Goal: Task Accomplishment & Management: Manage account settings

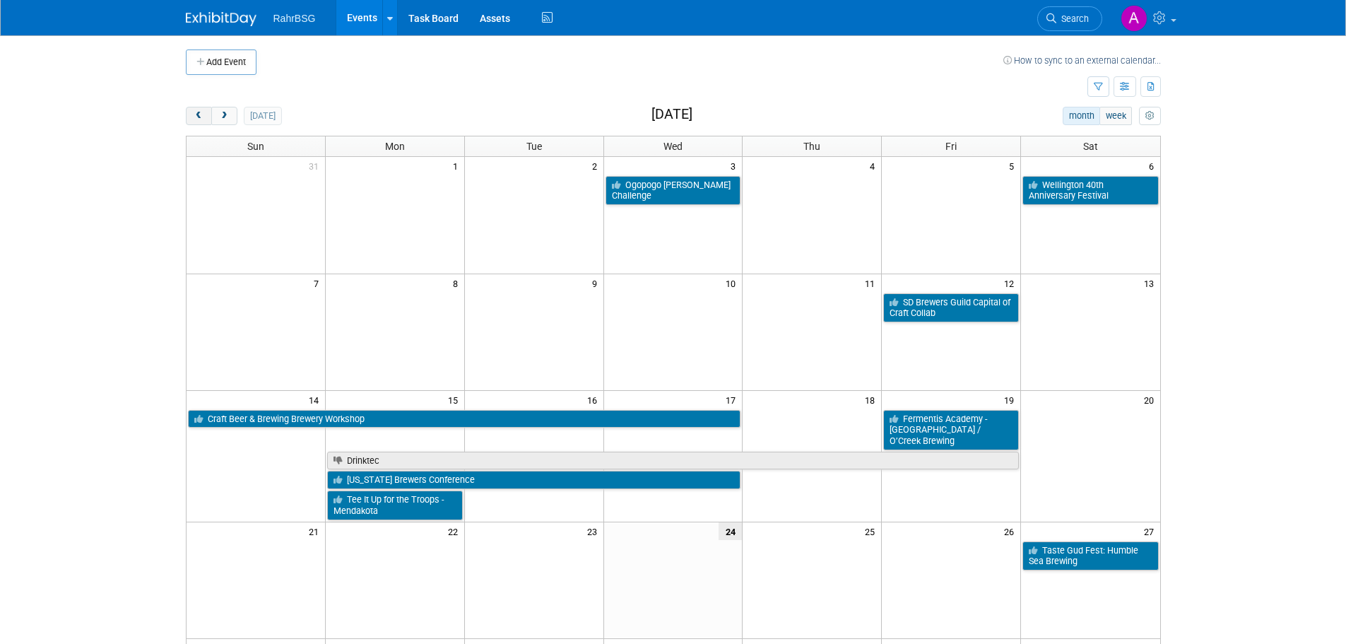
click at [197, 121] on button "prev" at bounding box center [199, 116] width 26 height 18
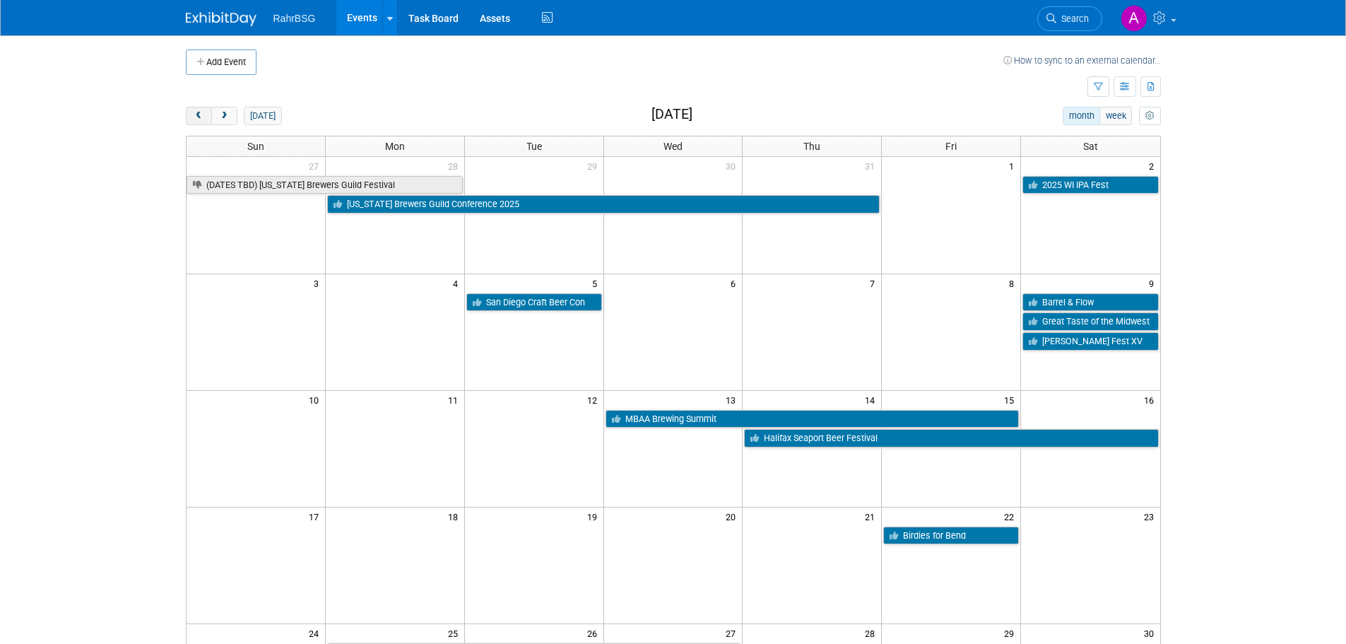
click at [196, 119] on span "prev" at bounding box center [199, 116] width 11 height 9
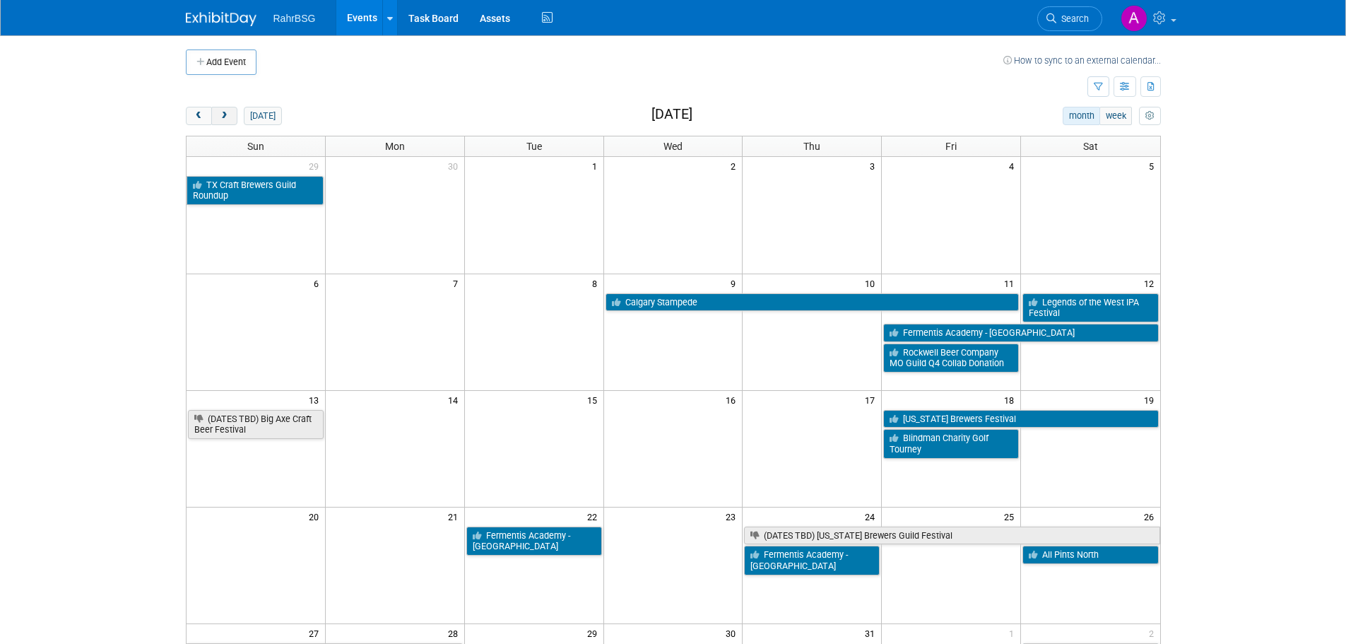
click at [231, 113] on button "next" at bounding box center [224, 116] width 26 height 18
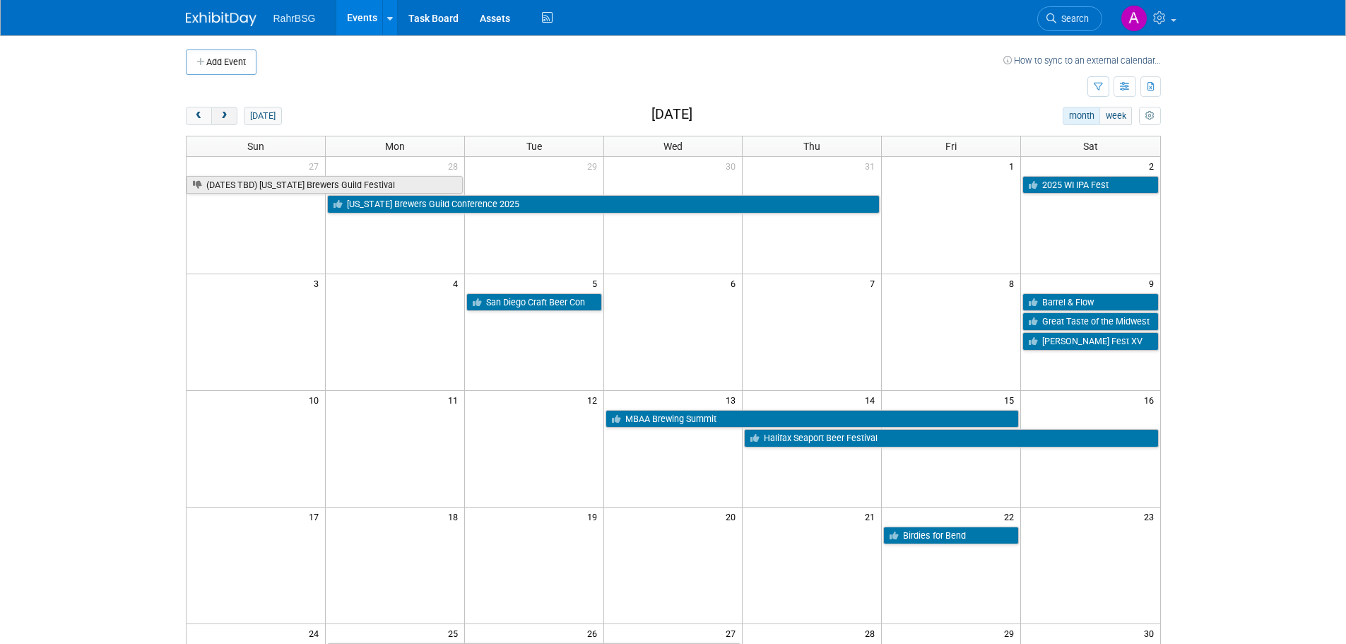
click at [231, 113] on button "next" at bounding box center [224, 116] width 26 height 18
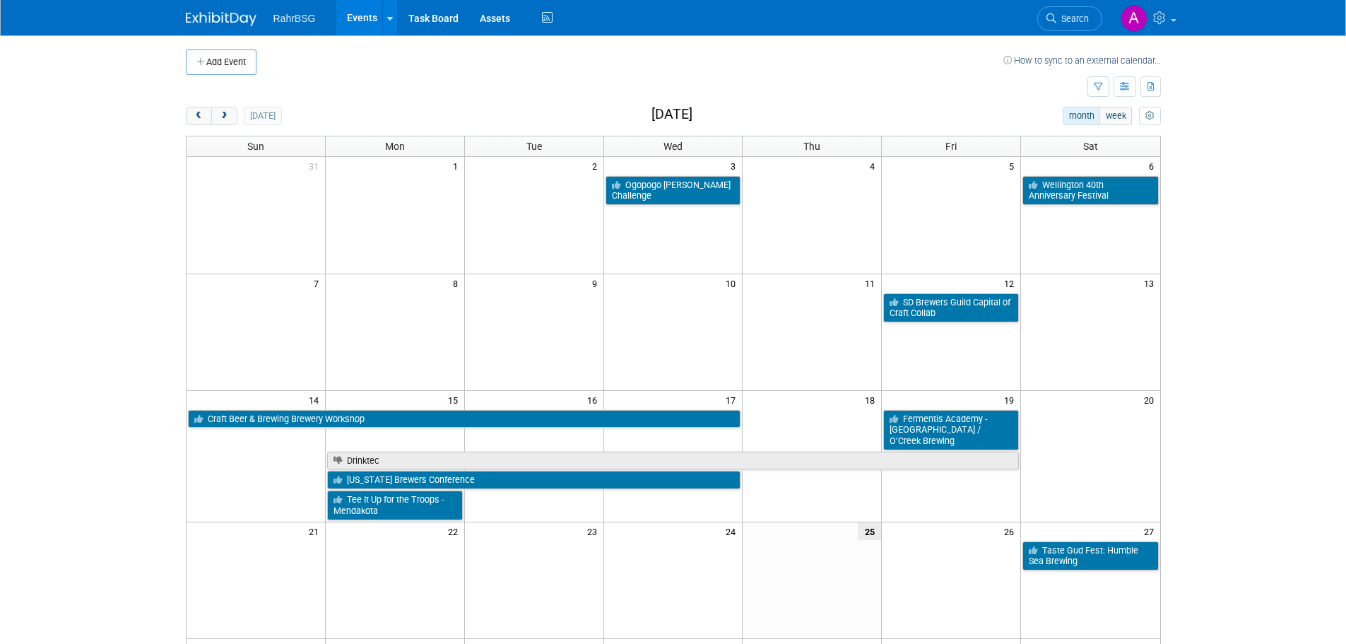
click at [730, 64] on td at bounding box center [629, 61] width 747 height 25
click at [454, 124] on div "today month week September 2025" at bounding box center [673, 116] width 975 height 19
click at [126, 264] on body "RahrBSG Events Add Event Bulk Upload Events Shareable Event Boards Recently Vie…" at bounding box center [673, 322] width 1346 height 644
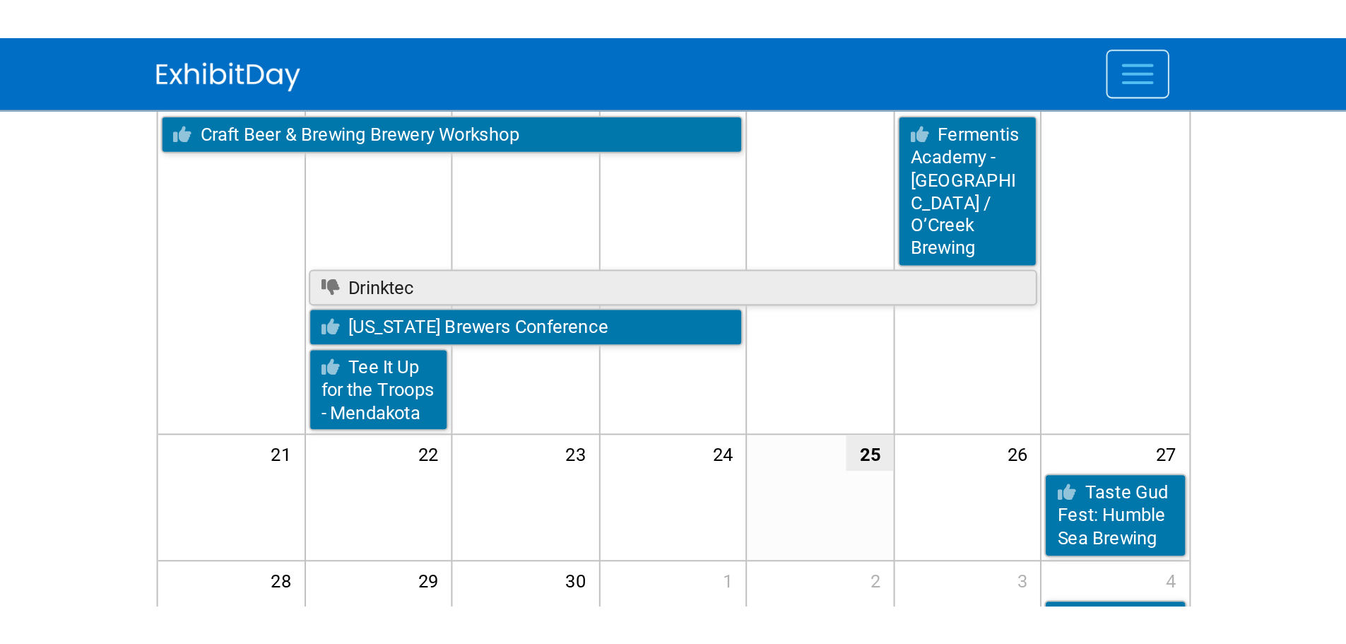
scroll to position [37, 0]
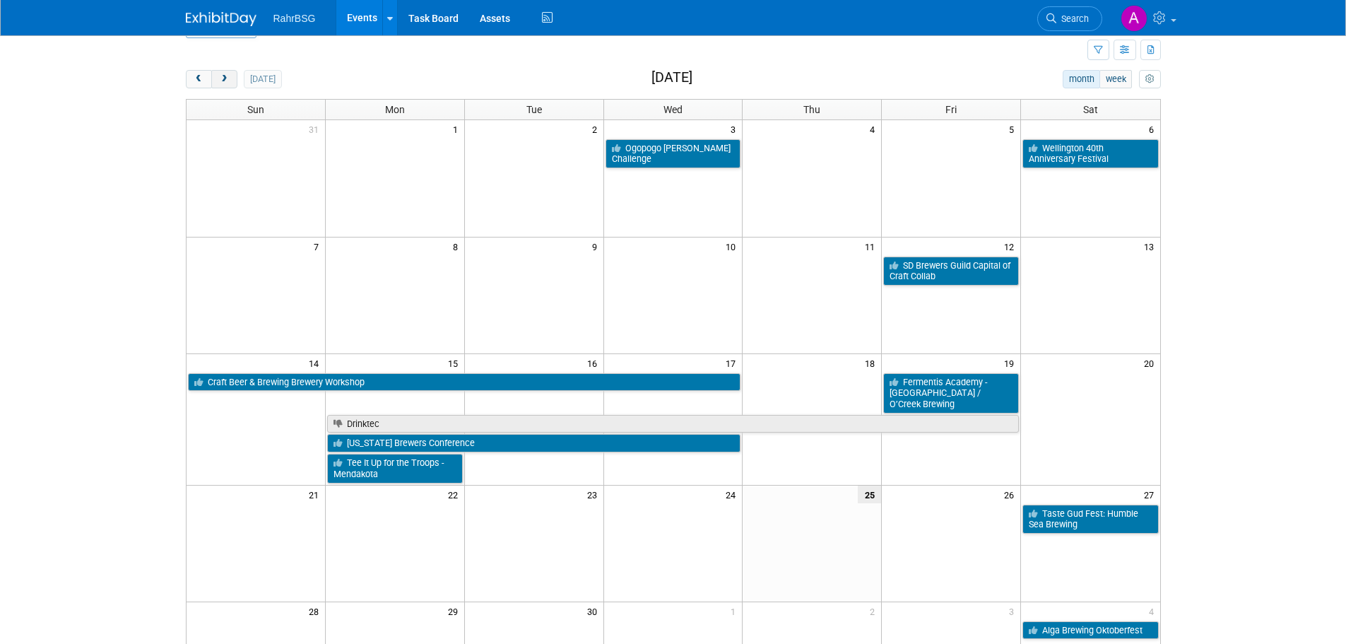
click at [228, 81] on span "next" at bounding box center [224, 79] width 11 height 9
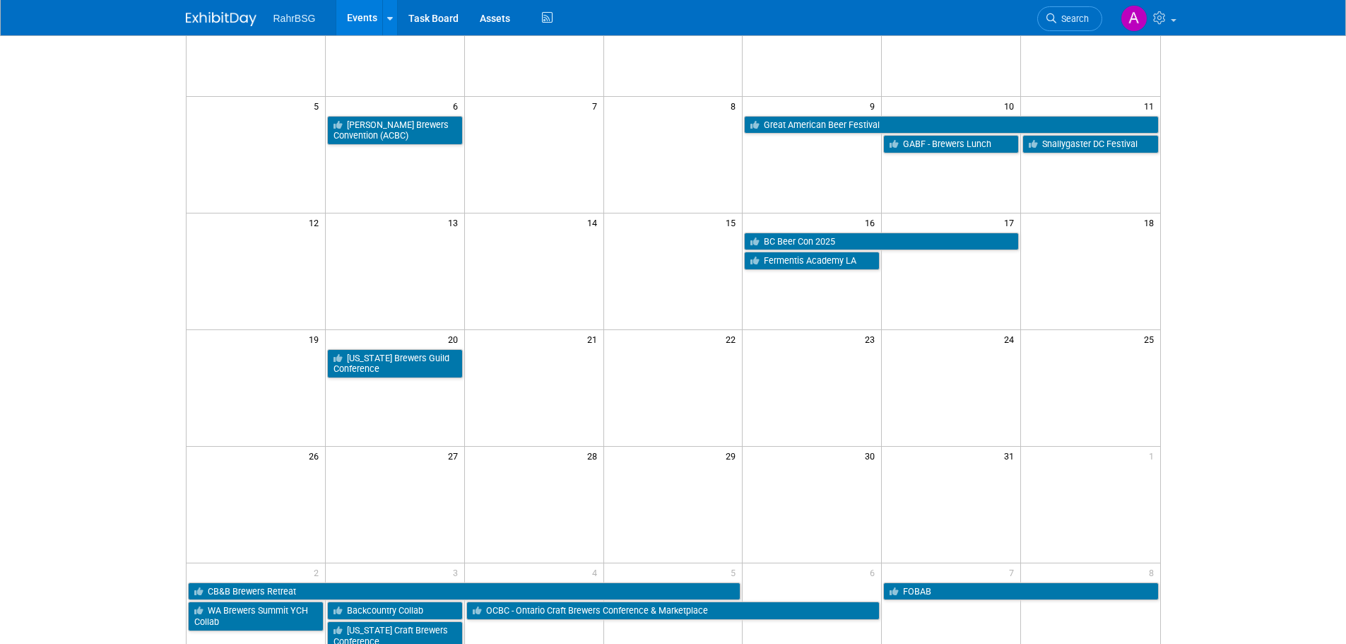
scroll to position [178, 0]
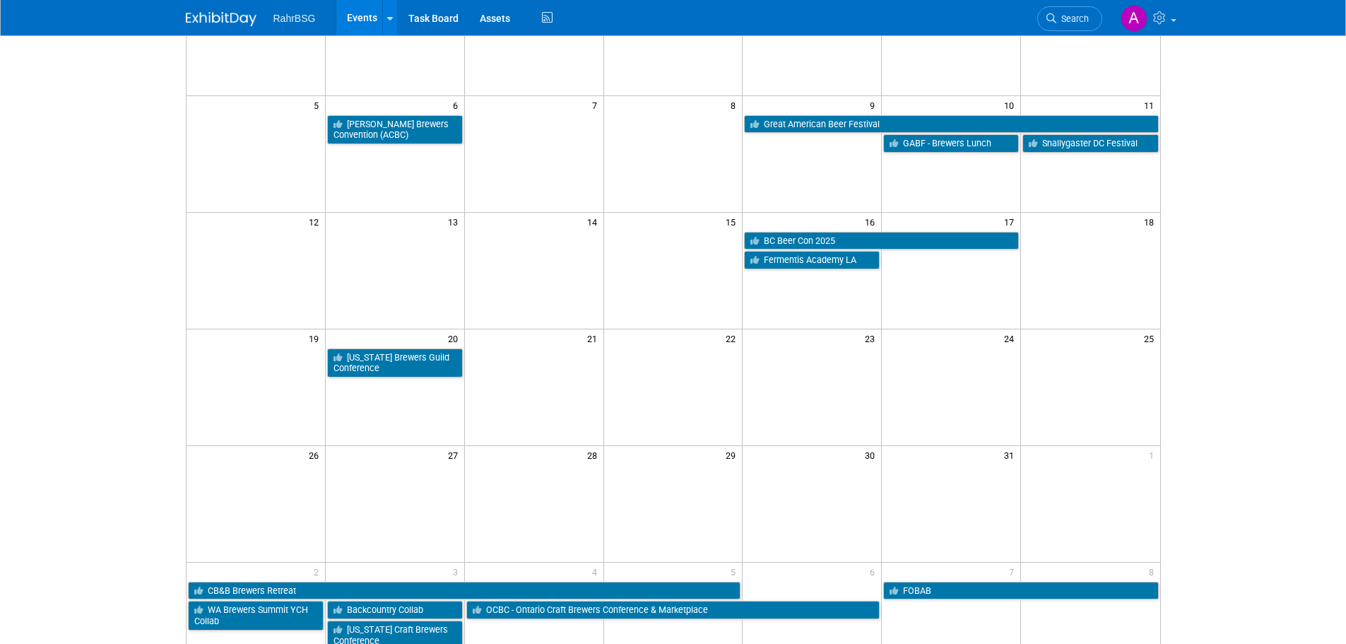
click at [846, 372] on td at bounding box center [811, 362] width 139 height 30
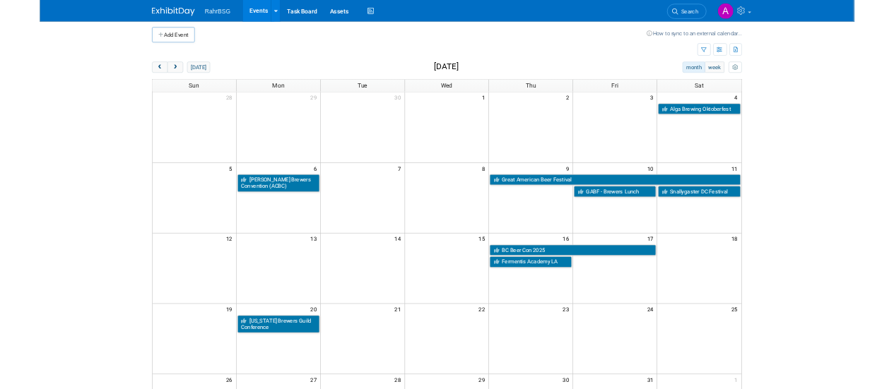
scroll to position [0, 0]
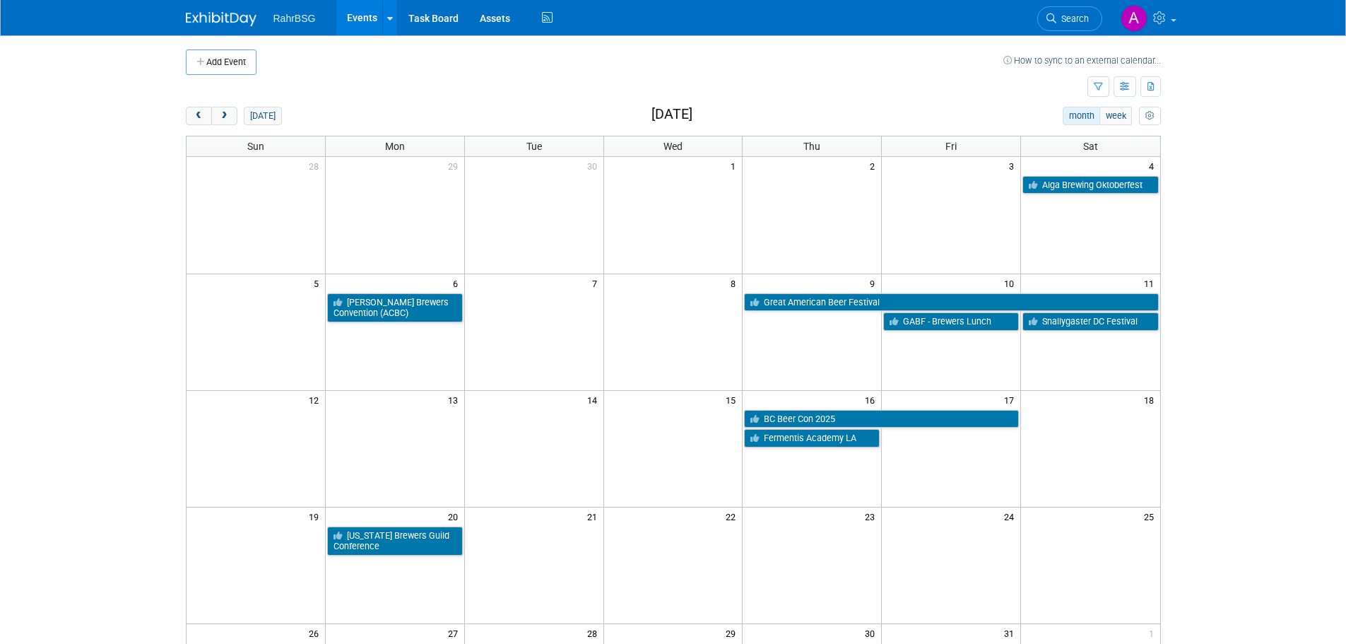
click at [829, 73] on td at bounding box center [629, 61] width 747 height 25
click at [813, 62] on td at bounding box center [629, 61] width 747 height 25
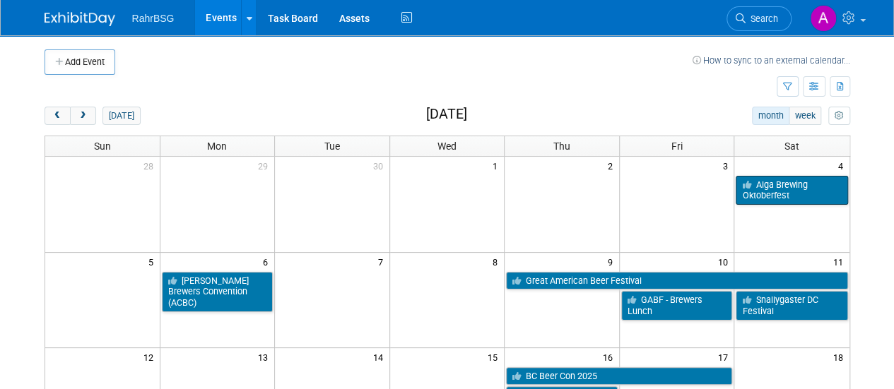
click at [737, 177] on link "Alga Brewing Oktoberfest" at bounding box center [791, 190] width 112 height 29
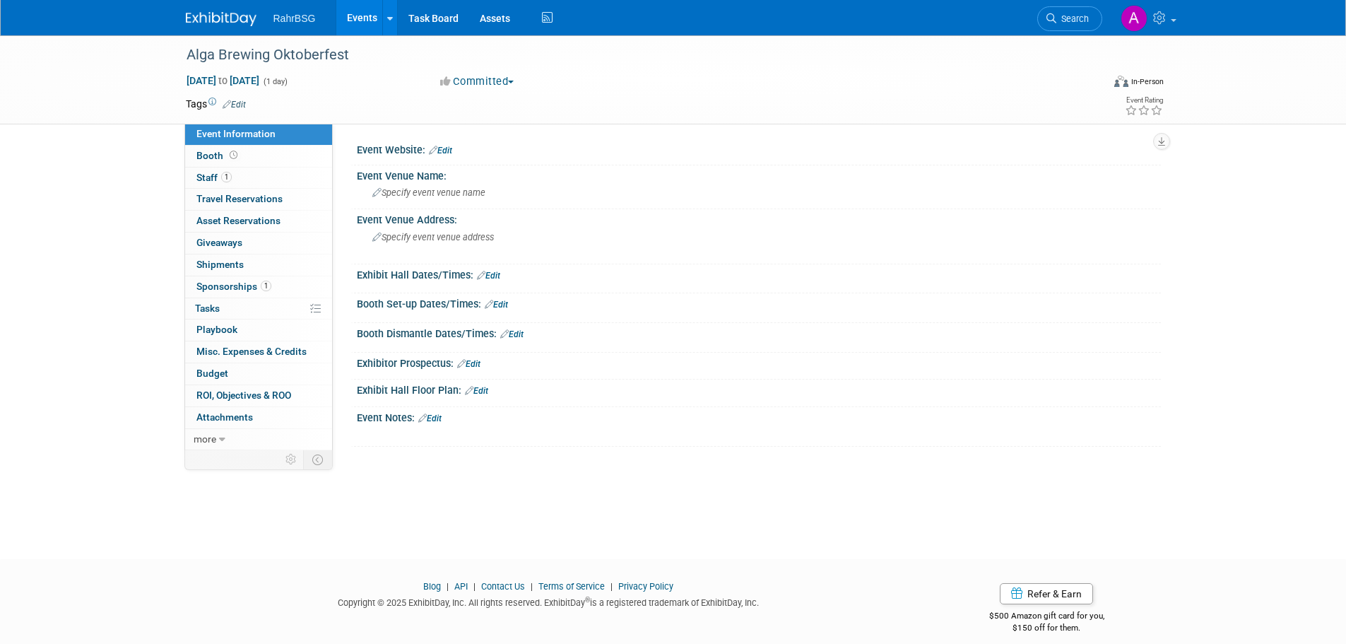
click at [109, 271] on div "Alga Brewing Oktoberfest Oct 4, 2025 to Oct 4, 2025 (1 day) Oct 4, 2025 to Oct …" at bounding box center [673, 284] width 1346 height 498
click at [239, 15] on img at bounding box center [221, 19] width 71 height 14
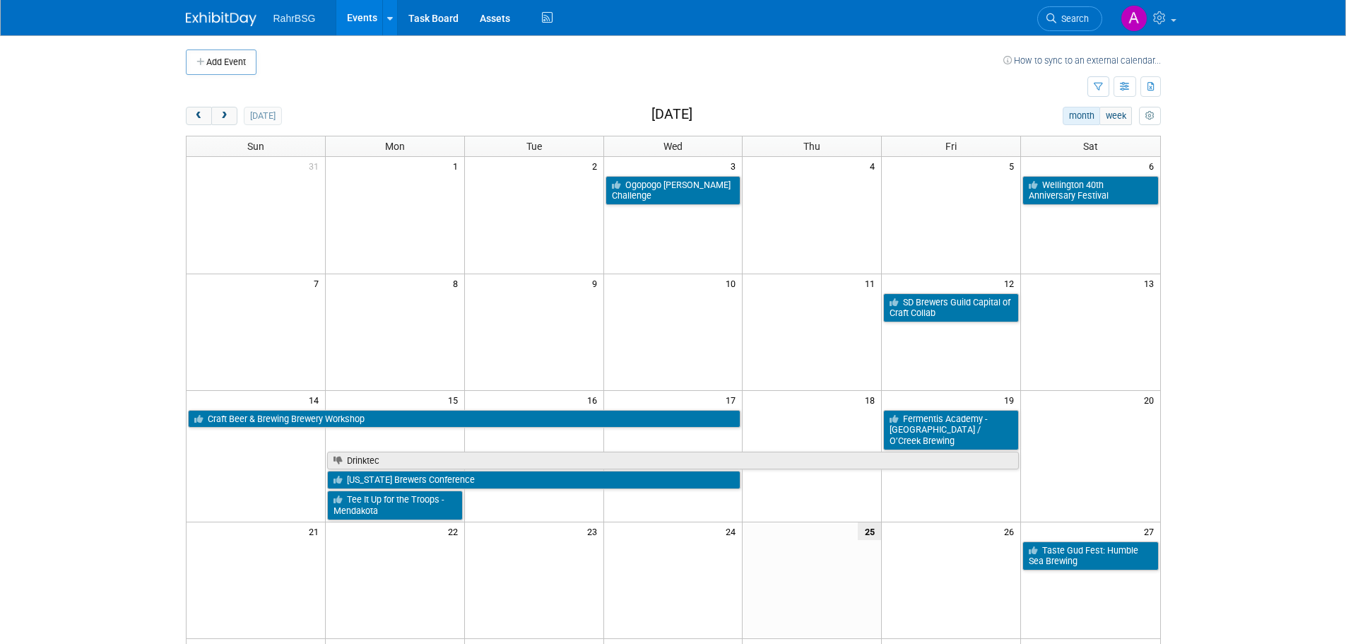
click at [803, 413] on td at bounding box center [811, 429] width 139 height 42
click at [1120, 418] on td at bounding box center [1090, 464] width 139 height 112
click at [231, 120] on button "next" at bounding box center [224, 116] width 26 height 18
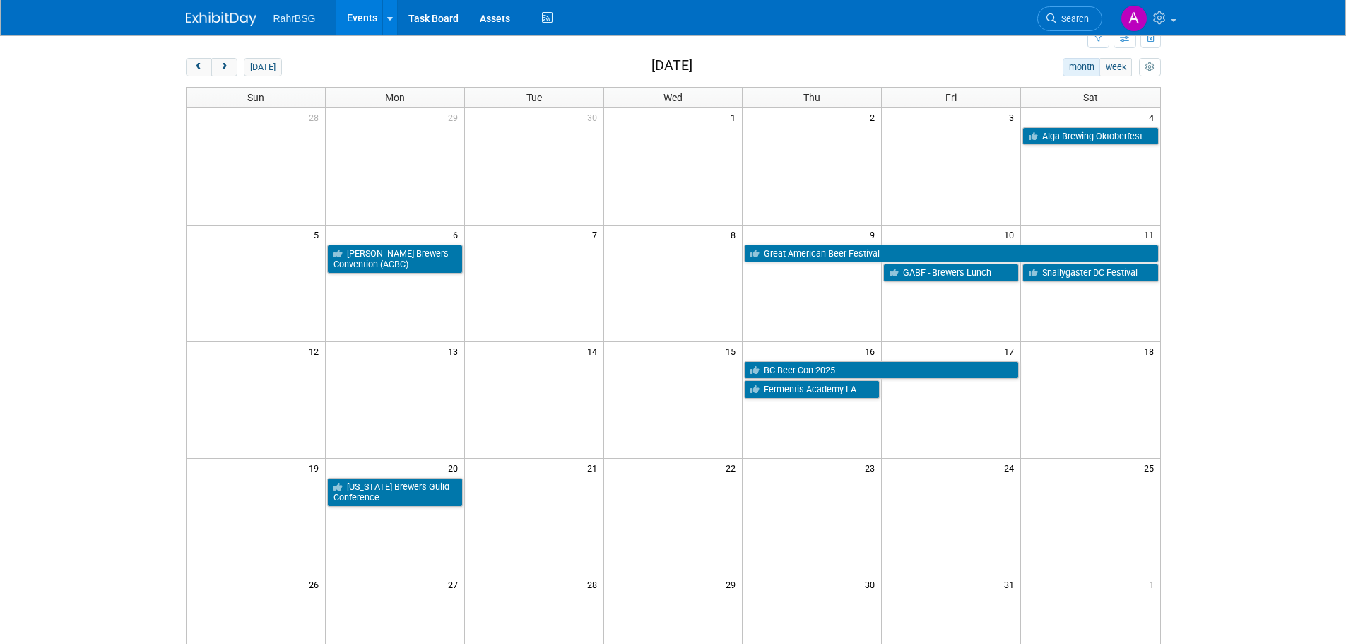
scroll to position [71, 0]
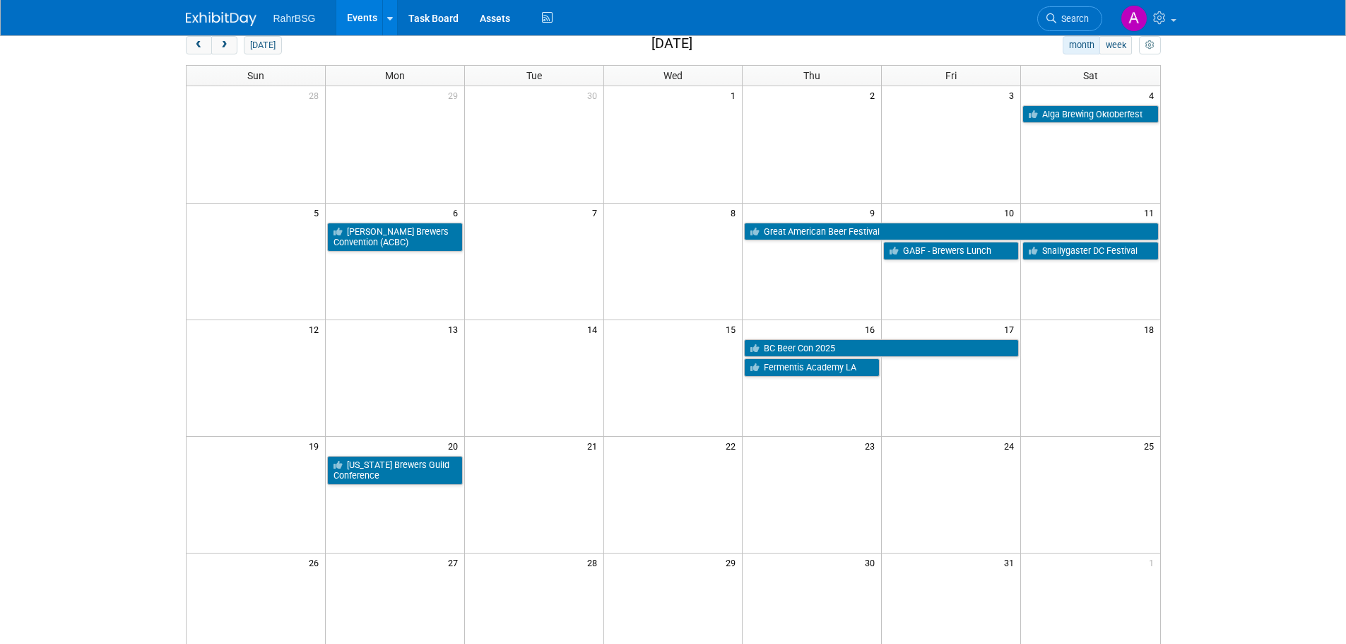
click at [946, 286] on td at bounding box center [951, 261] width 139 height 117
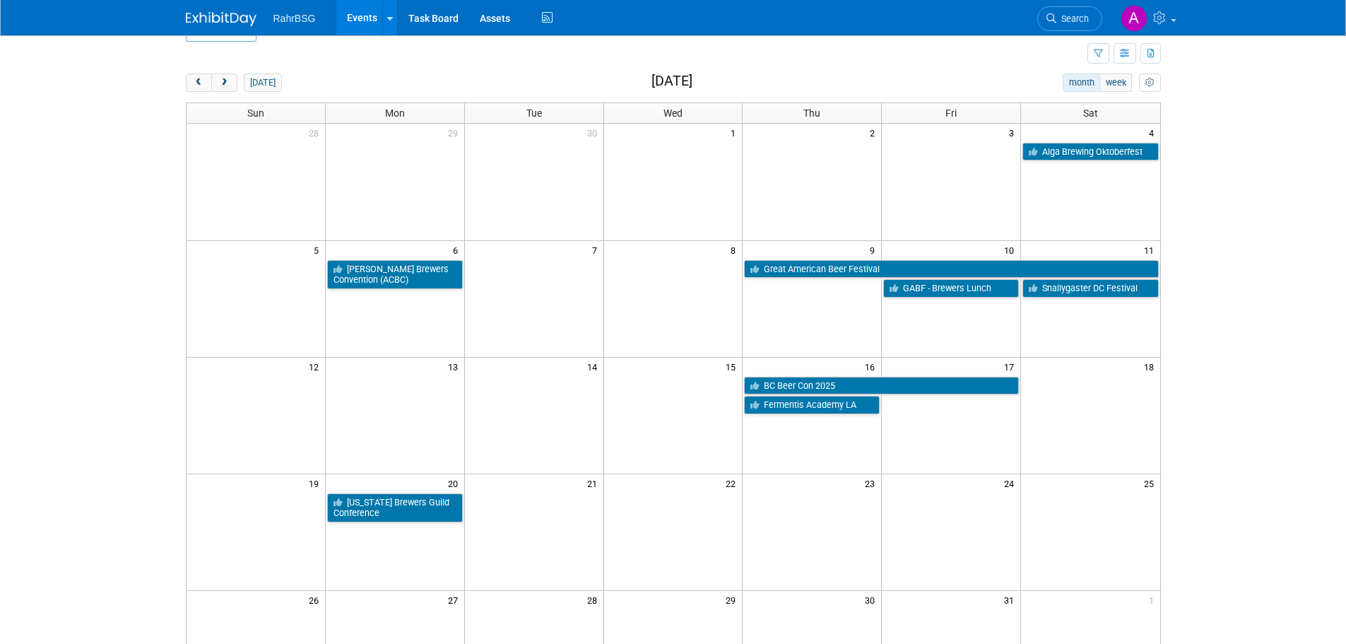
scroll to position [0, 0]
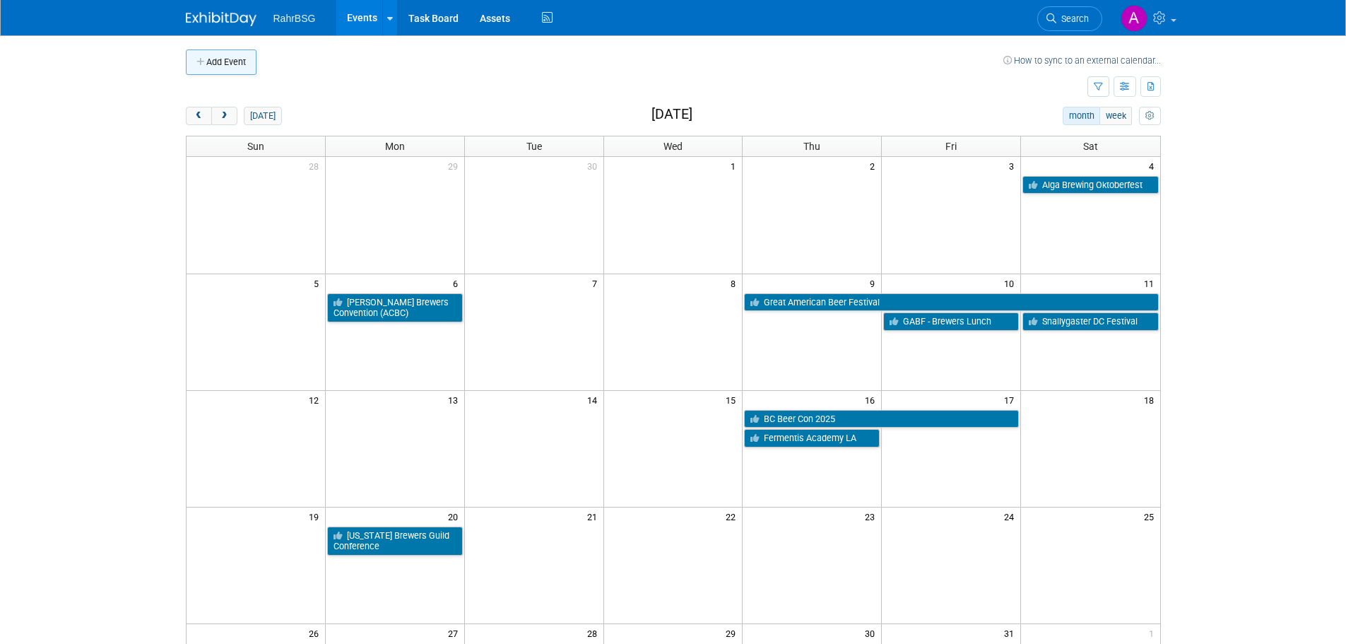
click at [227, 57] on button "Add Event" at bounding box center [221, 61] width 71 height 25
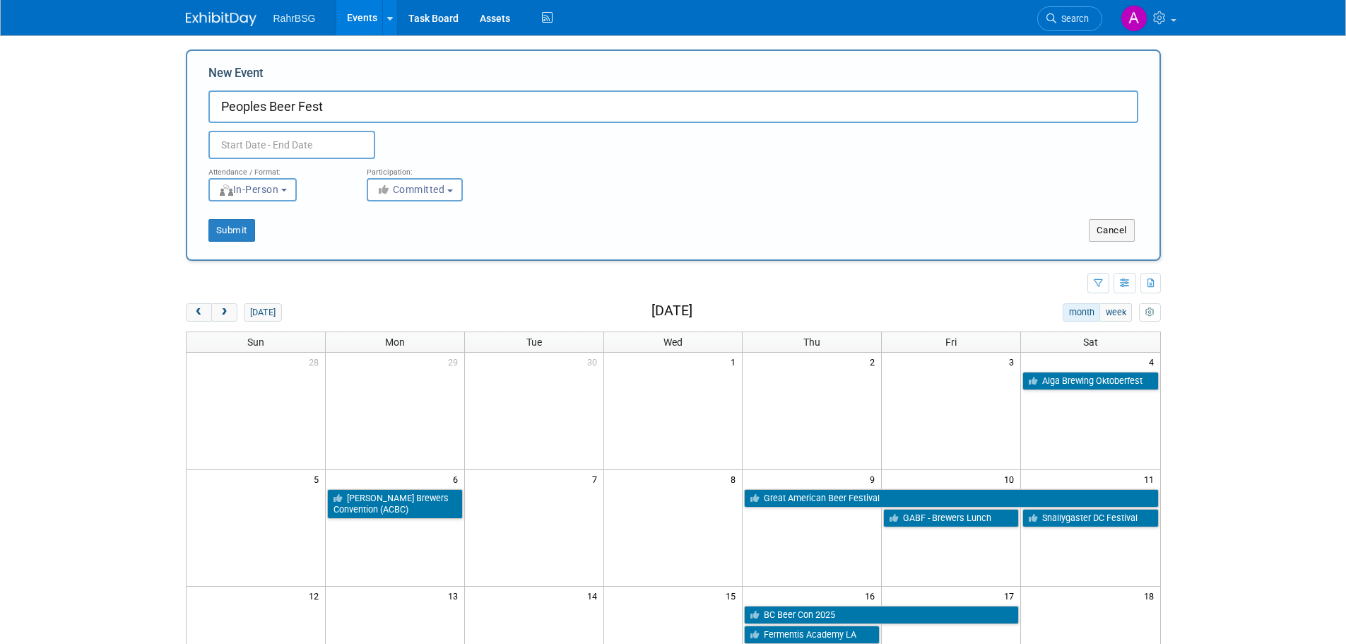
type input "Peoples Beer Fest"
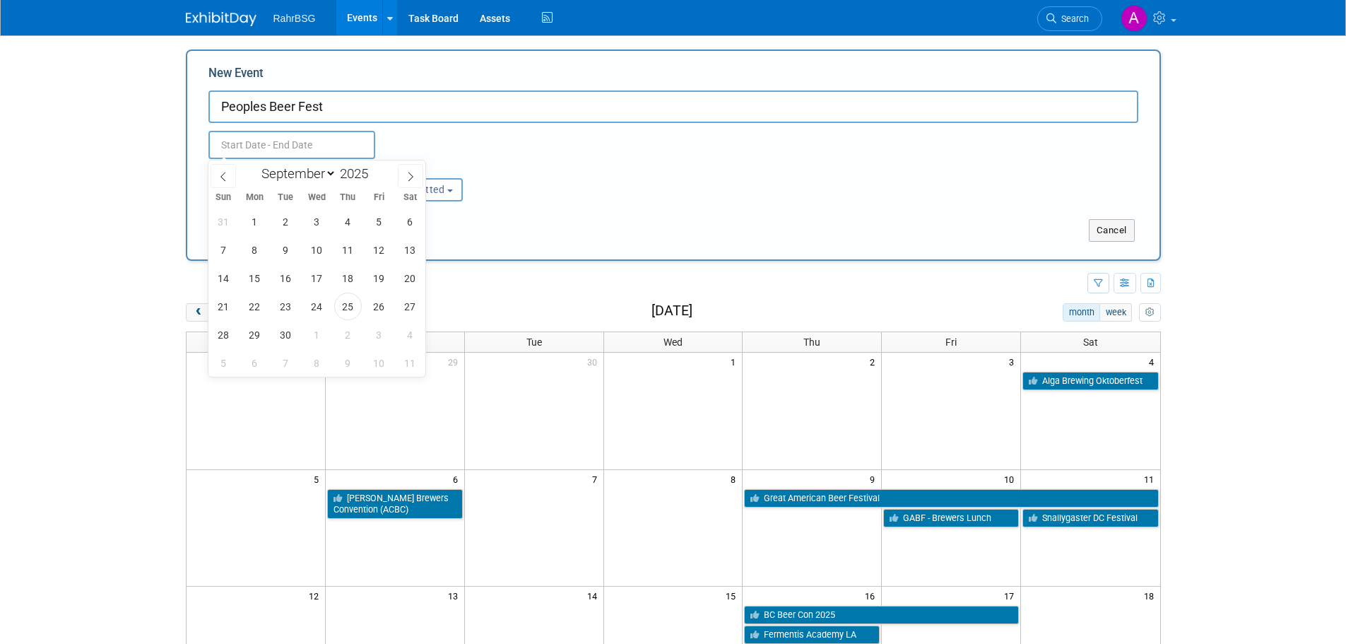
click at [271, 153] on input "text" at bounding box center [291, 145] width 167 height 28
click at [324, 169] on select "January February March April May June July August September October November De…" at bounding box center [295, 174] width 81 height 18
select select "9"
click at [255, 165] on select "January February March April May June July August September October November De…" at bounding box center [295, 174] width 81 height 18
click at [384, 254] on span "10" at bounding box center [379, 250] width 28 height 28
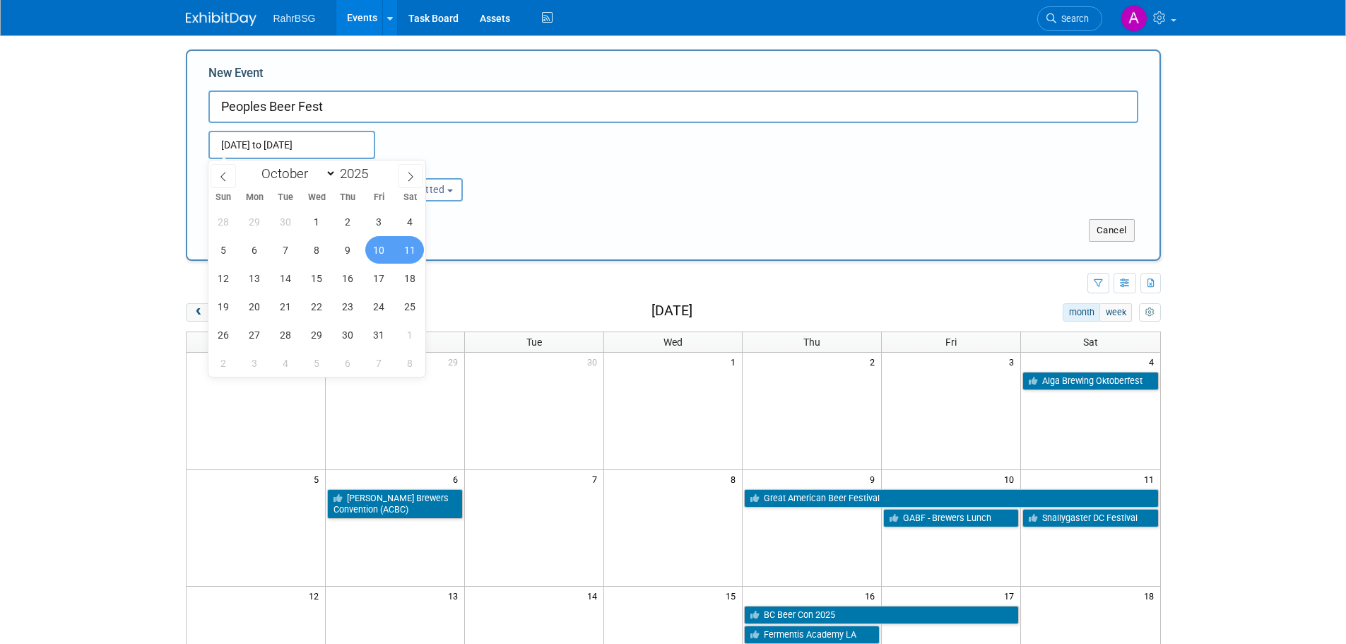
click at [406, 250] on span "11" at bounding box center [410, 250] width 28 height 28
type input "Oct 10, 2025 to Oct 11, 2025"
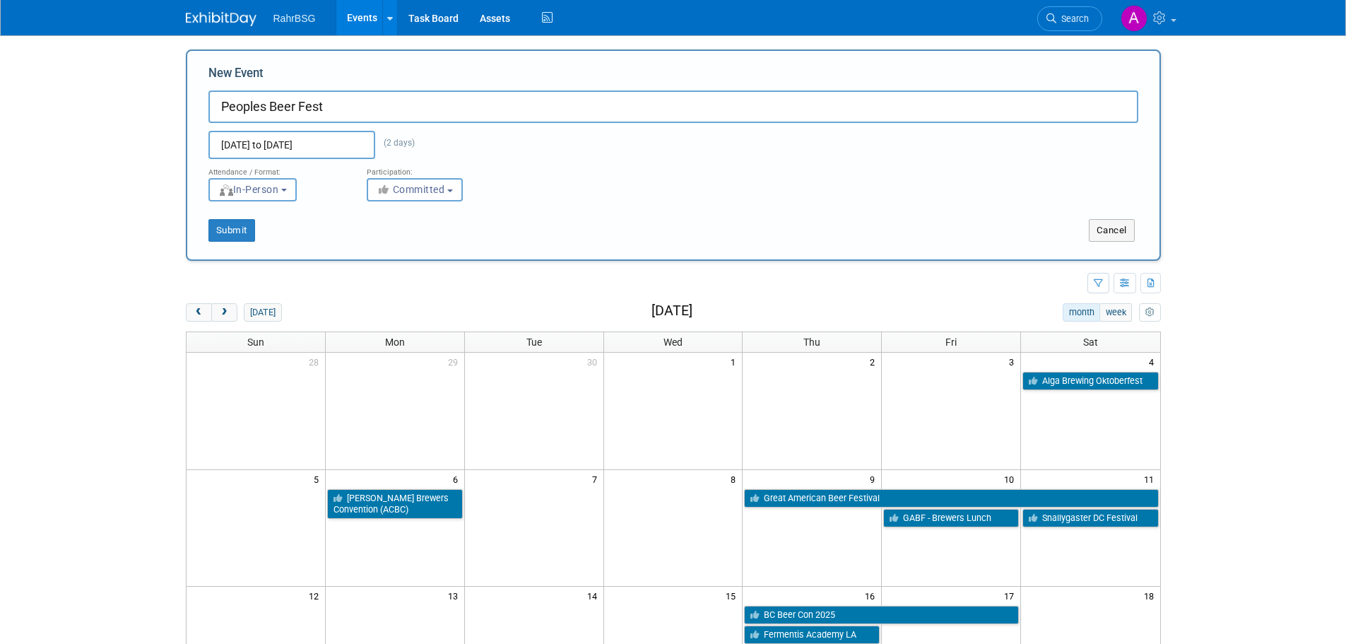
click at [360, 232] on div "Submit" at bounding box center [389, 230] width 405 height 23
click at [240, 227] on button "Submit" at bounding box center [231, 230] width 47 height 23
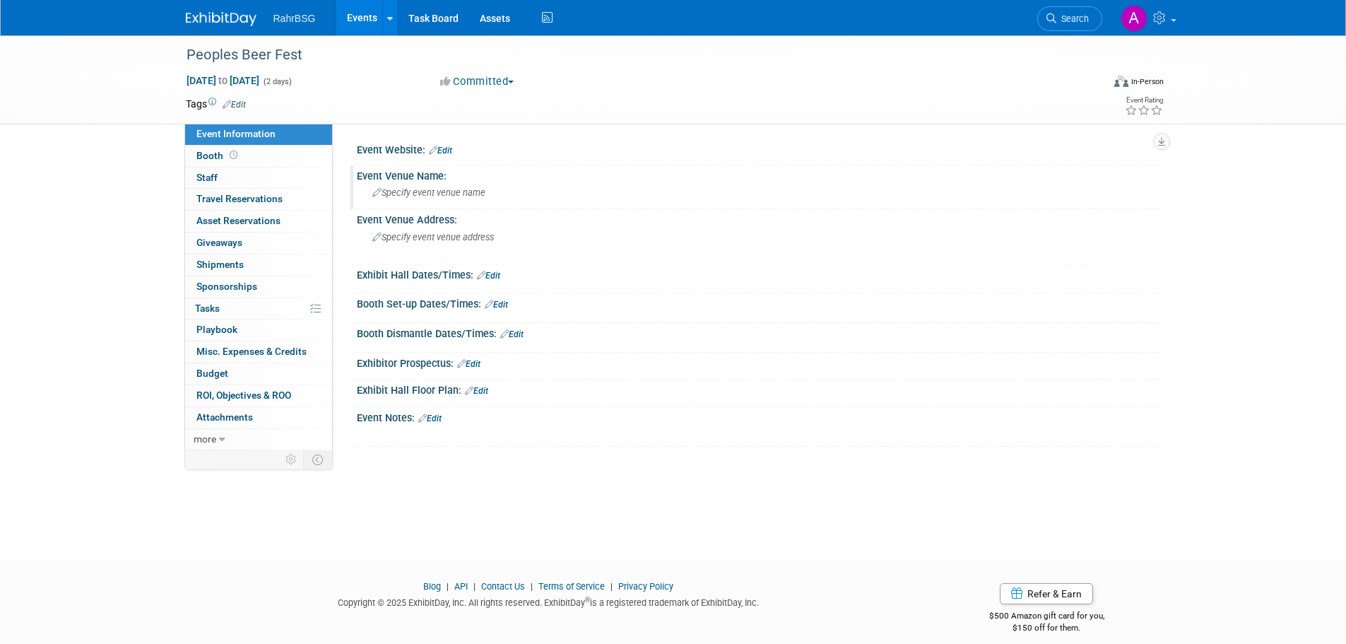
click at [461, 193] on span "Specify event venue name" at bounding box center [428, 192] width 113 height 11
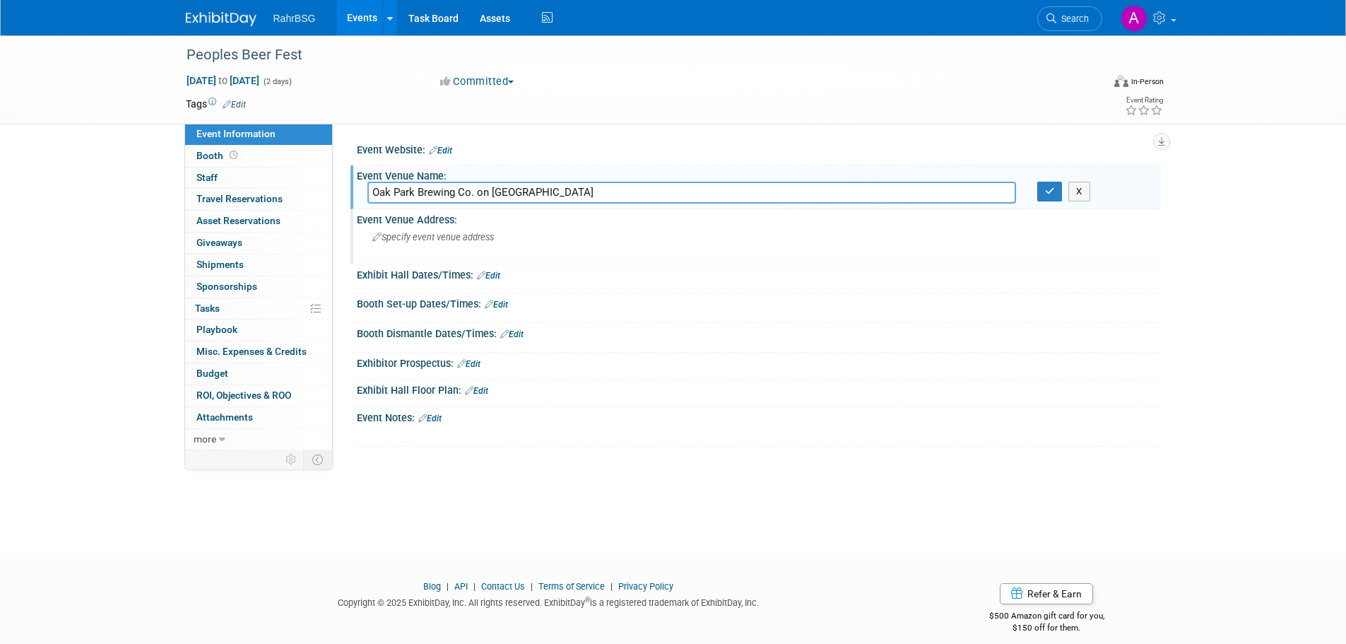
type input "Oak Park Brewing Co. on 4th Ave"
click at [449, 243] on div "Specify event venue address" at bounding box center [524, 242] width 314 height 32
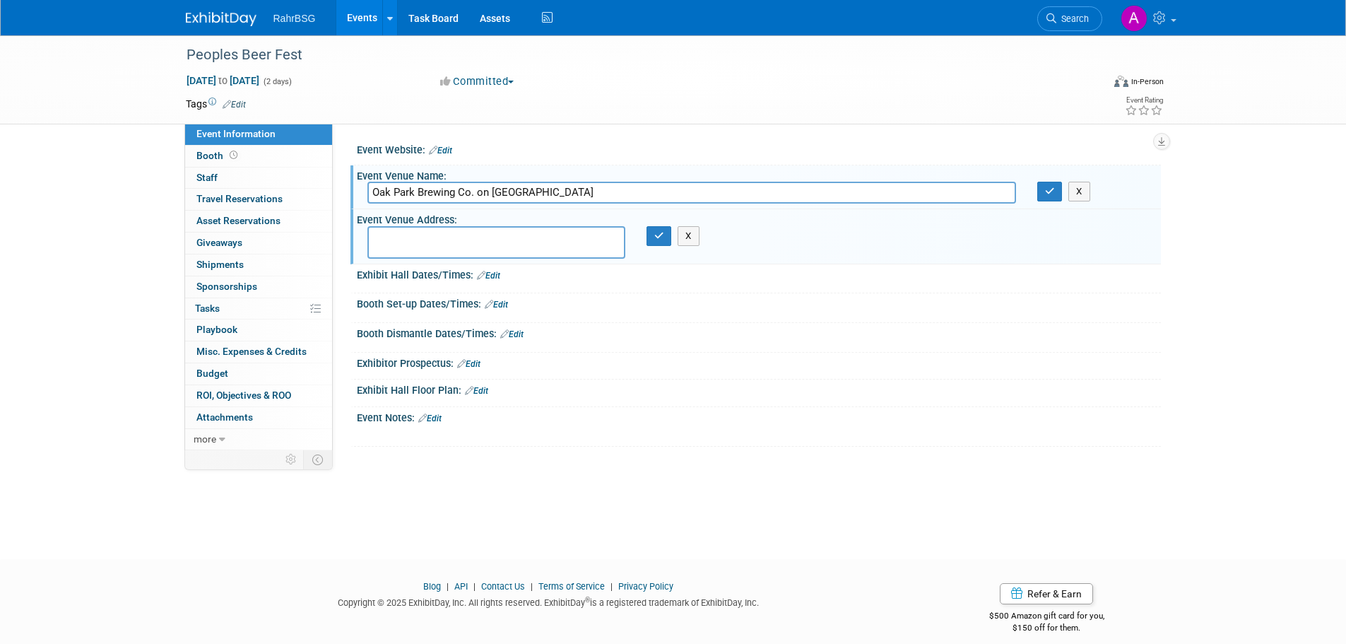
click at [483, 239] on textarea at bounding box center [496, 242] width 258 height 32
paste textarea "3514 Broadway Sacramento, CA"
type textarea "3514 Broadway Sacramento, CA"
click at [661, 237] on icon "button" at bounding box center [659, 235] width 10 height 9
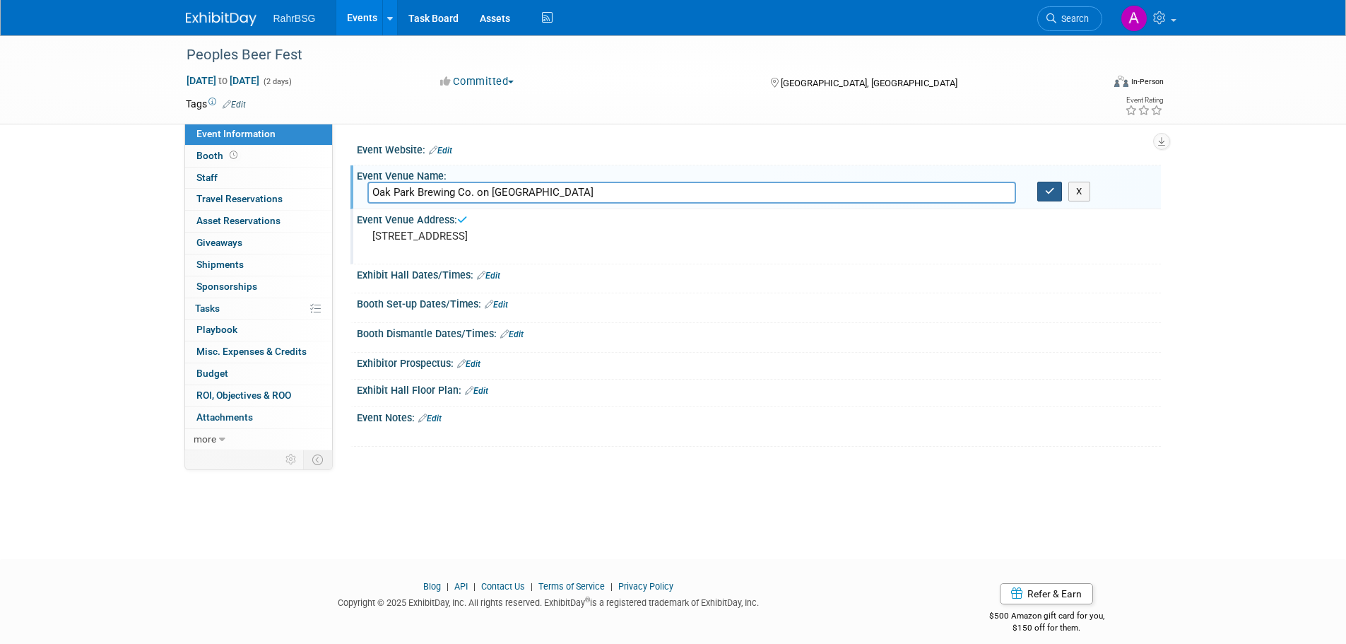
click at [1048, 197] on button "button" at bounding box center [1049, 192] width 25 height 20
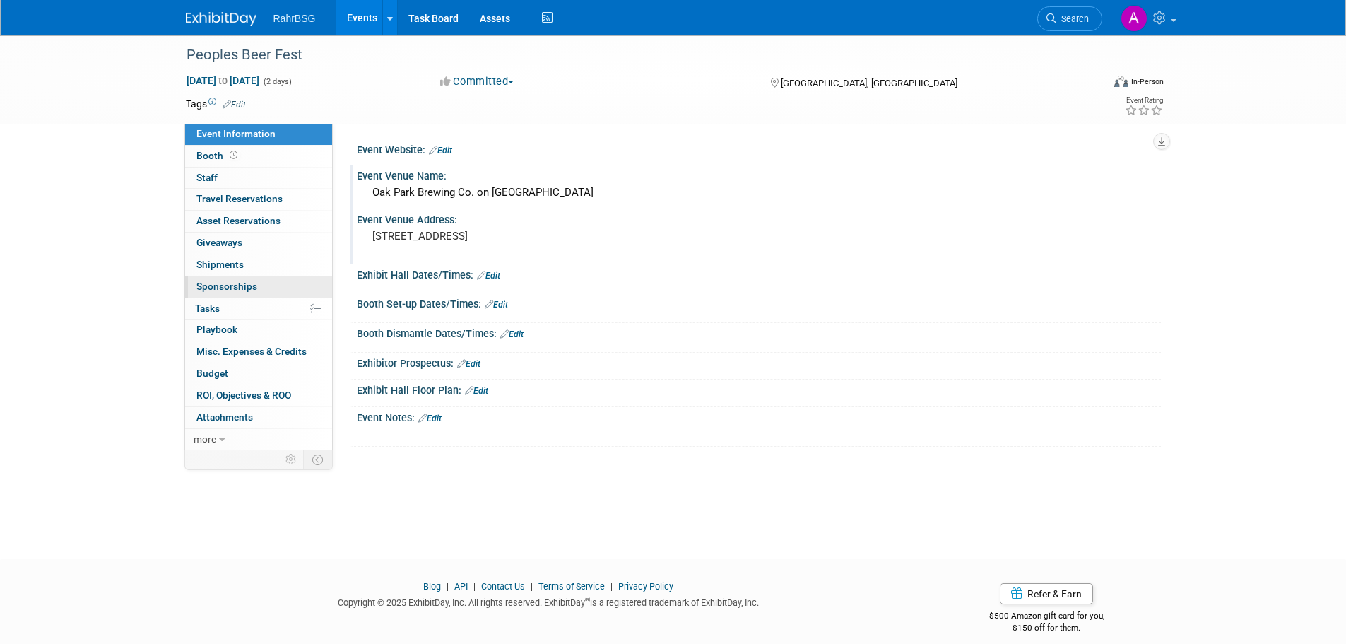
click at [272, 290] on link "0 Sponsorships 0" at bounding box center [258, 286] width 147 height 21
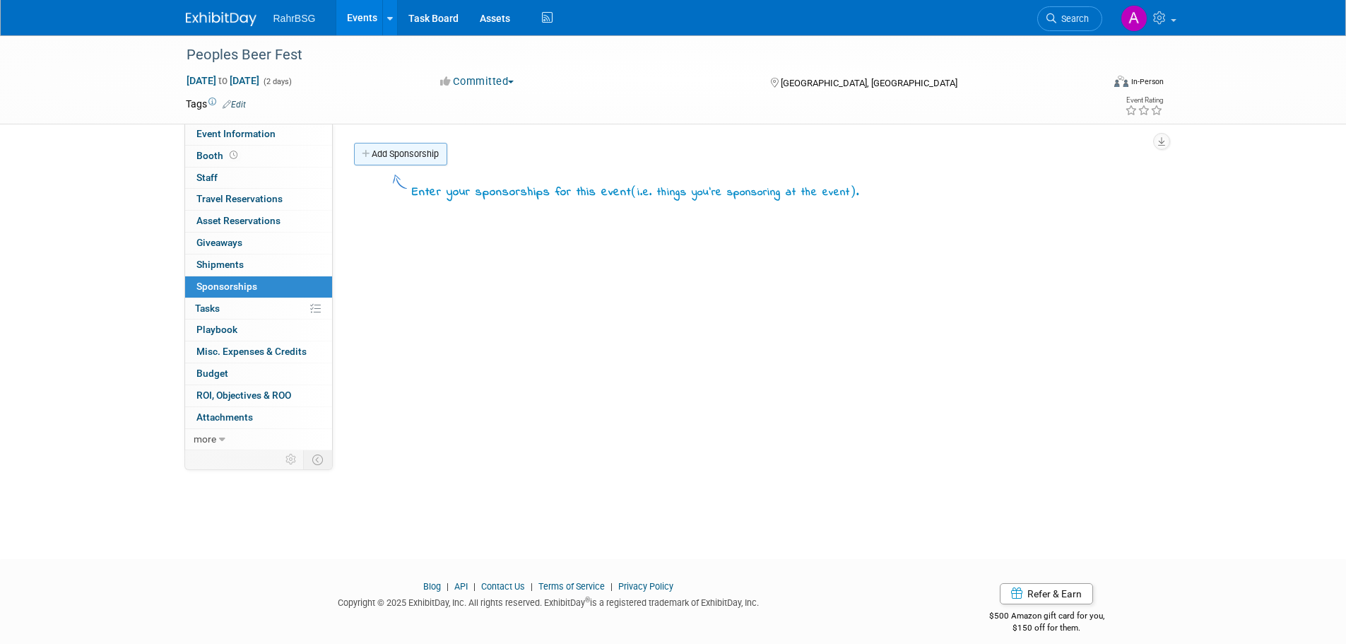
click at [415, 157] on link "Add Sponsorship" at bounding box center [400, 154] width 93 height 23
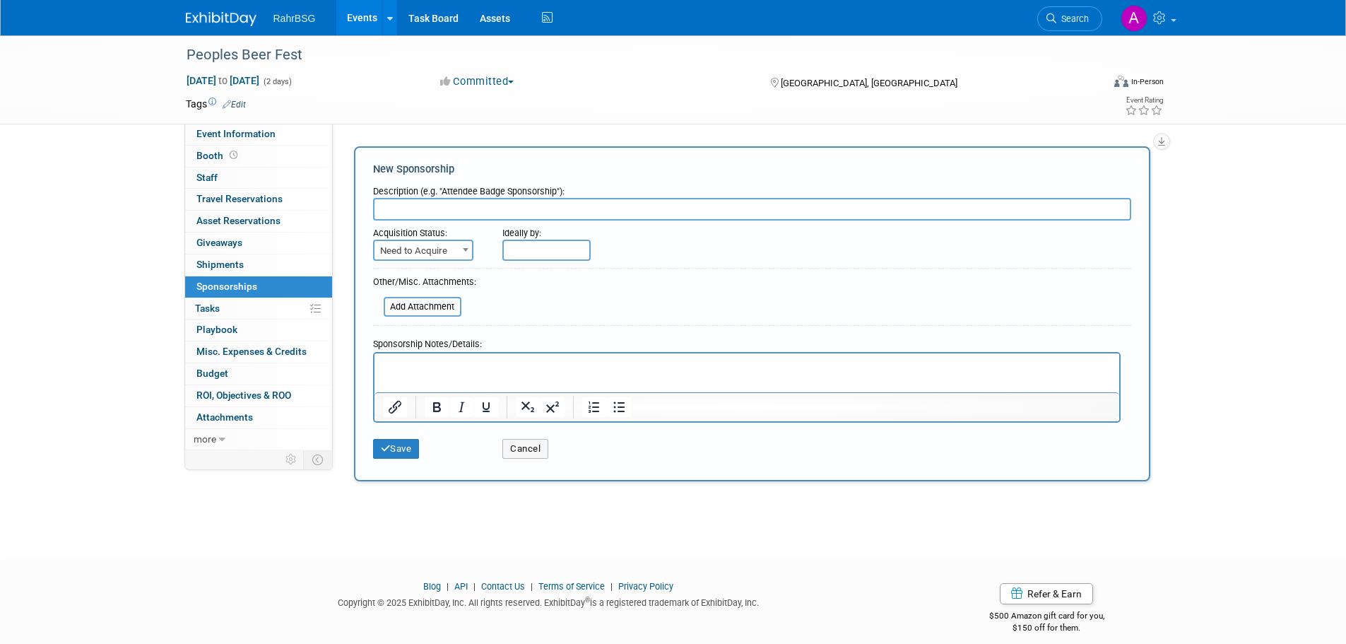
click at [468, 212] on input "text" at bounding box center [752, 209] width 758 height 23
type input "Ingredient Donation & Event Sponsorship"
click at [429, 253] on span "Need to Acquire" at bounding box center [422, 251] width 97 height 20
select select "2"
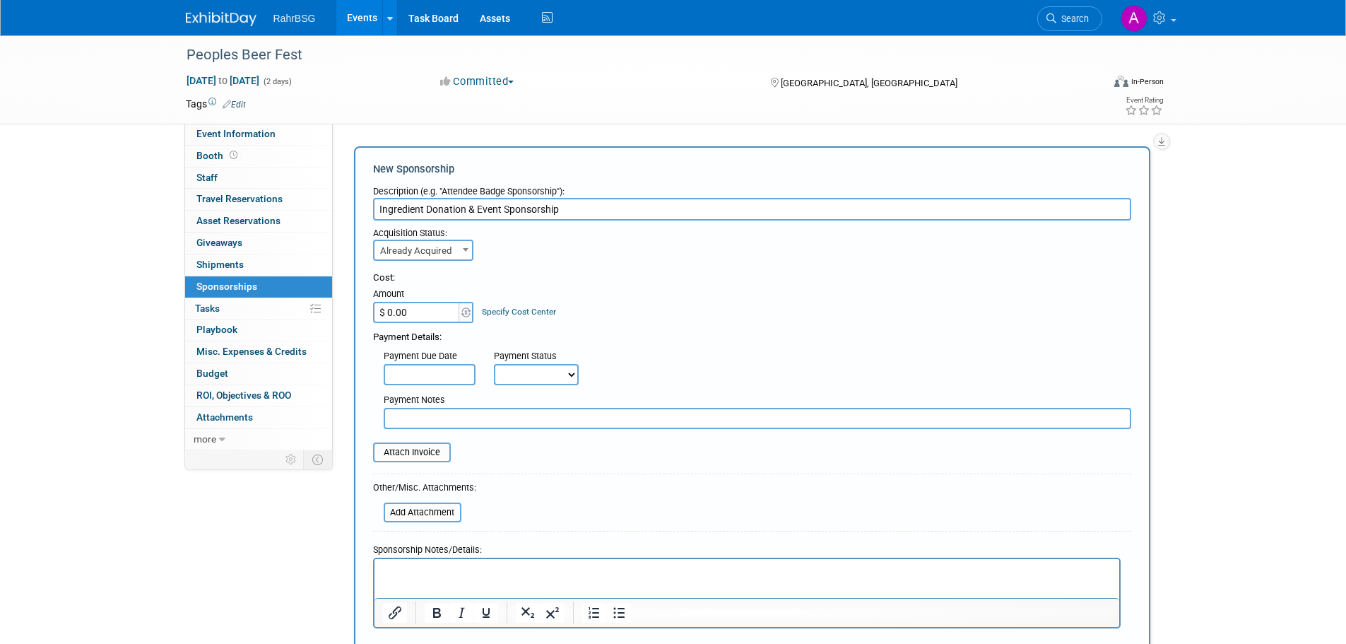
click at [427, 315] on input "$ 0.00" at bounding box center [417, 312] width 88 height 21
type input "$ 2,000.00"
click at [573, 462] on table "Attach Invoice" at bounding box center [752, 452] width 758 height 20
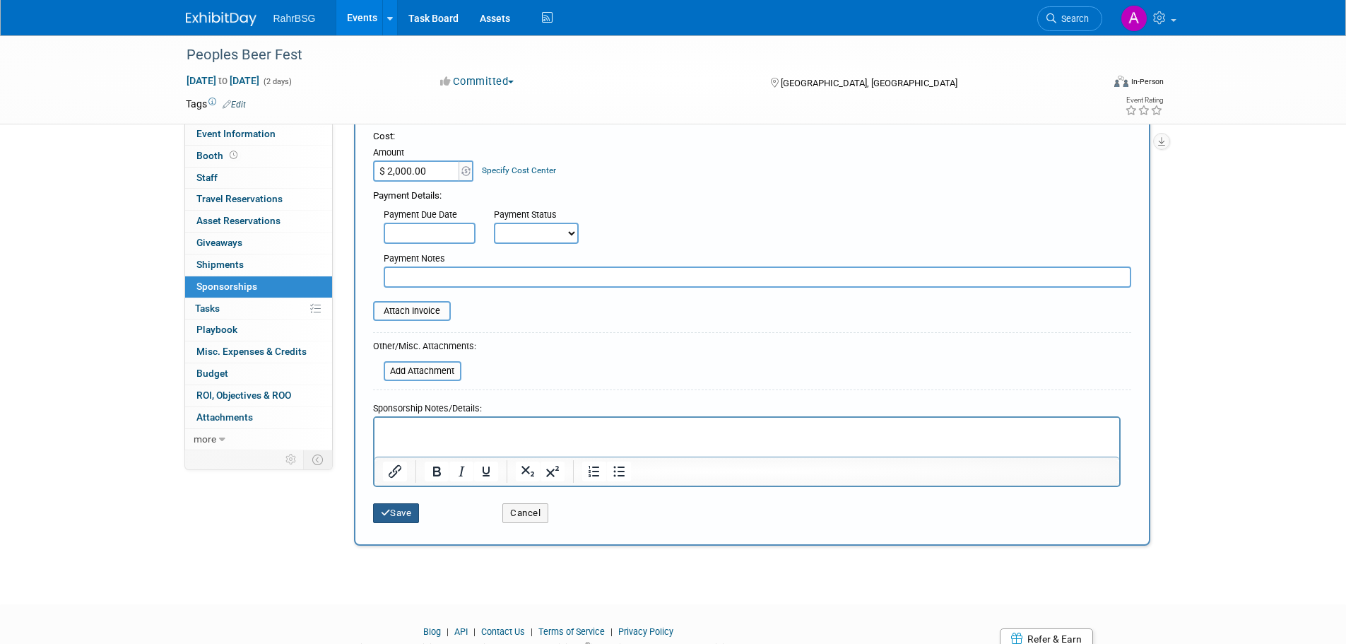
click at [391, 516] on button "Save" at bounding box center [396, 513] width 47 height 20
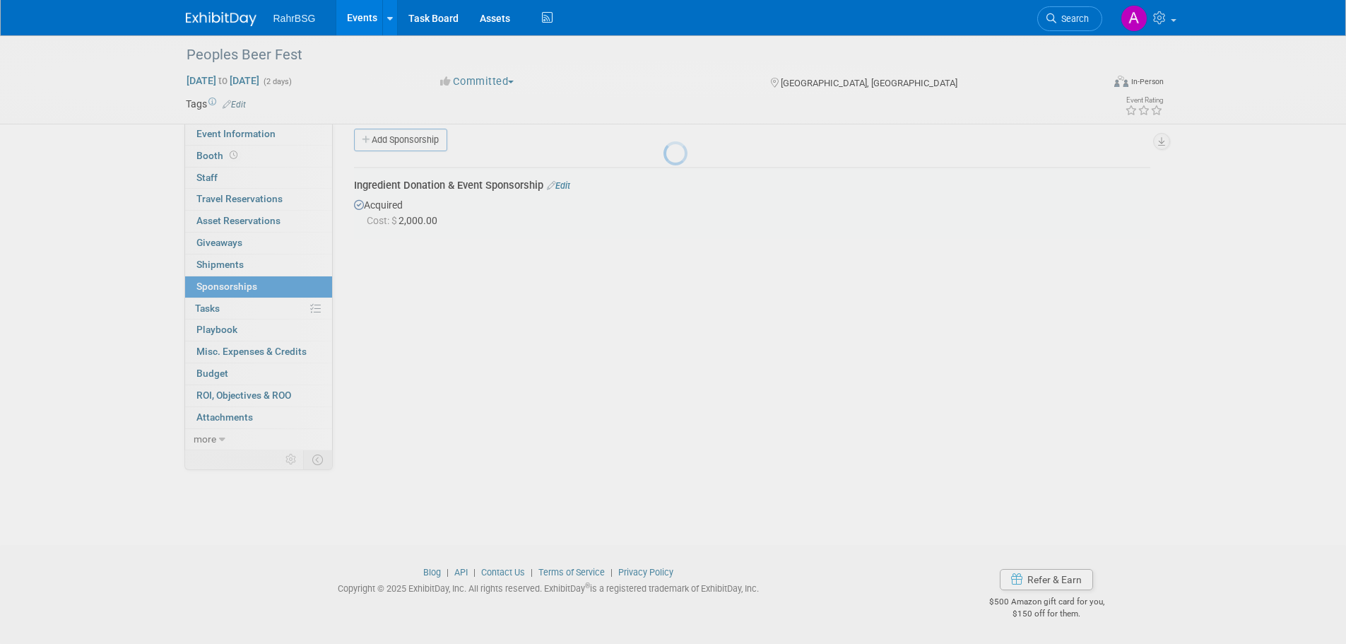
scroll to position [14, 0]
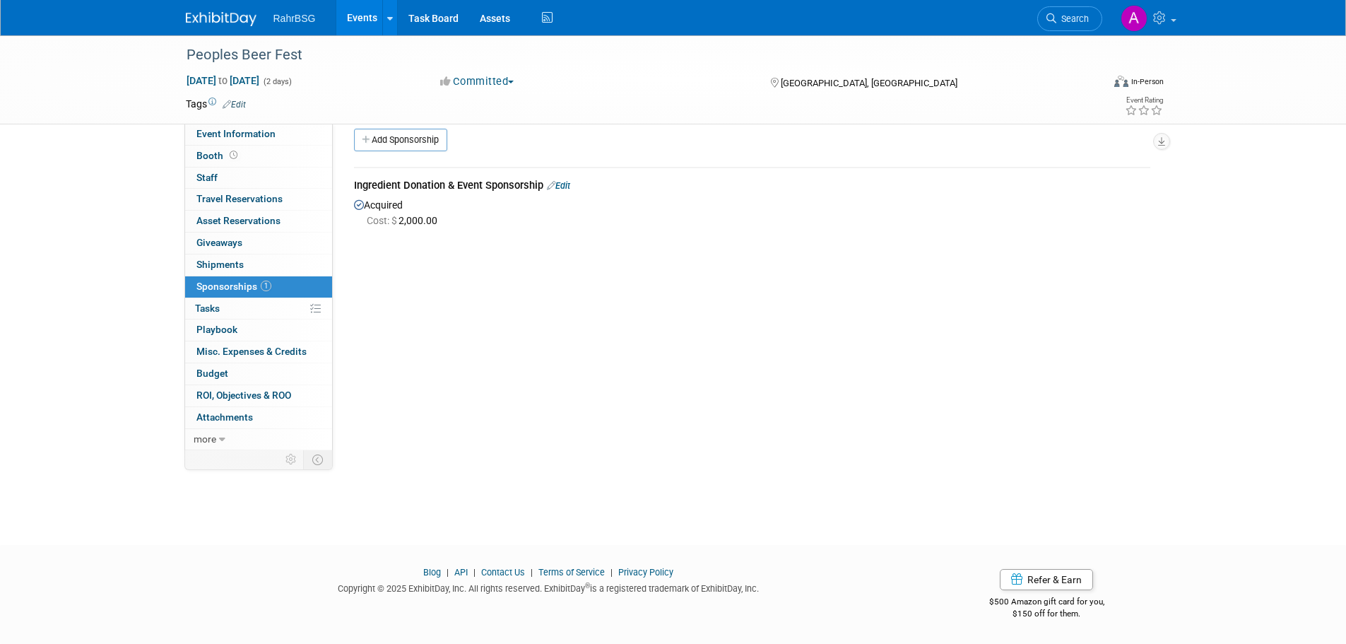
click at [645, 321] on div "Event Website: Edit Event Venue Name: Oak Park Brewing Co. on 4th Ave Event Ven…" at bounding box center [747, 272] width 828 height 326
click at [213, 27] on div "RahrBSG Events Add Event Bulk Upload Events Shareable Event Boards Recently Vie…" at bounding box center [673, 17] width 975 height 35
click at [216, 20] on img at bounding box center [221, 19] width 71 height 14
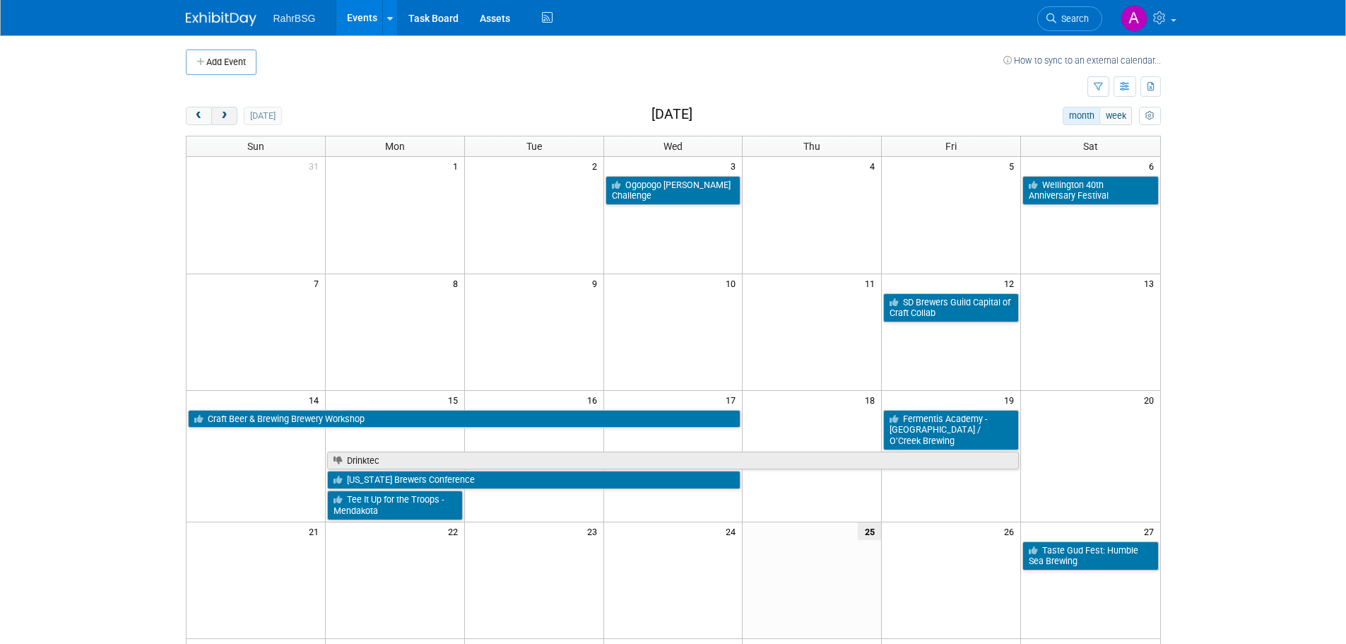
click at [220, 117] on span "next" at bounding box center [224, 116] width 11 height 9
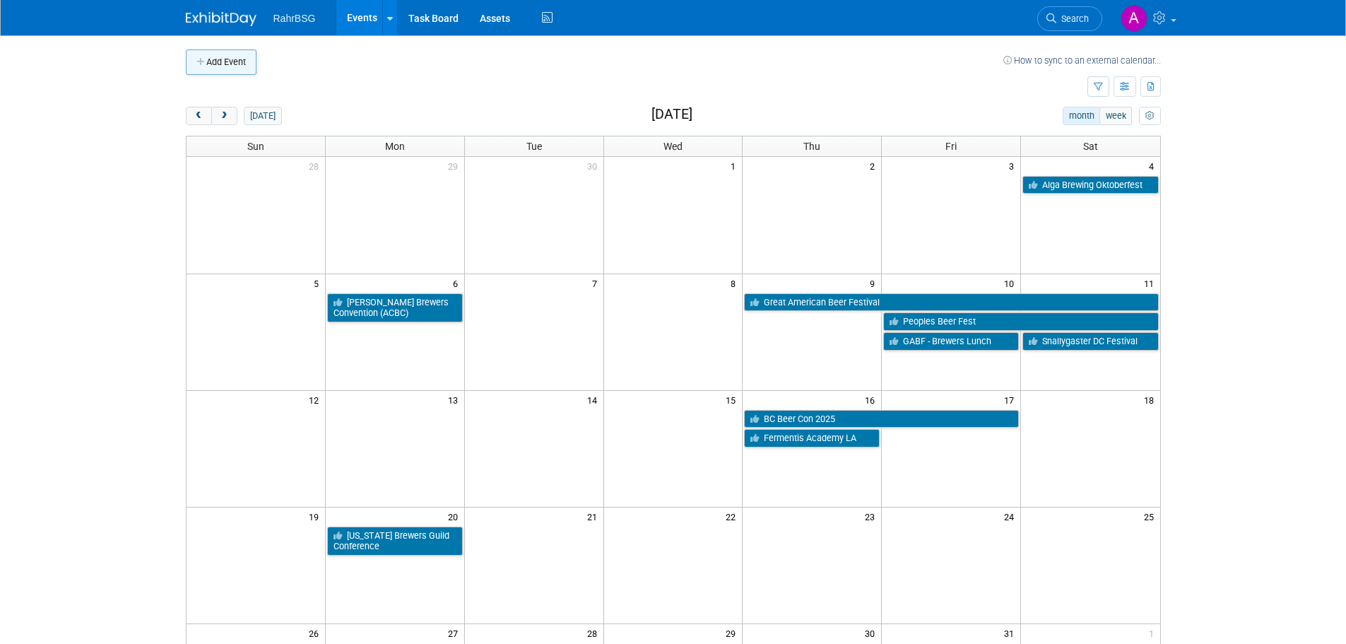
click at [209, 57] on button "Add Event" at bounding box center [221, 61] width 71 height 25
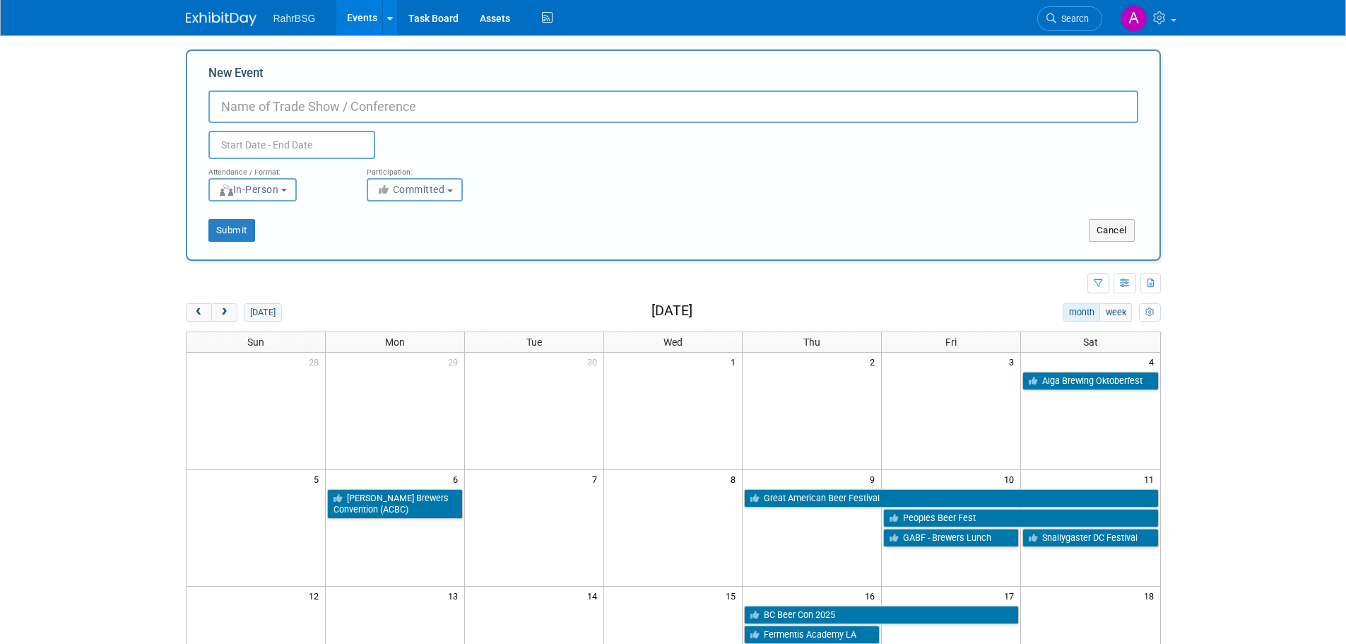
click at [415, 107] on input "New Event" at bounding box center [673, 106] width 930 height 32
type input "NJ Craft Brewers Conference"
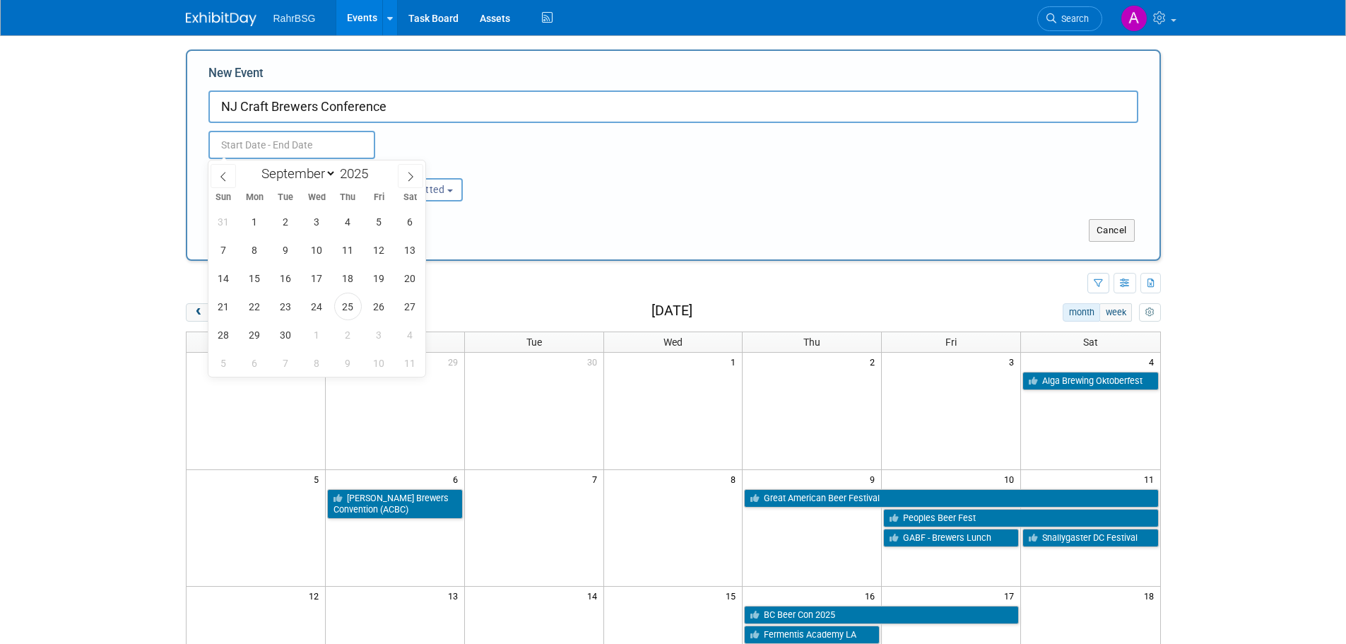
click at [313, 150] on input "text" at bounding box center [291, 145] width 167 height 28
click at [313, 166] on select "January February March April May June July August September October November De…" at bounding box center [295, 174] width 81 height 18
select select "9"
click at [255, 165] on select "January February March April May June July August September October November De…" at bounding box center [295, 174] width 81 height 18
click at [248, 281] on span "13" at bounding box center [255, 278] width 28 height 28
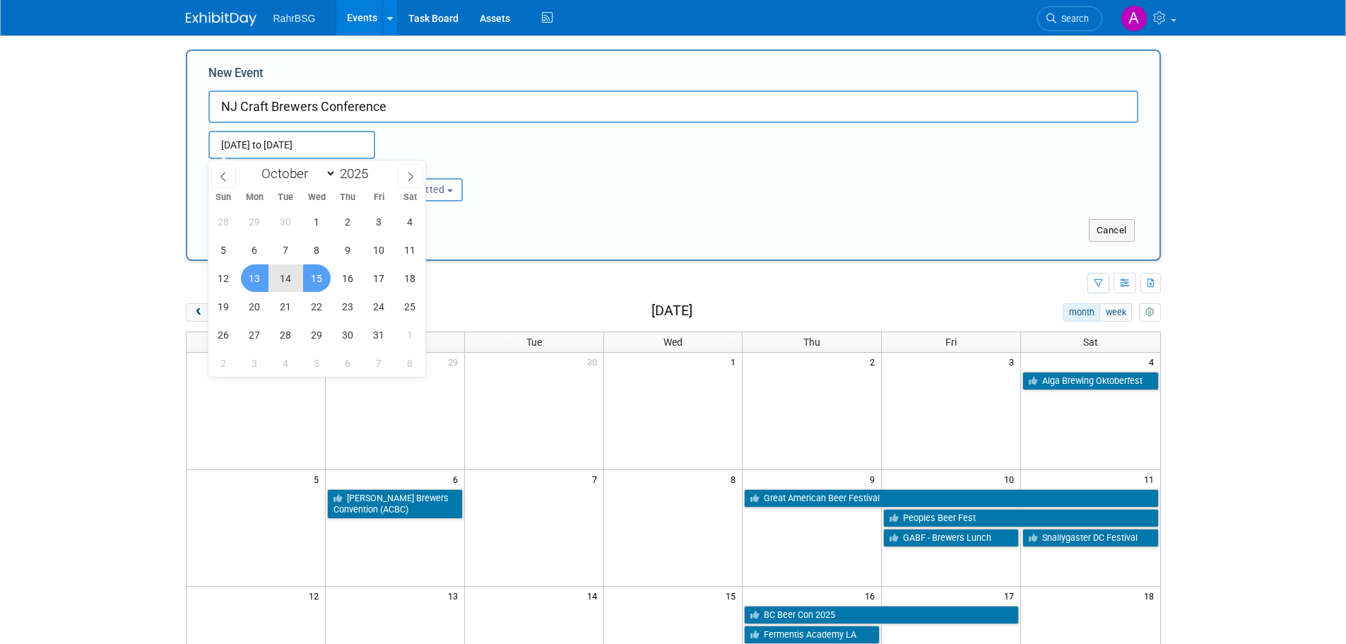
click at [324, 281] on span "15" at bounding box center [317, 278] width 28 height 28
type input "[DATE] to [DATE]"
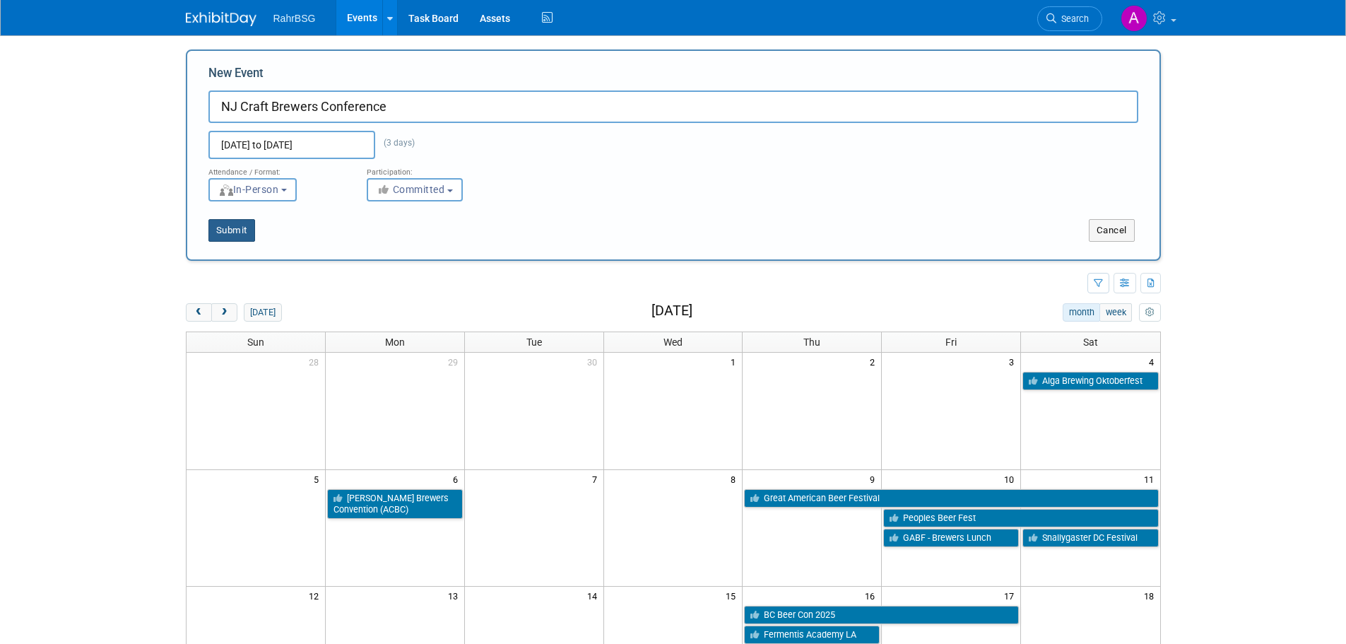
click at [238, 230] on button "Submit" at bounding box center [231, 230] width 47 height 23
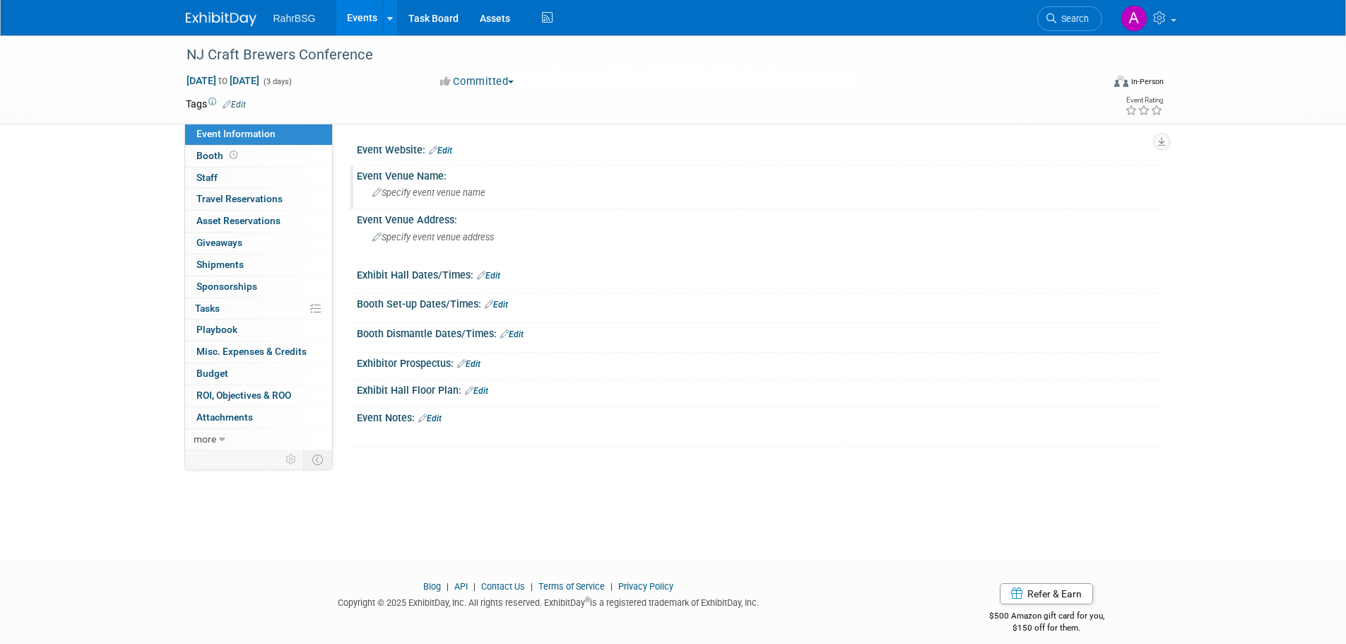
click at [437, 175] on div "Event Venue Name:" at bounding box center [759, 174] width 804 height 18
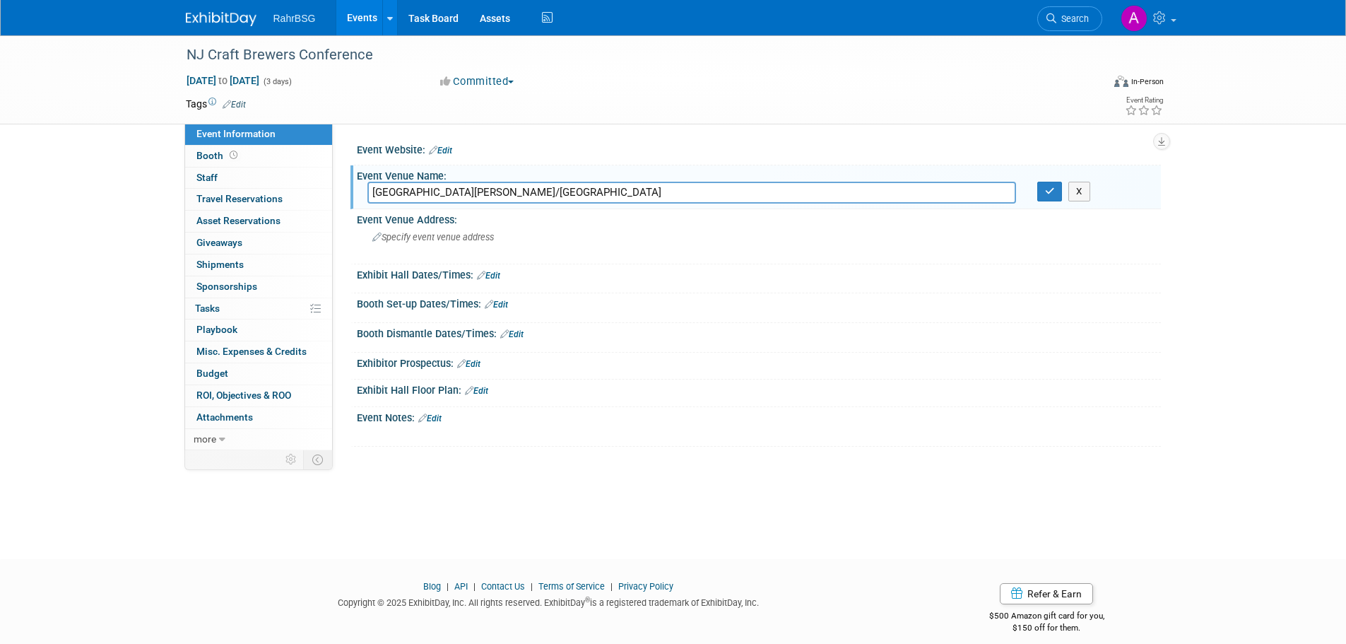
type input "[GEOGRAPHIC_DATA][PERSON_NAME]/[GEOGRAPHIC_DATA]"
click at [442, 231] on div "Specify event venue address" at bounding box center [524, 242] width 314 height 32
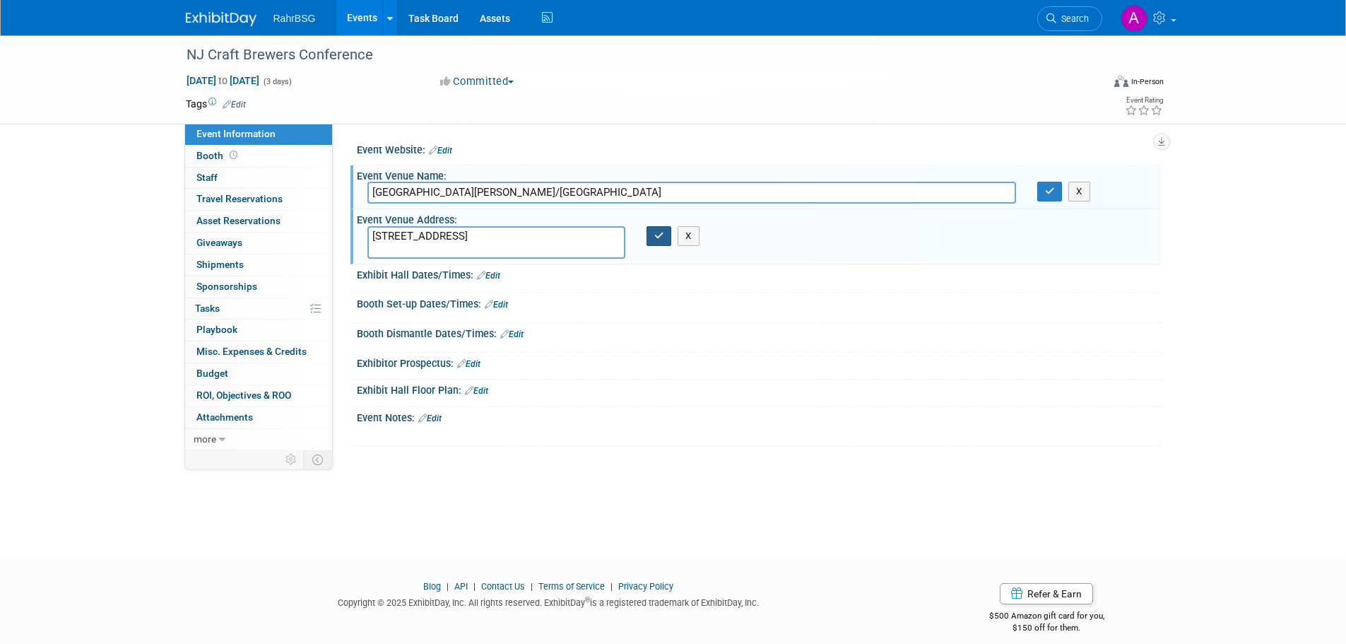
type textarea "[STREET_ADDRESS]"
click at [660, 242] on button "button" at bounding box center [658, 236] width 25 height 20
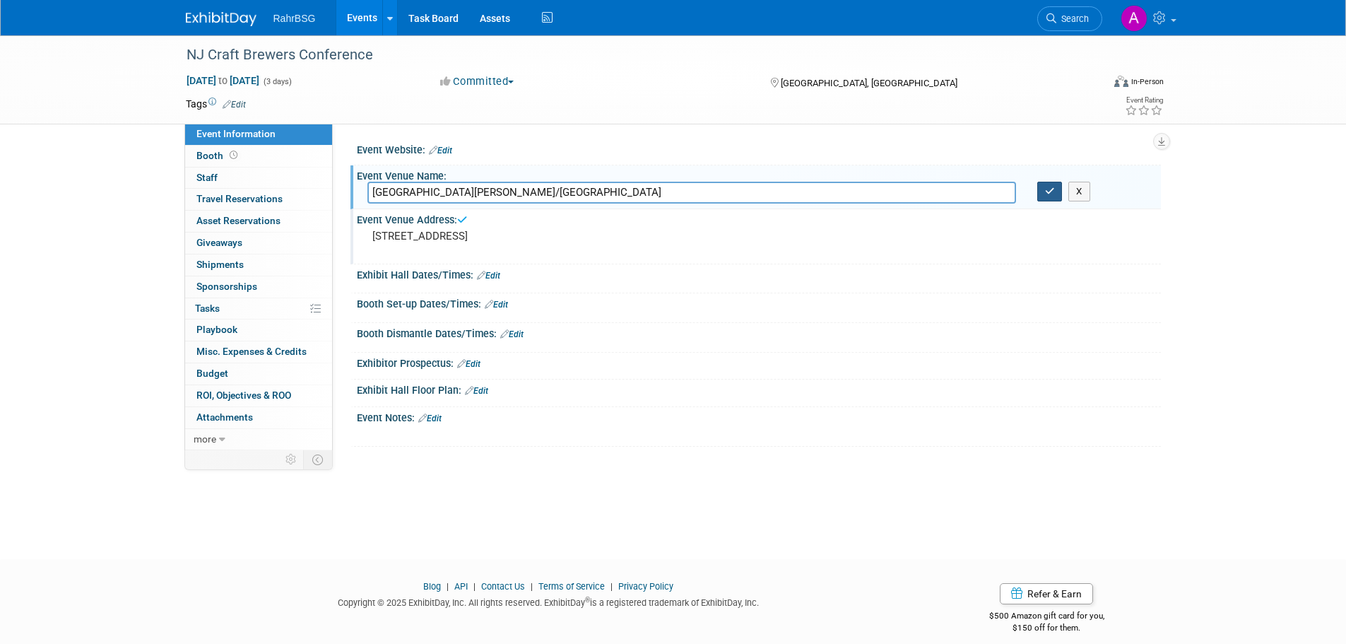
click at [1048, 194] on icon "button" at bounding box center [1050, 190] width 10 height 9
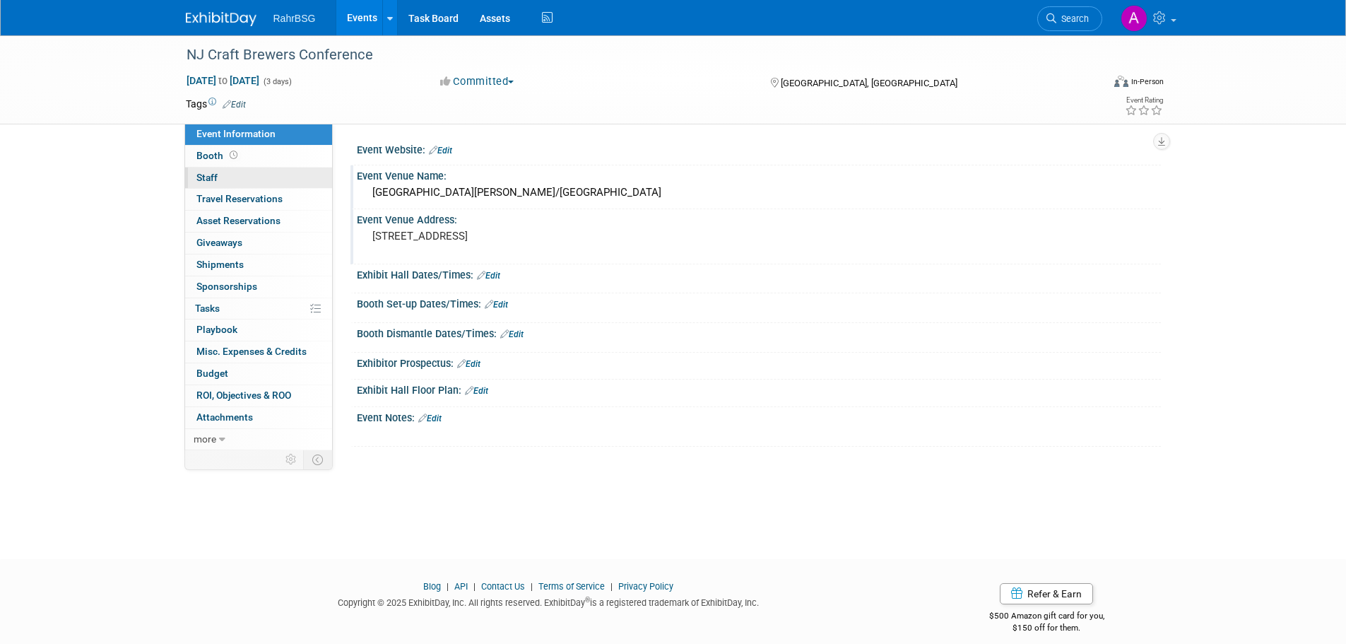
click at [216, 181] on span "Staff 0" at bounding box center [206, 177] width 21 height 11
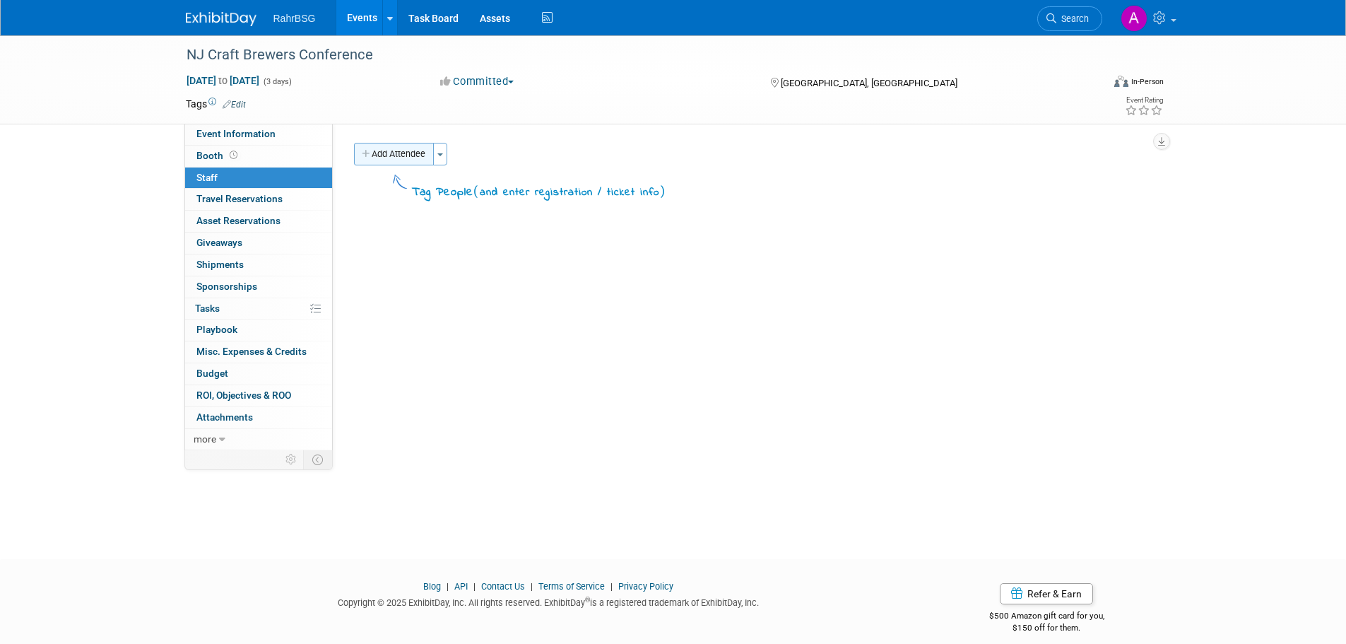
click at [421, 150] on button "Add Attendee" at bounding box center [394, 154] width 80 height 23
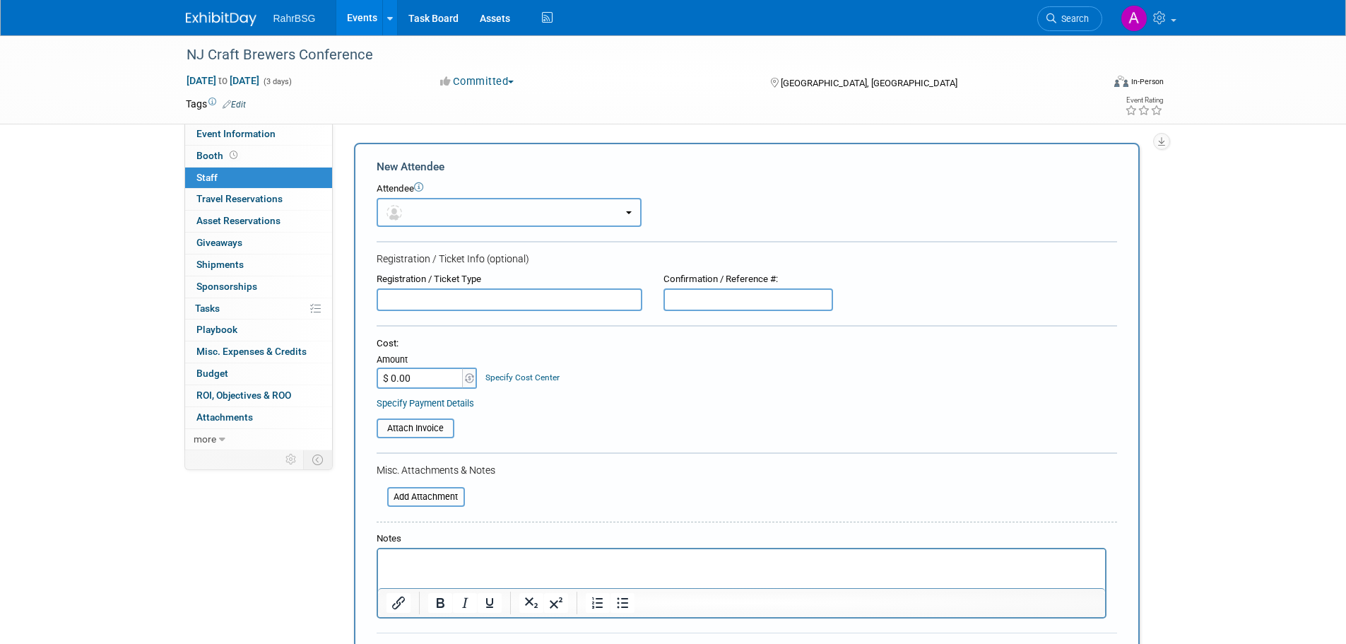
click at [427, 206] on button "button" at bounding box center [509, 212] width 265 height 29
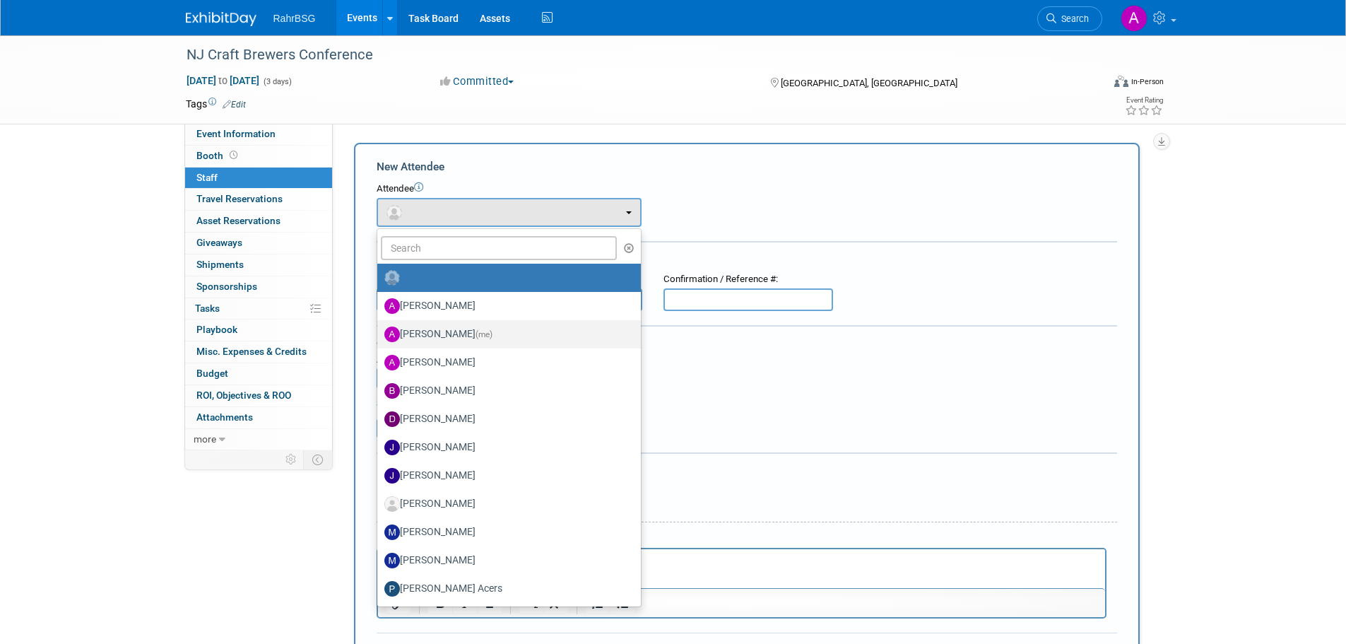
click at [477, 340] on label "Ashley Grotewold (me)" at bounding box center [505, 334] width 242 height 23
click at [379, 337] on input "Ashley Grotewold (me)" at bounding box center [374, 332] width 9 height 9
select select "8d7bfa72-48f6-4742-9252-1a421e7074c1"
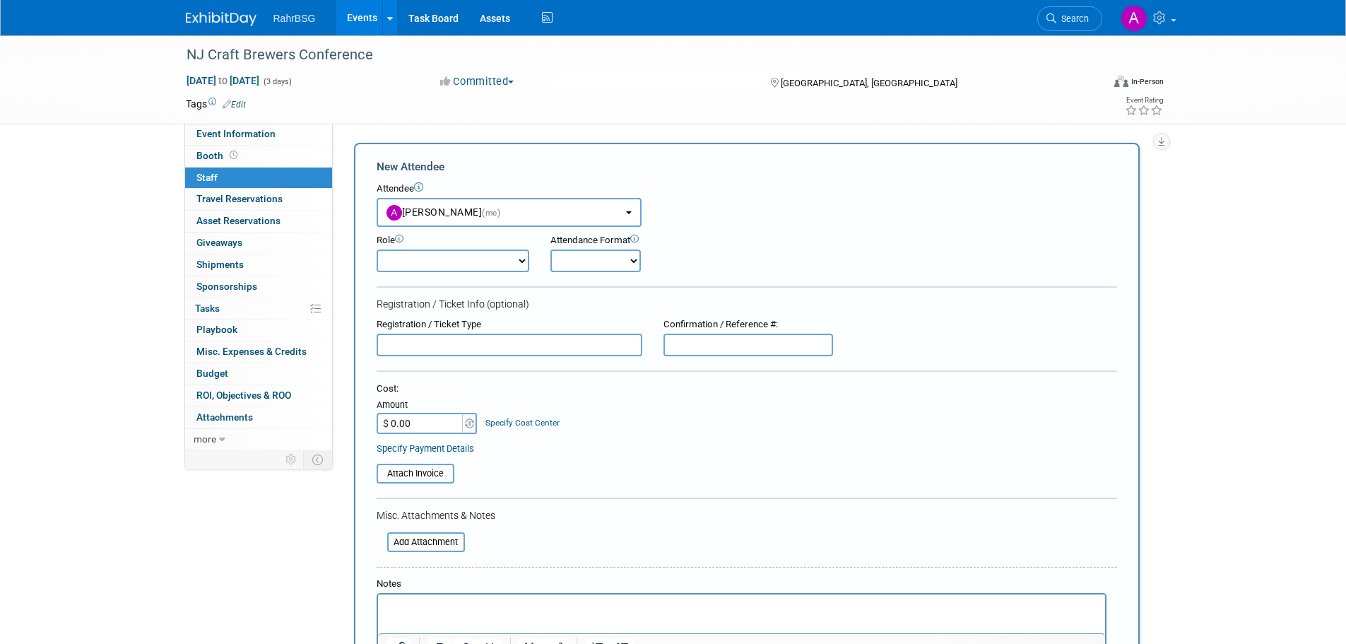
click at [462, 604] on p "Rich Text Area. Press ALT-0 for help." at bounding box center [741, 607] width 711 height 14
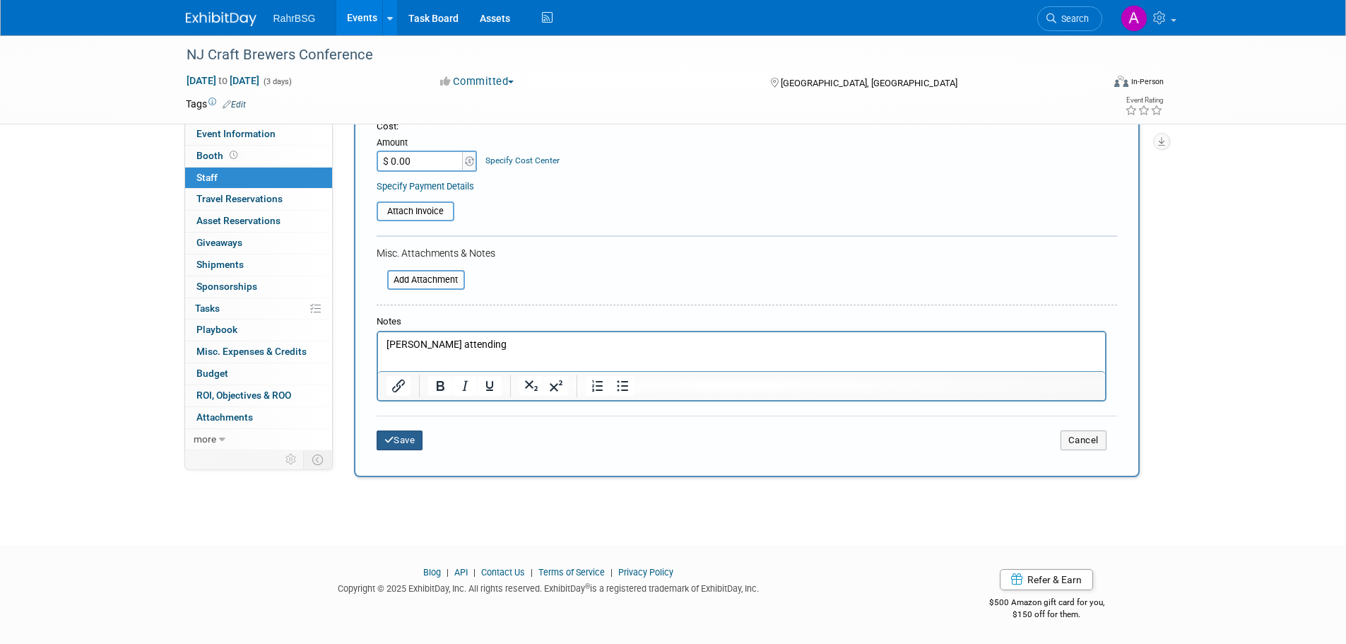
click at [387, 439] on icon "submit" at bounding box center [389, 439] width 10 height 9
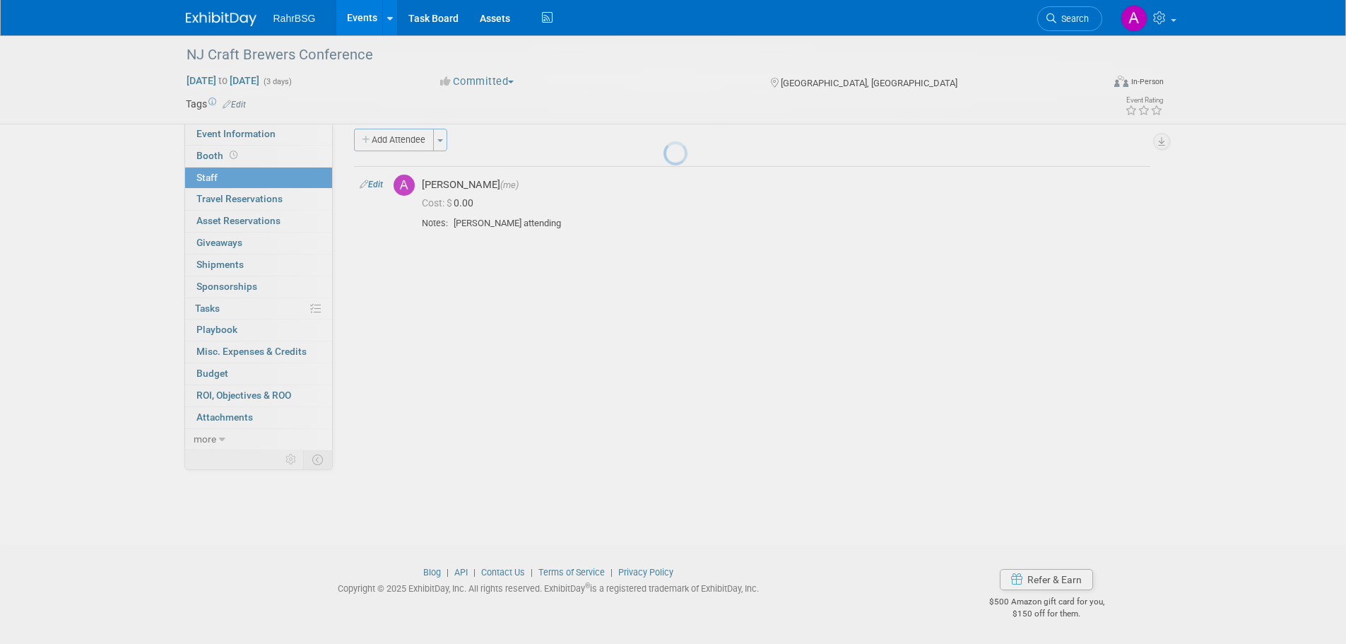
scroll to position [14, 0]
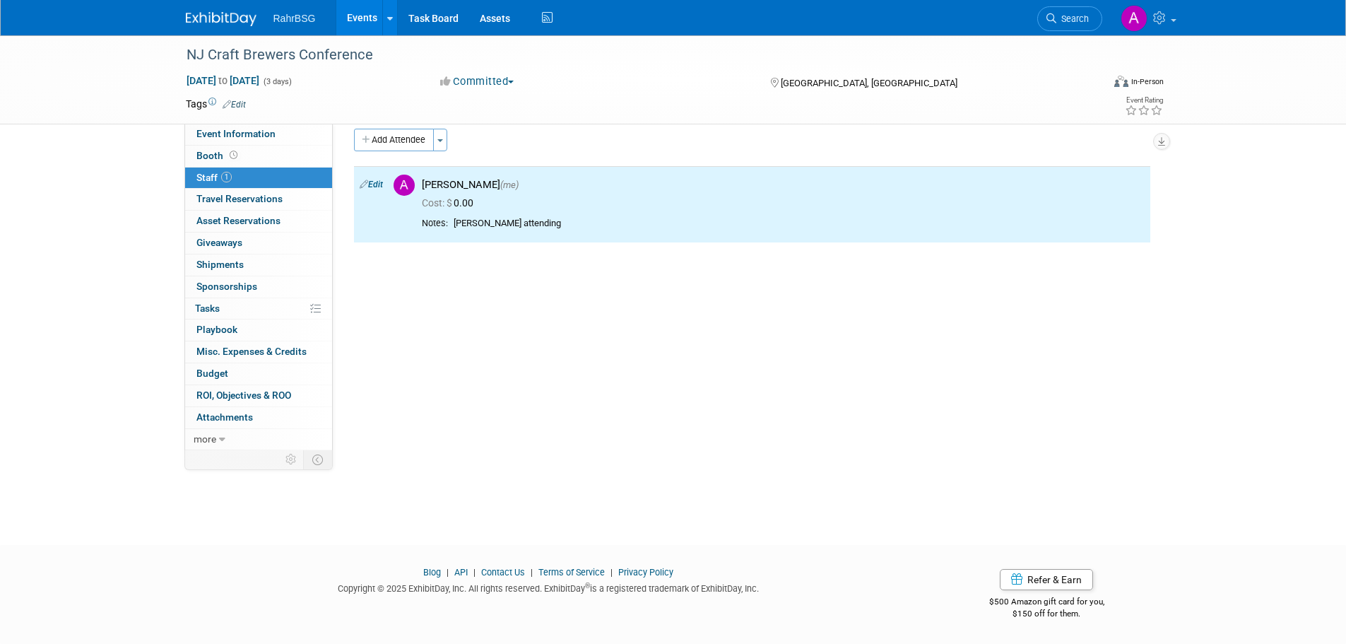
click at [227, 22] on img at bounding box center [221, 19] width 71 height 14
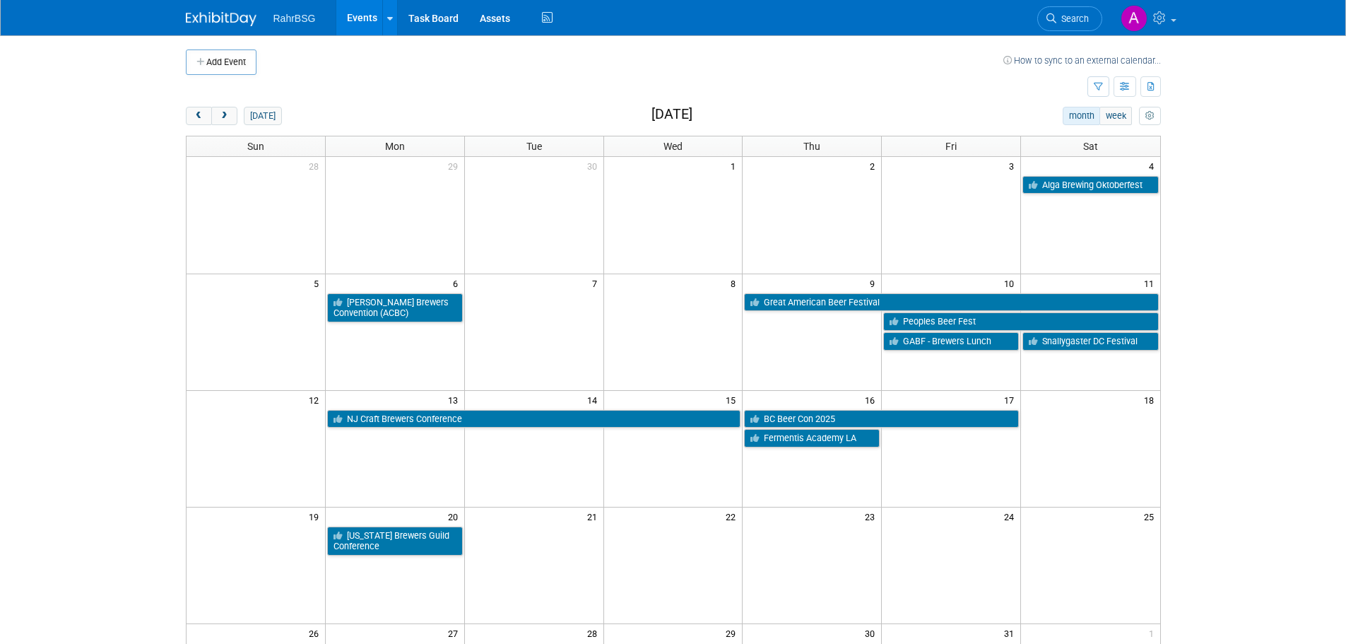
click at [1086, 351] on div "5 6 7 8 9 10 11 [PERSON_NAME] Brewers Convention (ACBC) Great American Beer Fes…" at bounding box center [672, 312] width 973 height 78
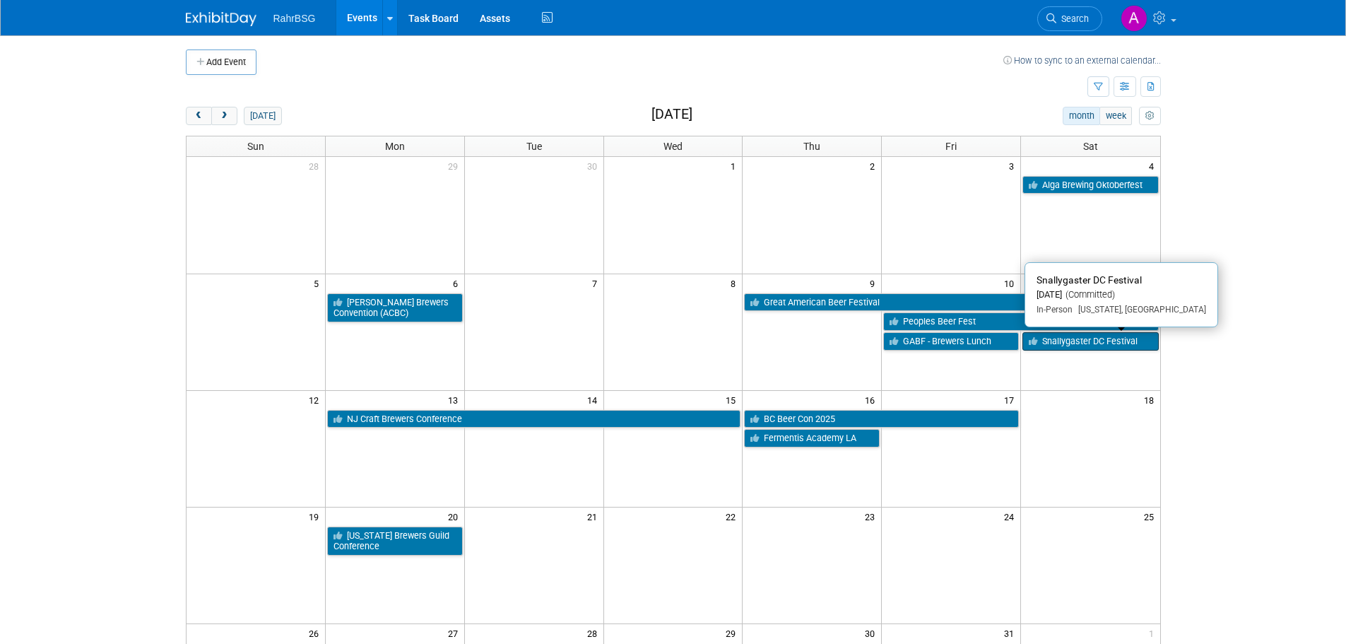
click at [1086, 346] on link "Snallygaster DC Festival" at bounding box center [1090, 341] width 136 height 18
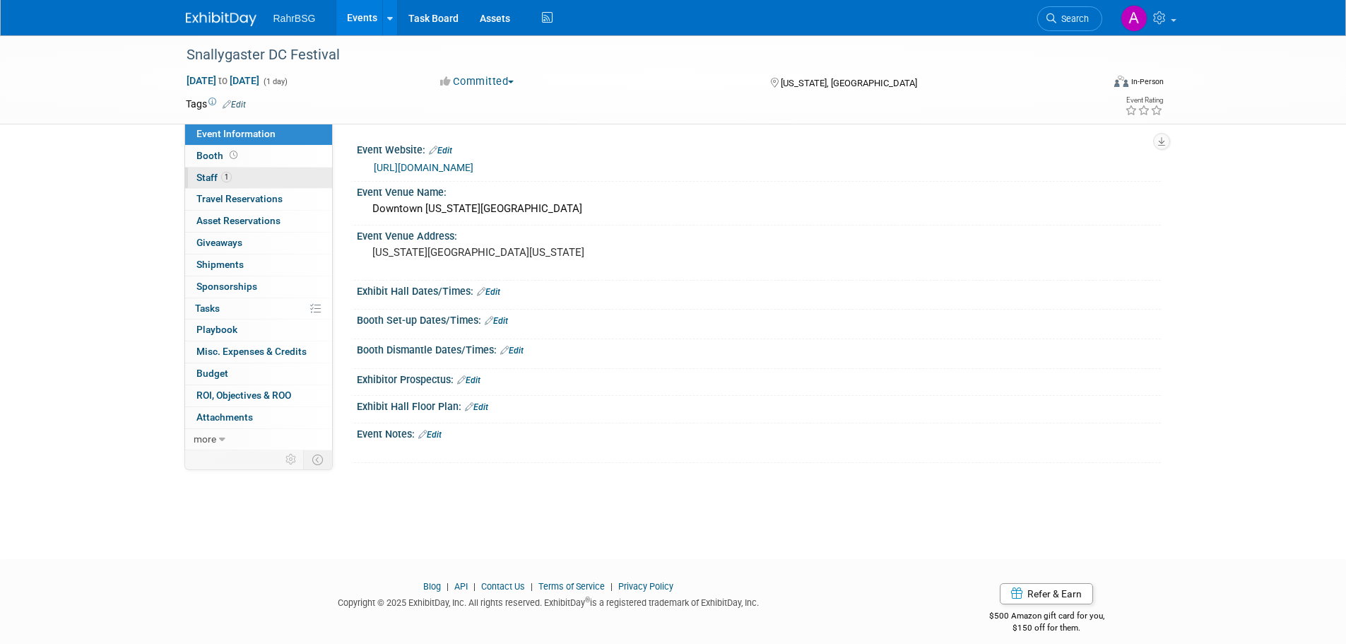
click at [223, 178] on span "1" at bounding box center [226, 177] width 11 height 11
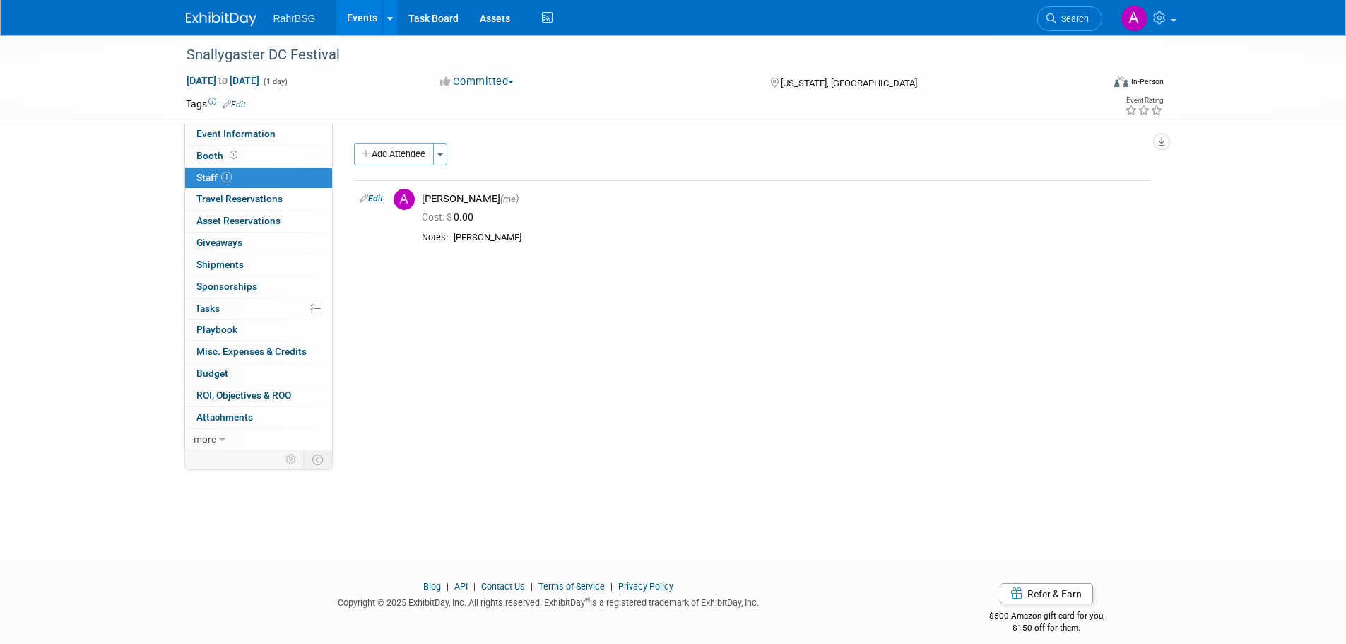
click at [232, 11] on link at bounding box center [230, 11] width 88 height 11
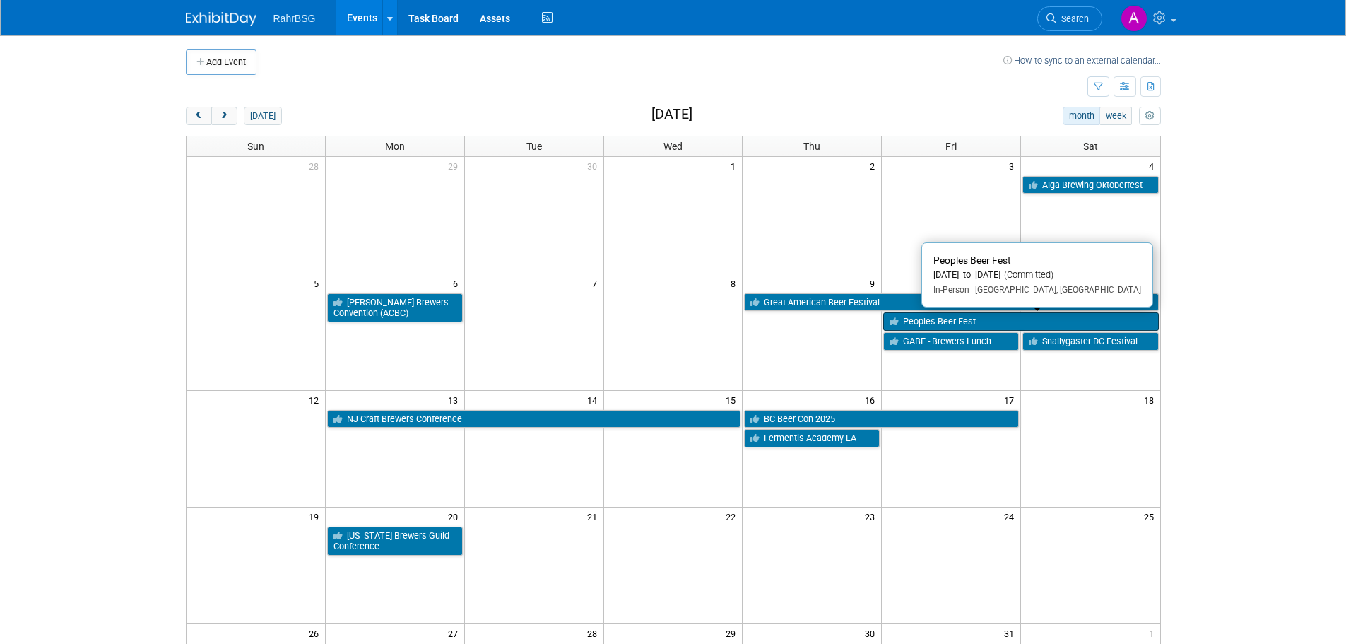
click at [1010, 321] on link "Peoples Beer Fest" at bounding box center [1020, 321] width 275 height 18
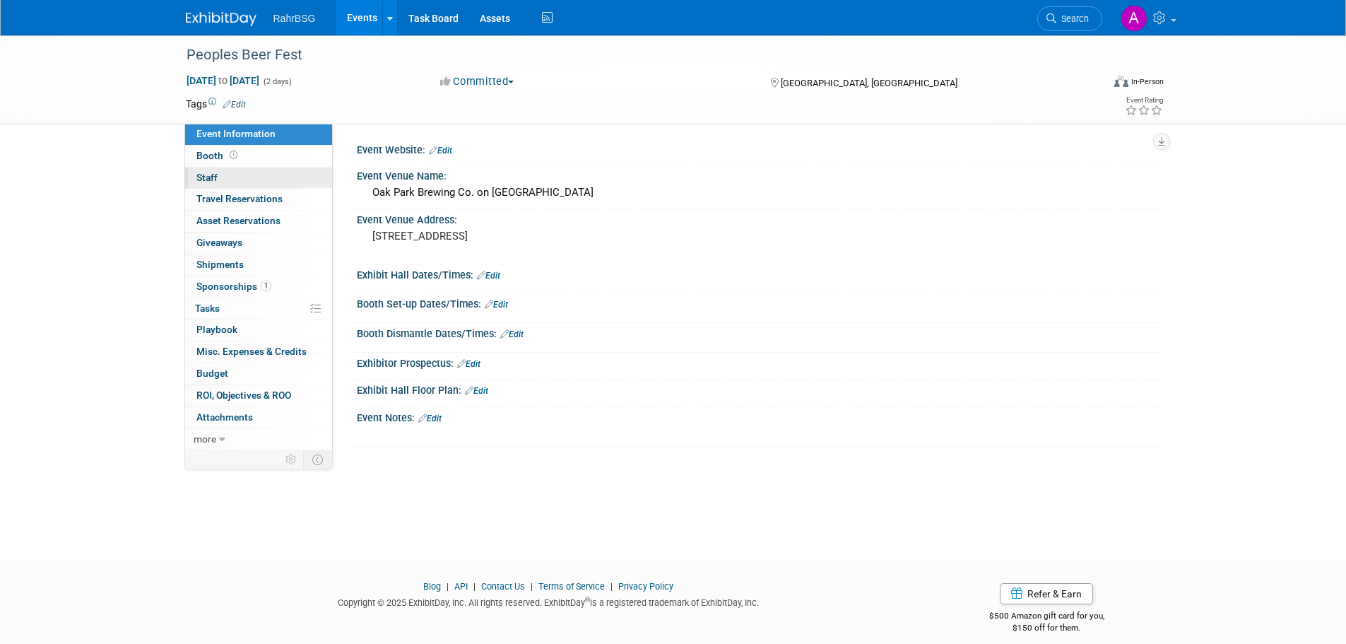
click at [206, 170] on link "0 Staff 0" at bounding box center [258, 177] width 147 height 21
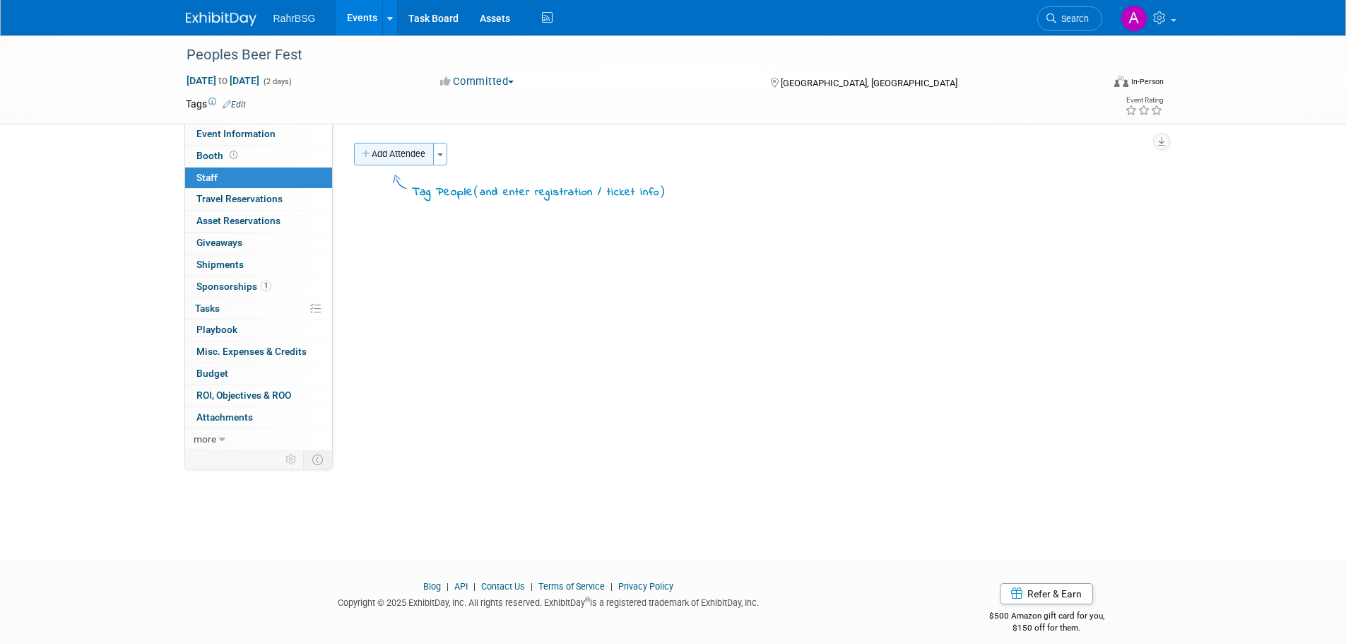
click at [421, 155] on button "Add Attendee" at bounding box center [394, 154] width 80 height 23
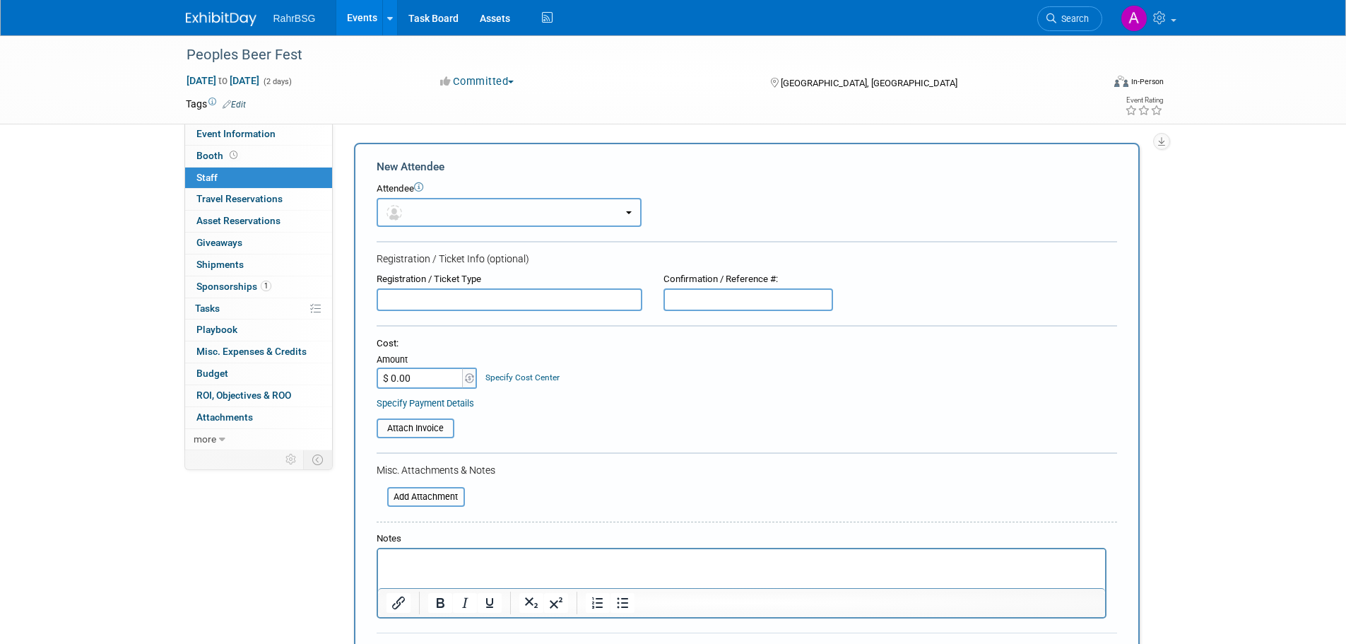
click at [416, 213] on button "button" at bounding box center [509, 212] width 265 height 29
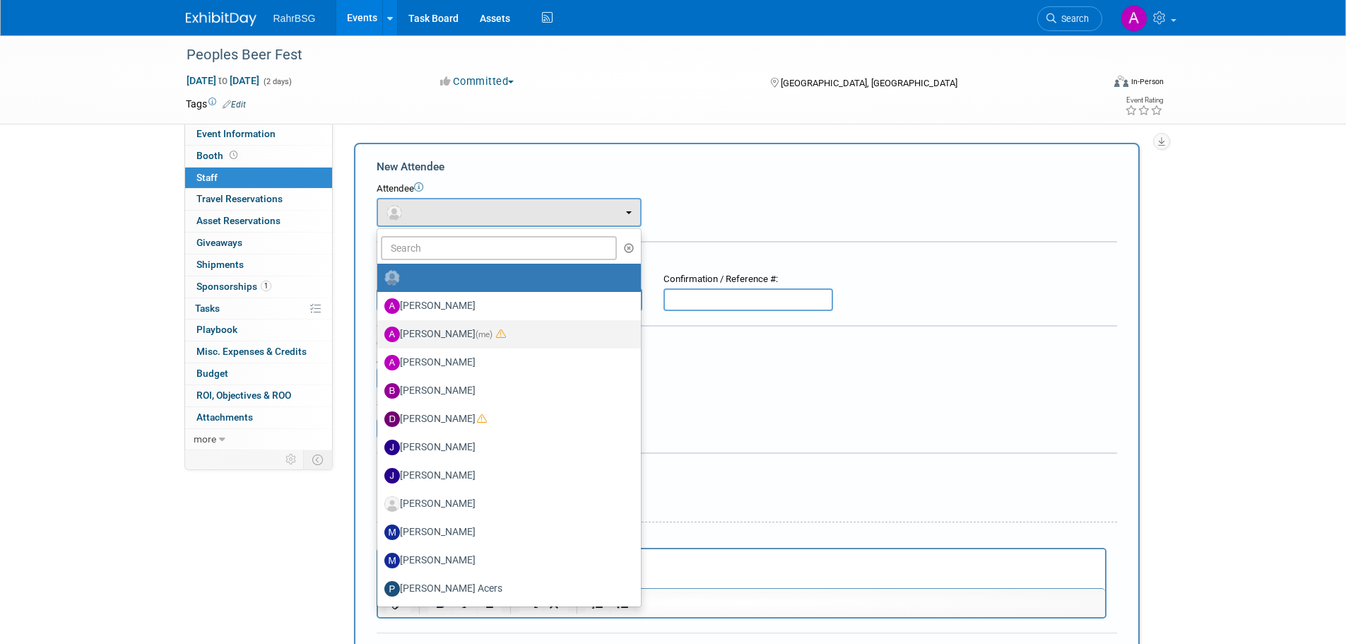
click at [425, 334] on label "Ashley Grotewold (me)" at bounding box center [505, 334] width 242 height 23
click at [379, 334] on input "Ashley Grotewold (me)" at bounding box center [374, 332] width 9 height 9
select select "8d7bfa72-48f6-4742-9252-1a421e7074c1"
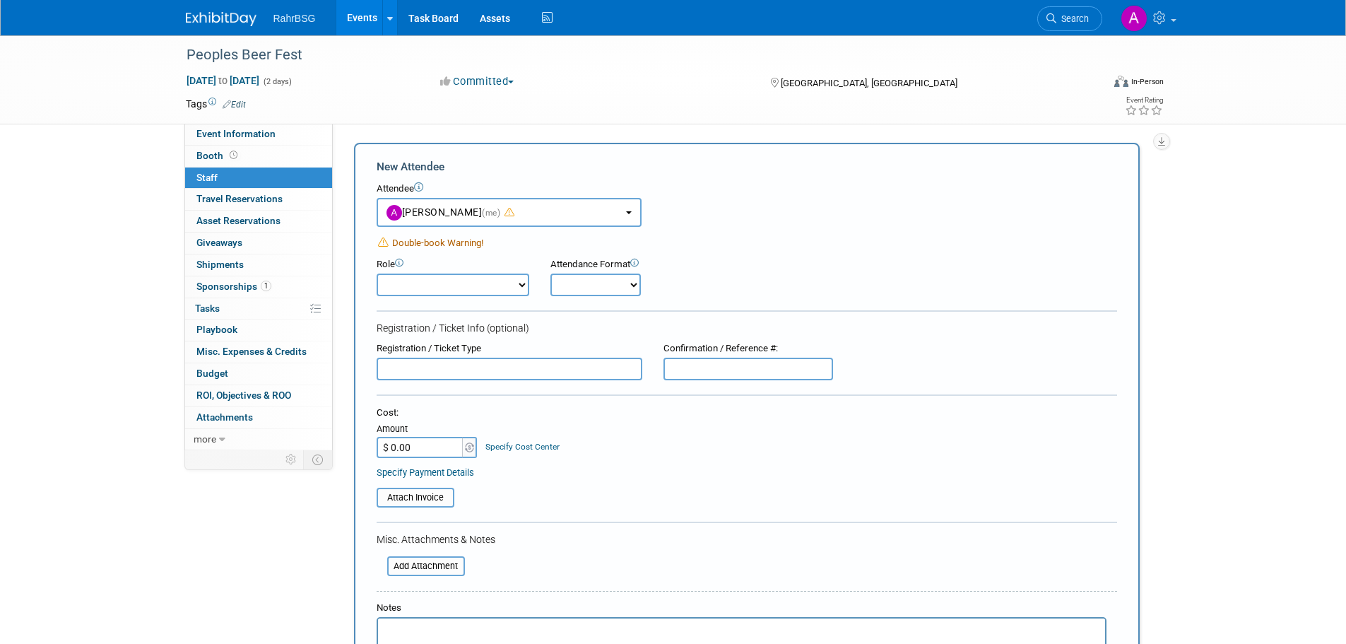
click at [425, 627] on p "Rich Text Area. Press ALT-0 for help." at bounding box center [741, 631] width 711 height 14
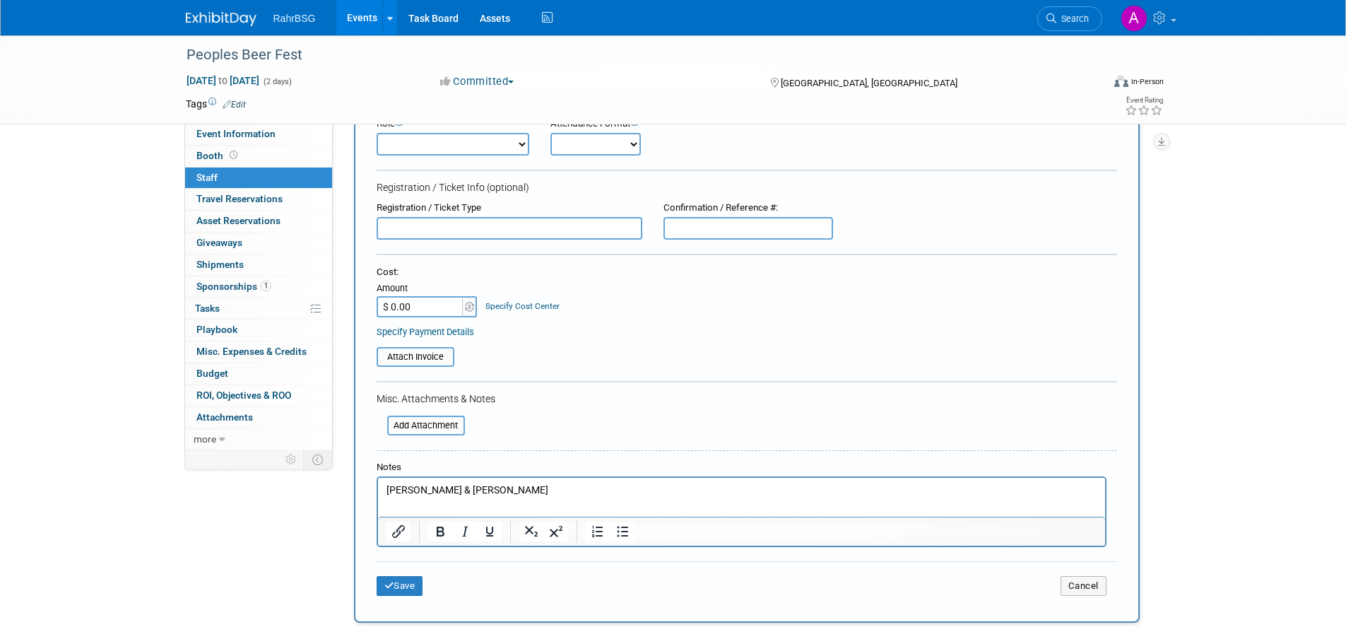
scroll to position [141, 0]
drag, startPoint x: 456, startPoint y: 489, endPoint x: 694, endPoint y: 959, distance: 527.3
click at [377, 482] on html "James Owen & Kassandra" at bounding box center [740, 487] width 727 height 20
click at [502, 494] on p "Kassandra" at bounding box center [741, 489] width 711 height 14
click at [385, 586] on icon "submit" at bounding box center [389, 584] width 10 height 9
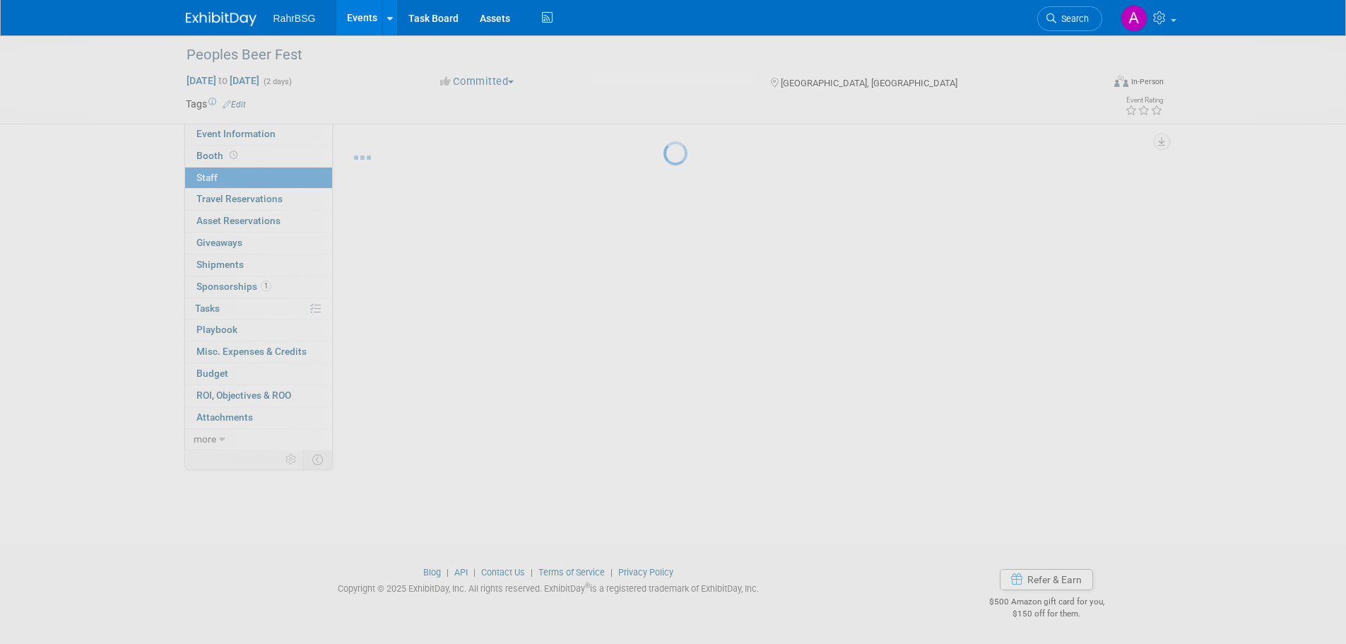
scroll to position [14, 0]
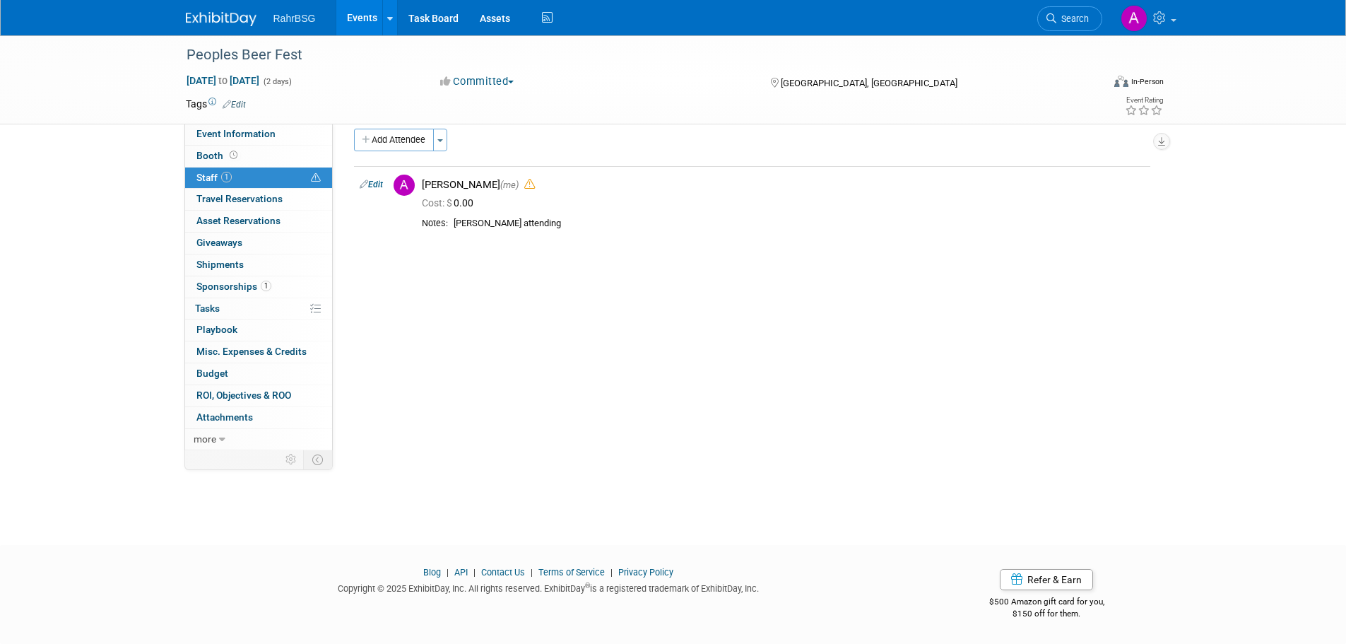
click at [792, 249] on div "Add Attendee Toggle Dropdown Quick -Tag Attendees Apply X select all cancel" at bounding box center [752, 193] width 796 height 128
click at [207, 24] on img at bounding box center [221, 19] width 71 height 14
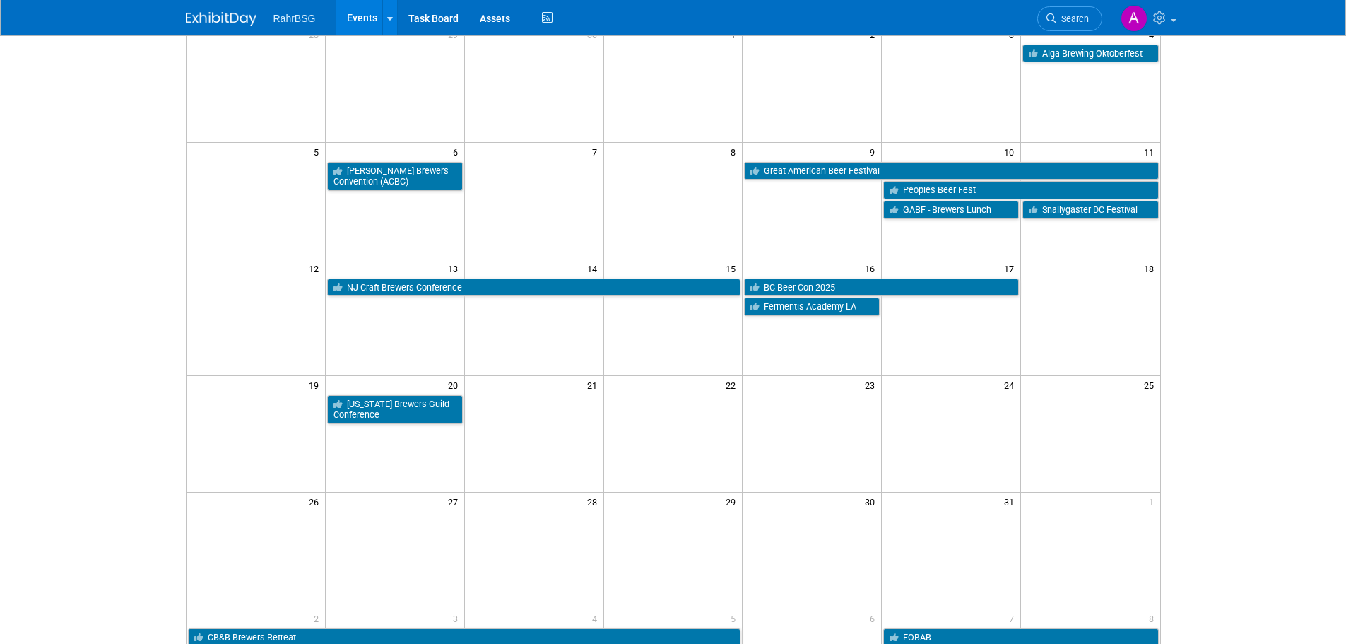
scroll to position [141, 0]
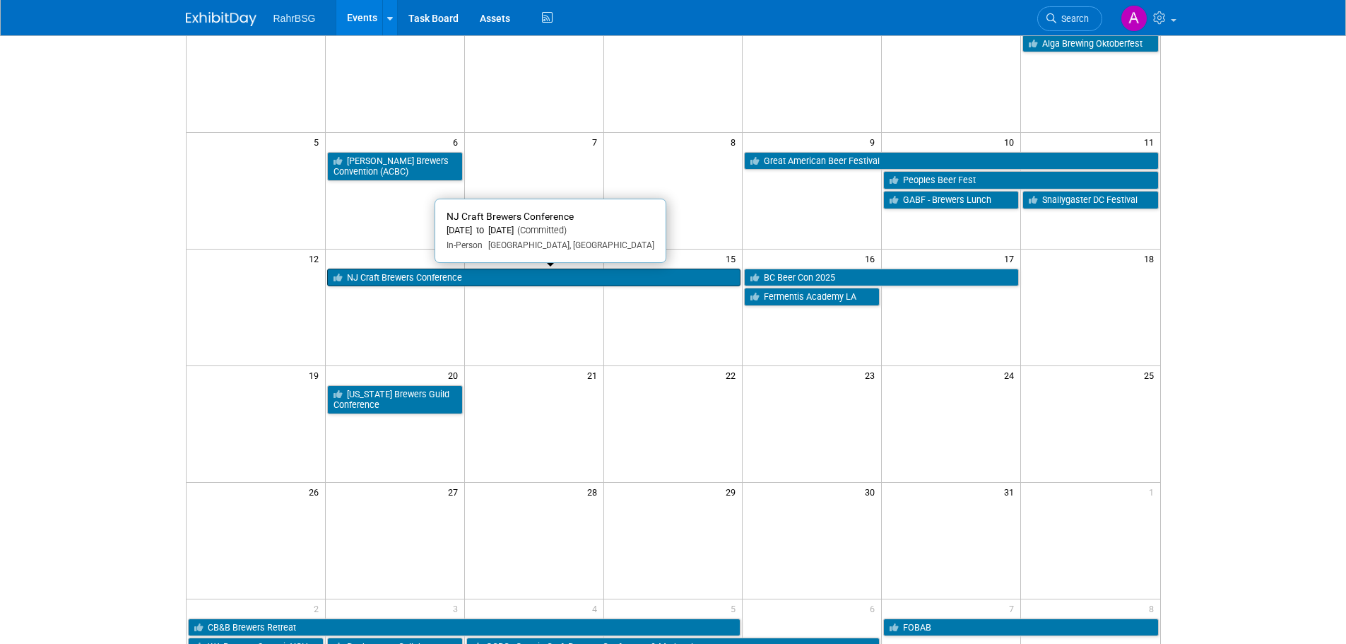
click at [593, 273] on link "NJ Craft Brewers Conference" at bounding box center [534, 277] width 414 height 18
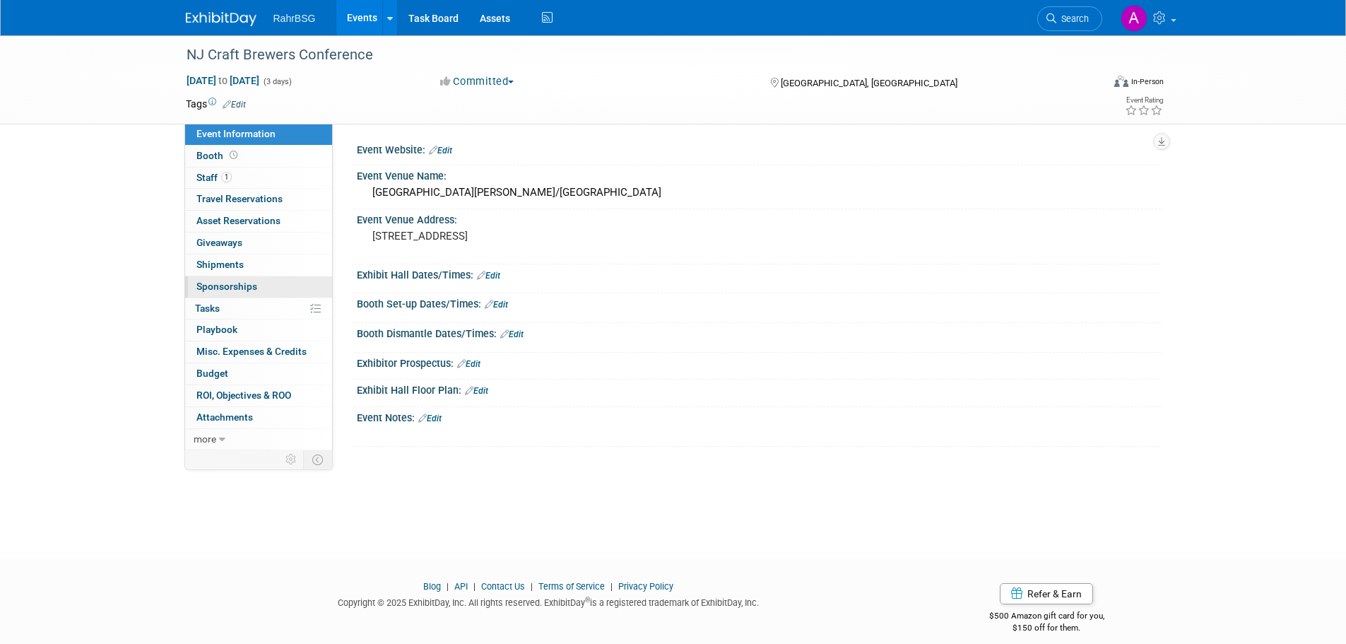
click at [230, 283] on span "Sponsorships 0" at bounding box center [226, 285] width 61 height 11
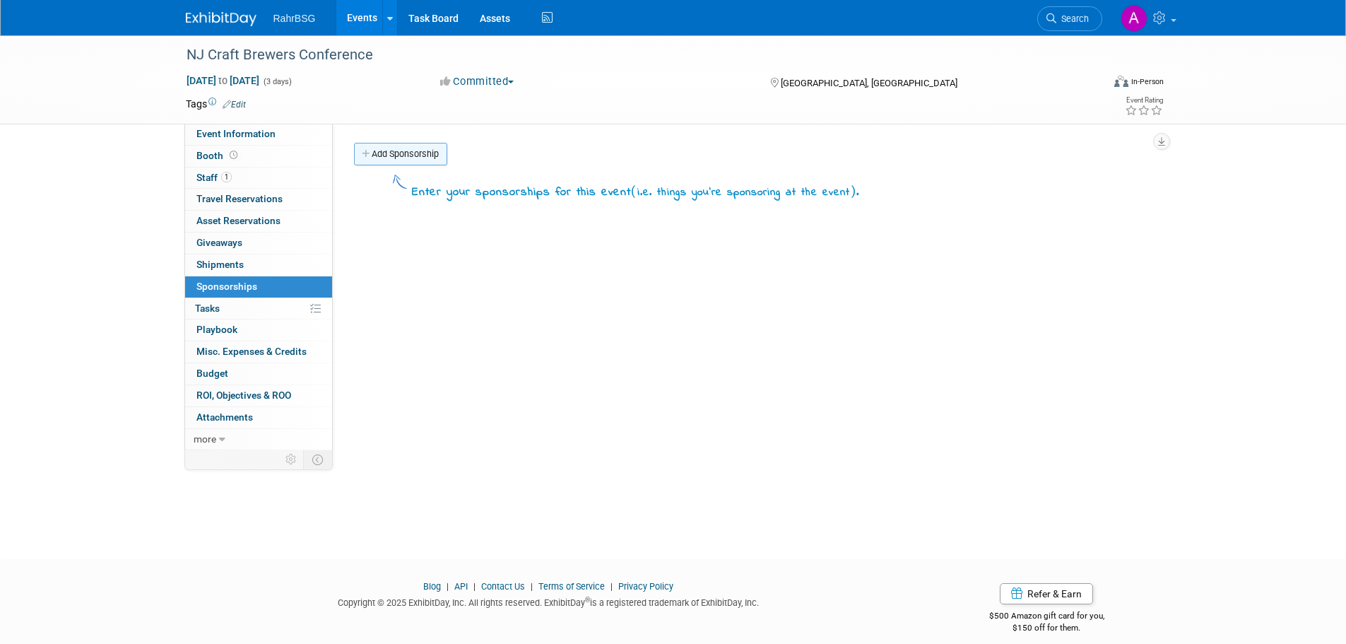
click at [427, 153] on link "Add Sponsorship" at bounding box center [400, 154] width 93 height 23
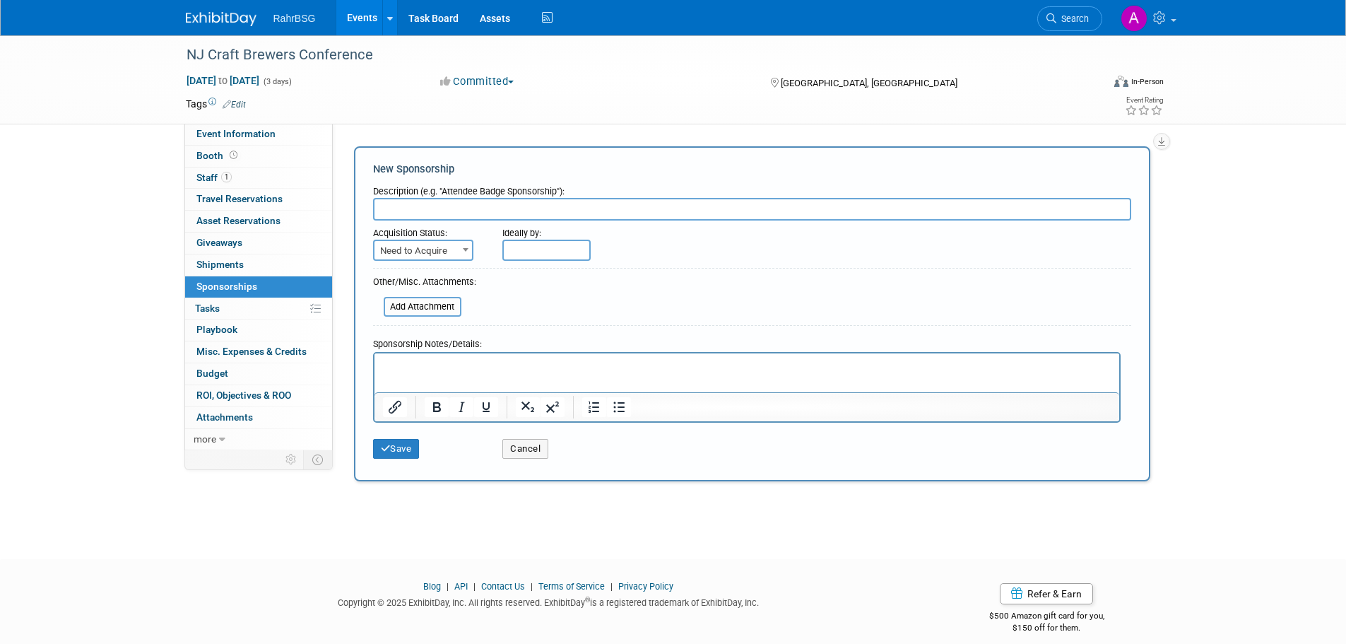
click at [442, 216] on input "text" at bounding box center [752, 209] width 758 height 23
type input "C"
type input "Registration for 2 Day"
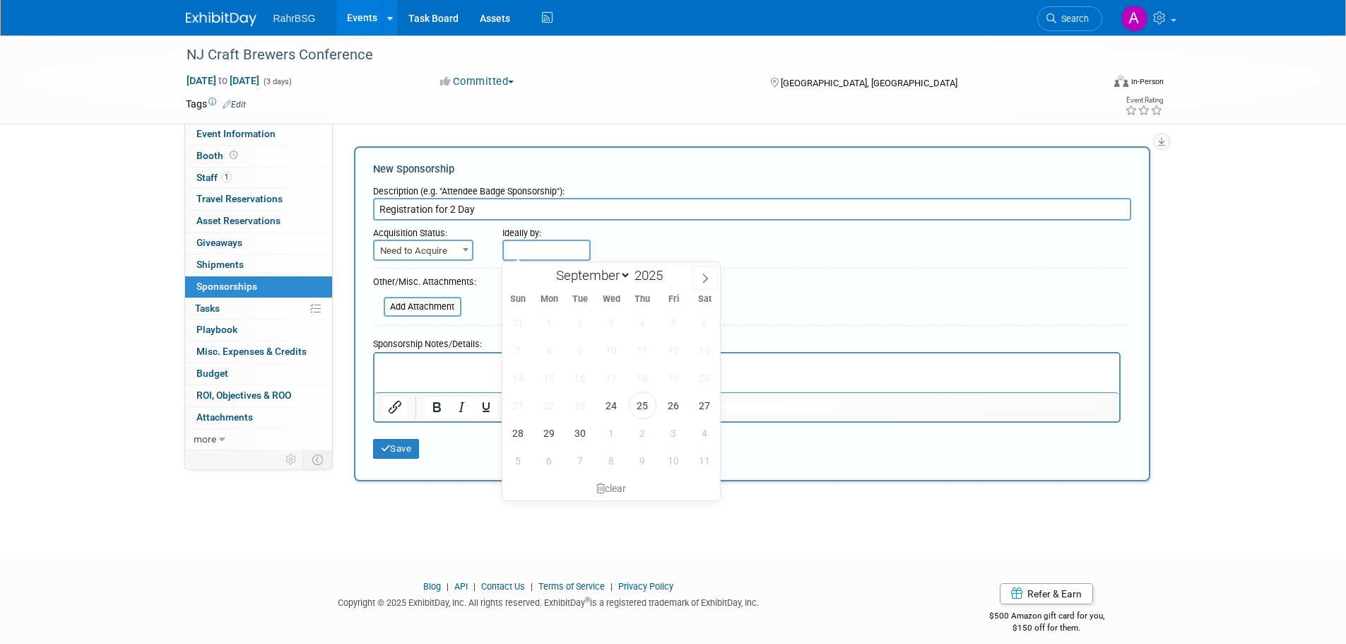
click at [423, 360] on p "Rich Text Area. Press ALT-0 for help." at bounding box center [746, 365] width 728 height 14
click at [775, 372] on html "No booth or sponosorship" at bounding box center [746, 362] width 745 height 20
click at [826, 360] on p "No booth or sponosorship" at bounding box center [746, 365] width 728 height 14
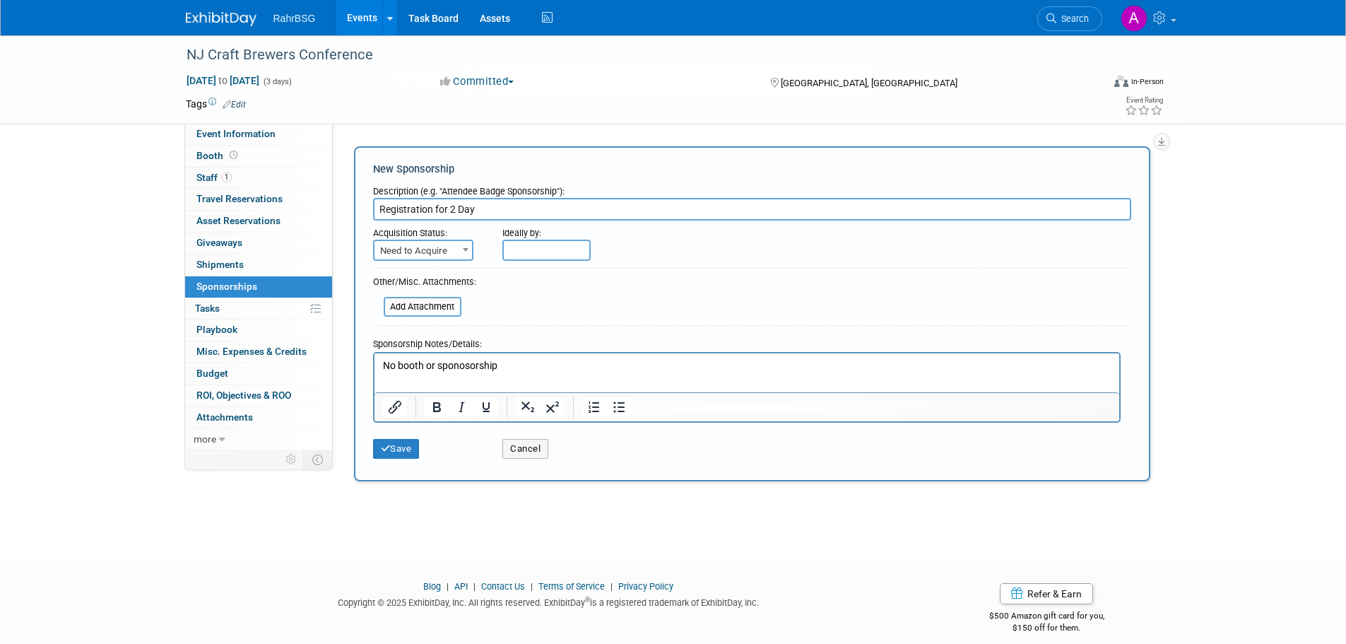
click at [646, 229] on div "Ideally by:" at bounding box center [783, 229] width 563 height 19
click at [588, 363] on p "No booth or sponosorship" at bounding box center [746, 365] width 728 height 14
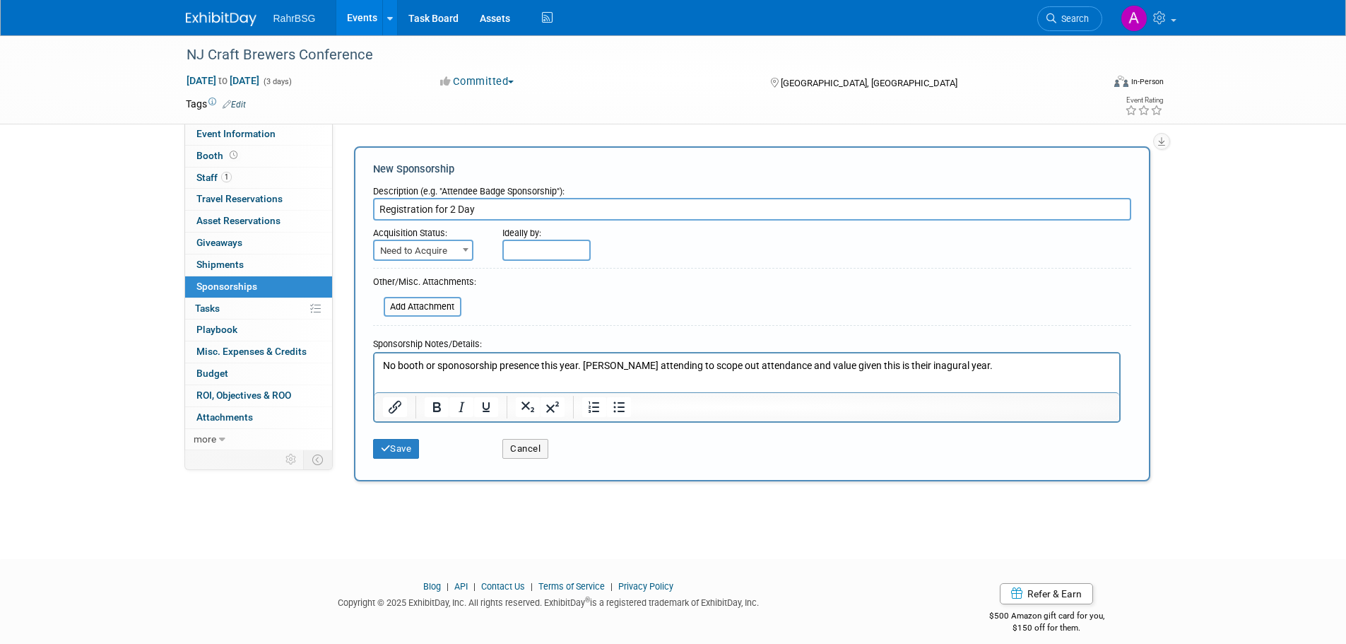
click at [902, 372] on html "No booth or sponosorship presence this year. CJ attending to scope out attendan…" at bounding box center [746, 362] width 745 height 20
click at [974, 369] on p "No booth or sponosorship presence this year. CJ attending to scope out attendan…" at bounding box center [746, 365] width 728 height 14
click at [404, 447] on button "Save" at bounding box center [396, 449] width 47 height 20
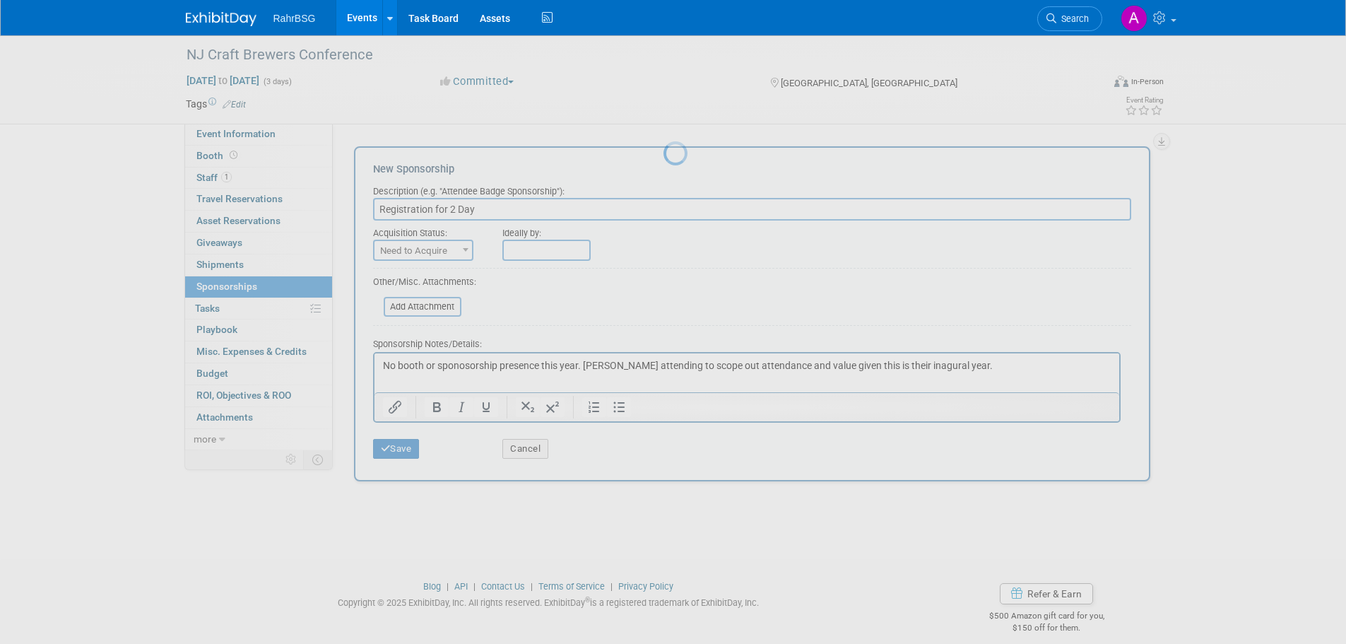
scroll to position [14, 0]
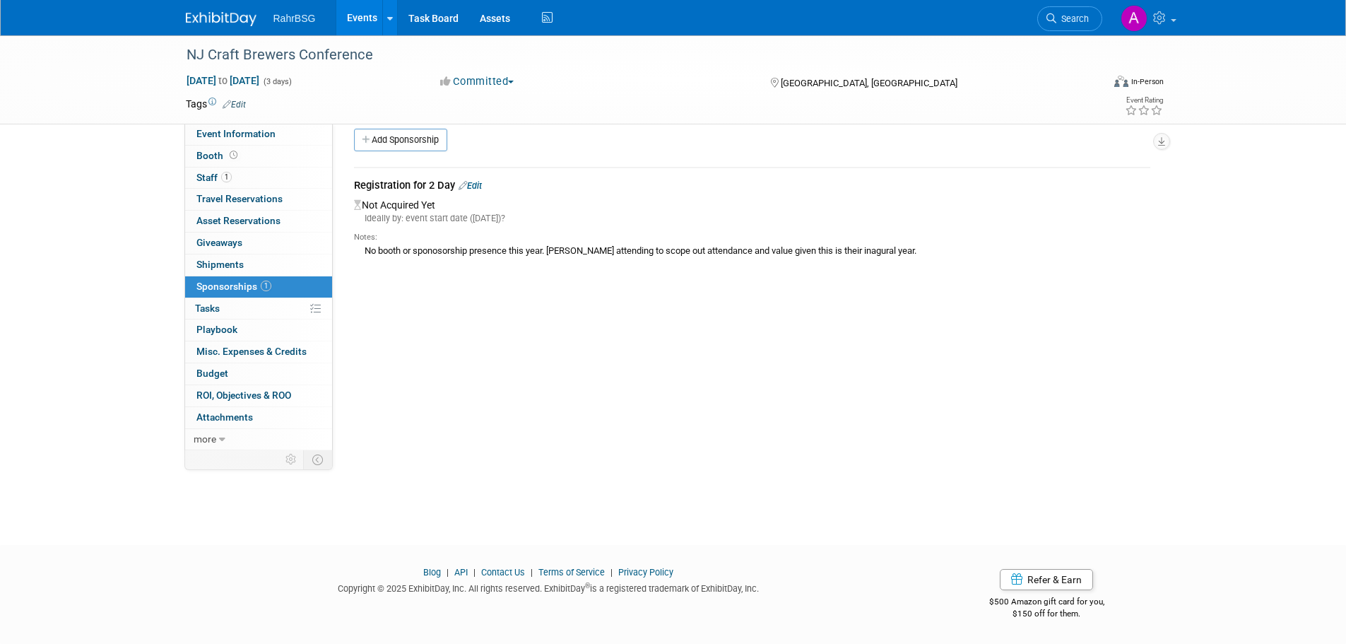
click at [227, 17] on img at bounding box center [221, 19] width 71 height 14
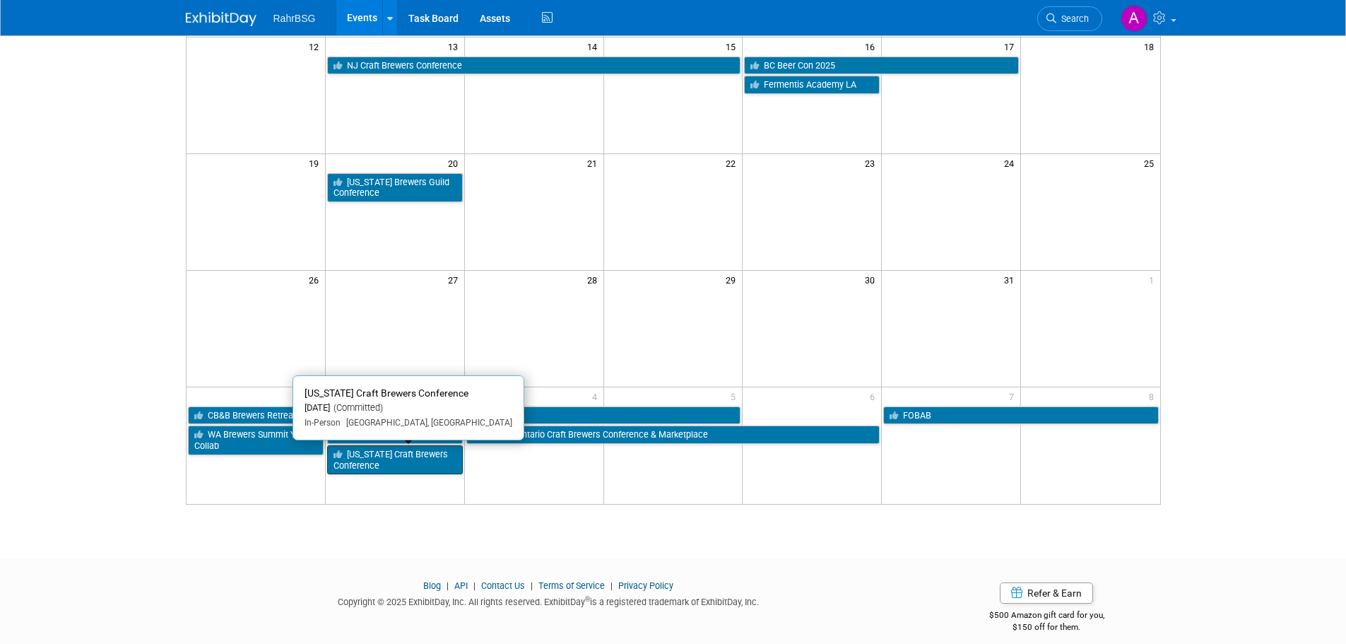
scroll to position [367, 0]
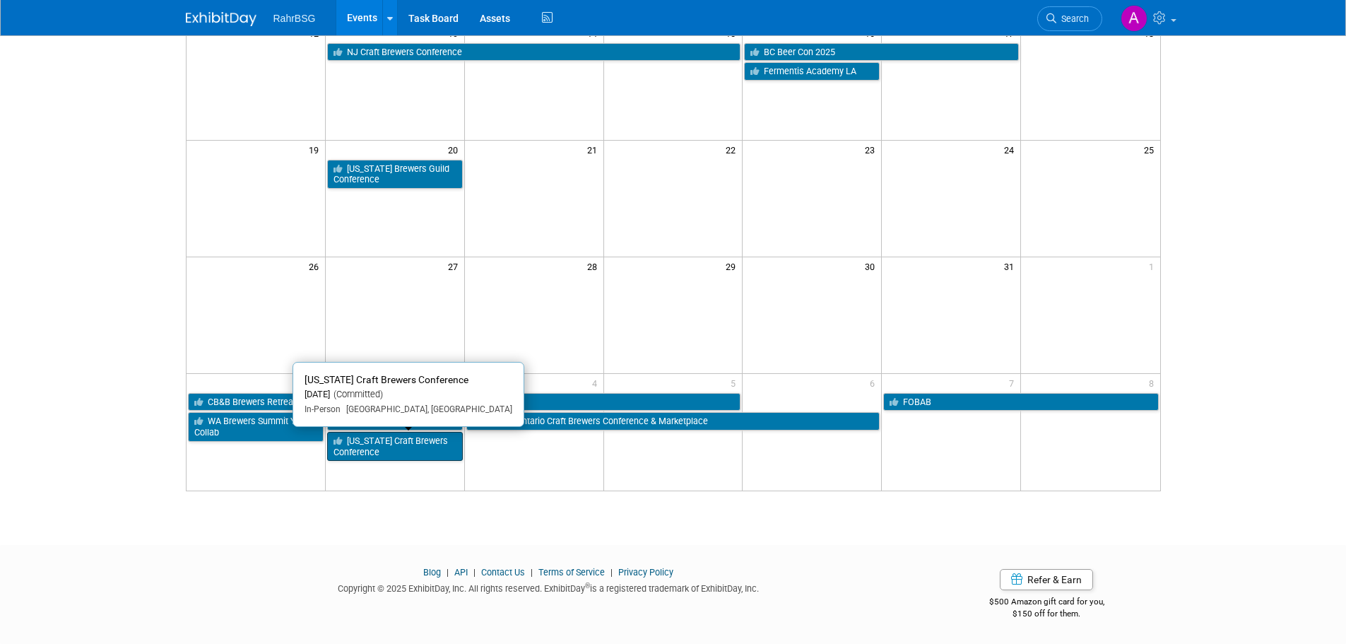
click at [361, 439] on link "[US_STATE] Craft Brewers Conference" at bounding box center [395, 446] width 136 height 29
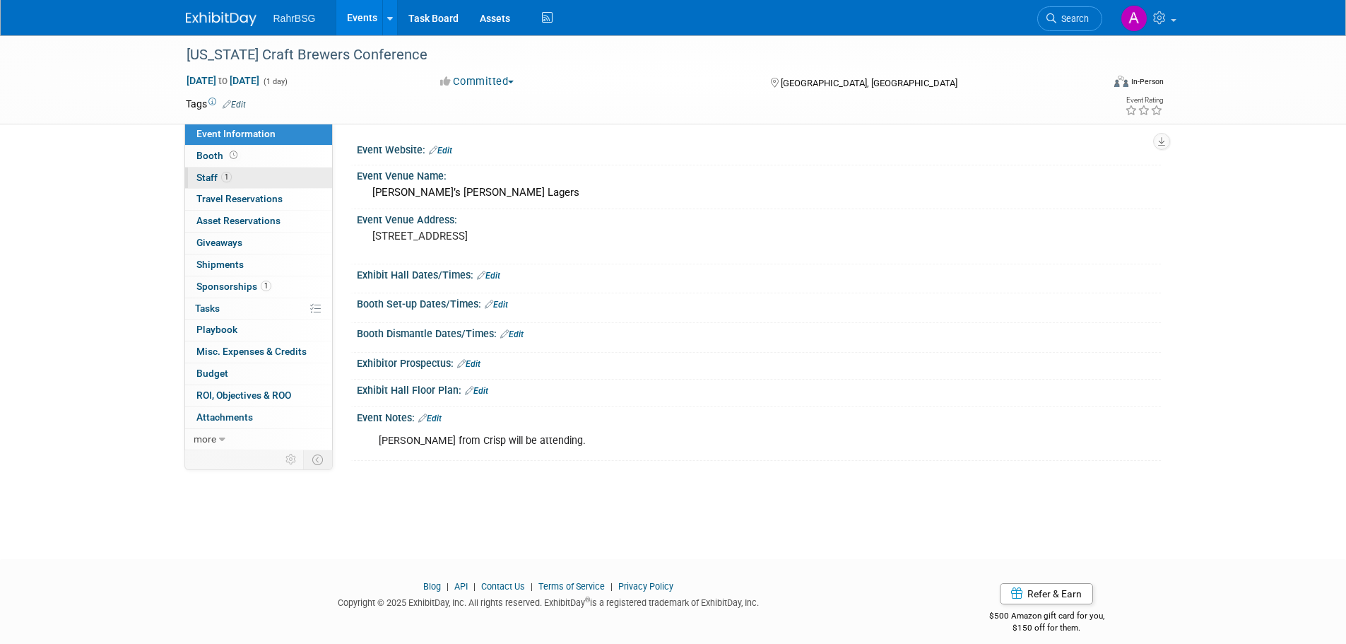
click at [225, 174] on span "1" at bounding box center [226, 177] width 11 height 11
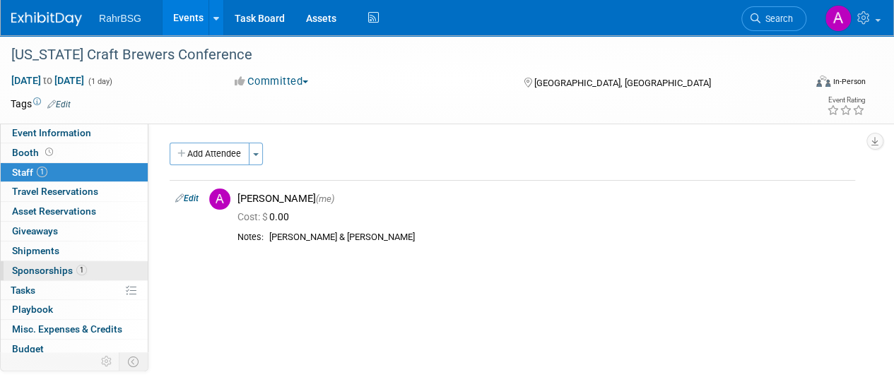
click at [37, 261] on link "1 Sponsorships 1" at bounding box center [74, 270] width 147 height 19
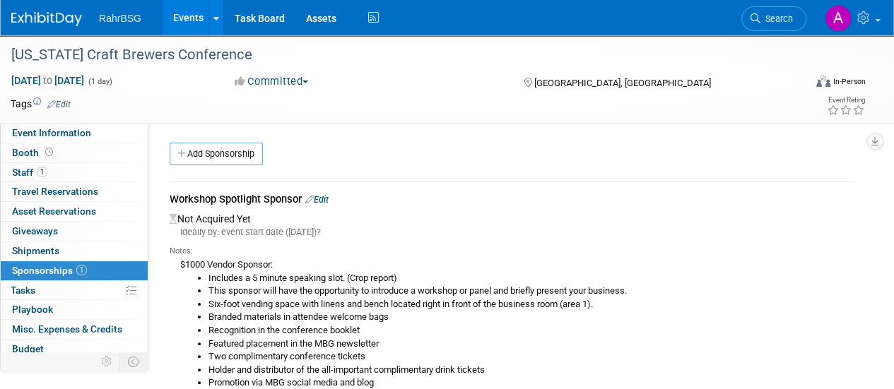
click at [328, 201] on link "Edit" at bounding box center [316, 199] width 23 height 11
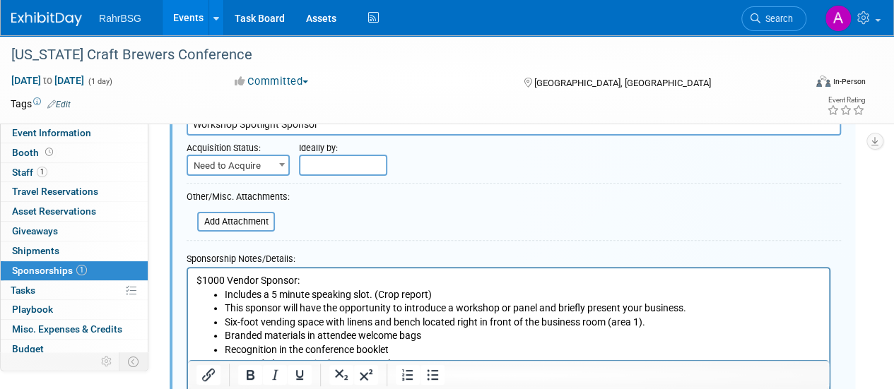
scroll to position [97, 0]
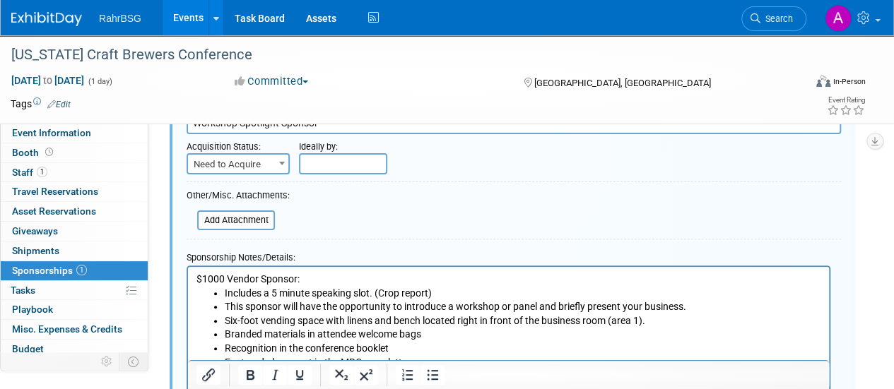
click at [253, 278] on p "$1000 Vendor Sponsor:" at bounding box center [508, 280] width 624 height 14
click at [267, 167] on span "Need to Acquire" at bounding box center [238, 165] width 100 height 20
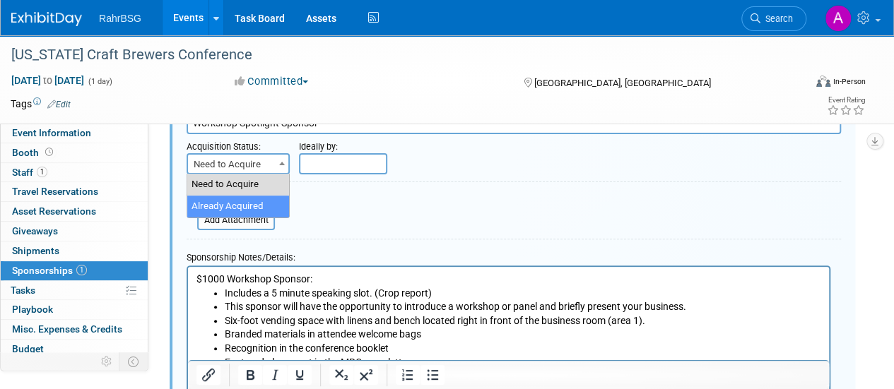
select select "2"
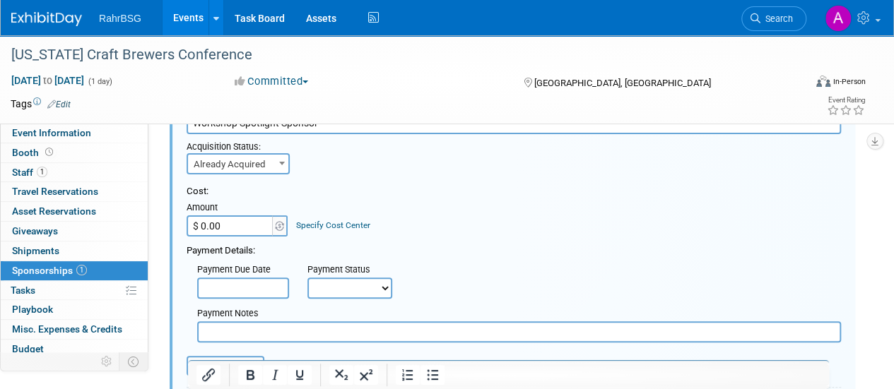
click at [249, 228] on input "$ 0.00" at bounding box center [230, 225] width 88 height 21
type input "$ 1,027.50"
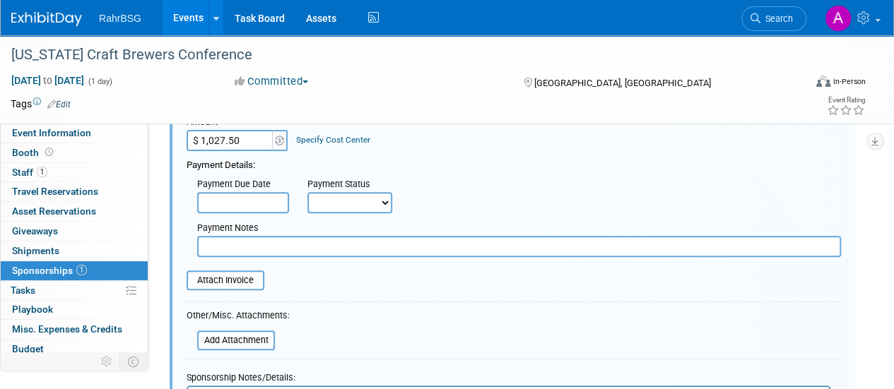
scroll to position [183, 0]
click at [239, 276] on input "file" at bounding box center [179, 279] width 168 height 17
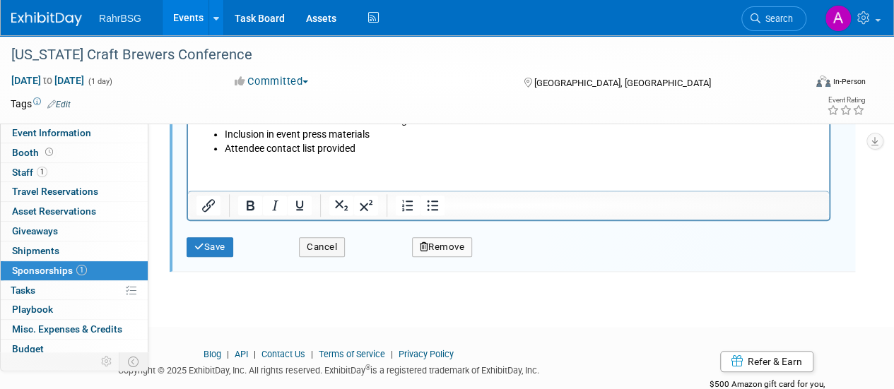
scroll to position [620, 0]
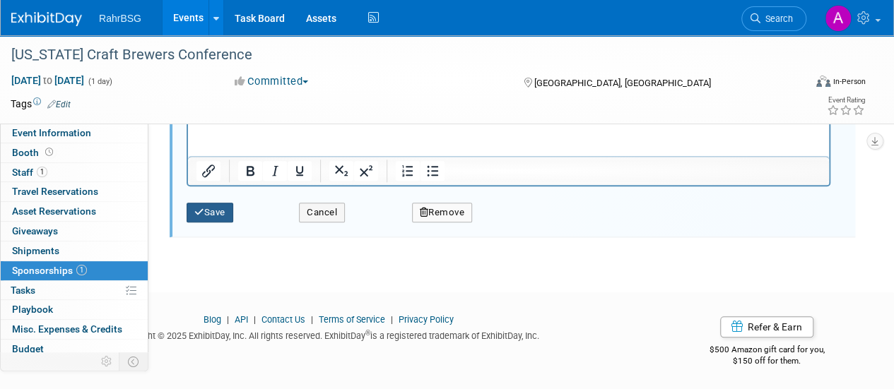
click at [218, 215] on button "Save" at bounding box center [209, 213] width 47 height 20
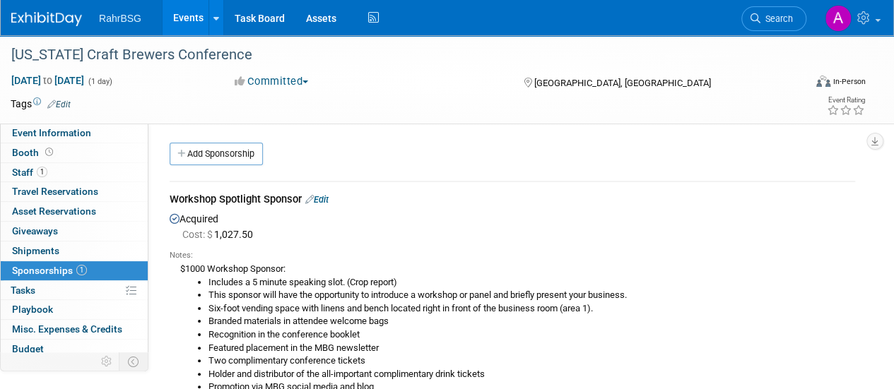
scroll to position [0, 0]
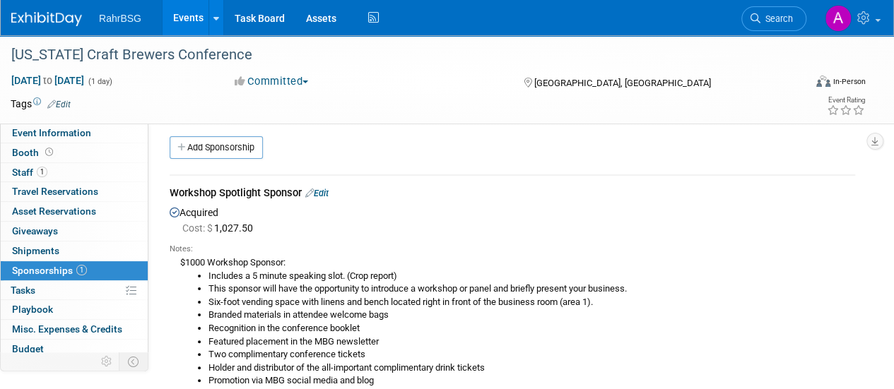
click at [328, 192] on link "Edit" at bounding box center [316, 193] width 23 height 11
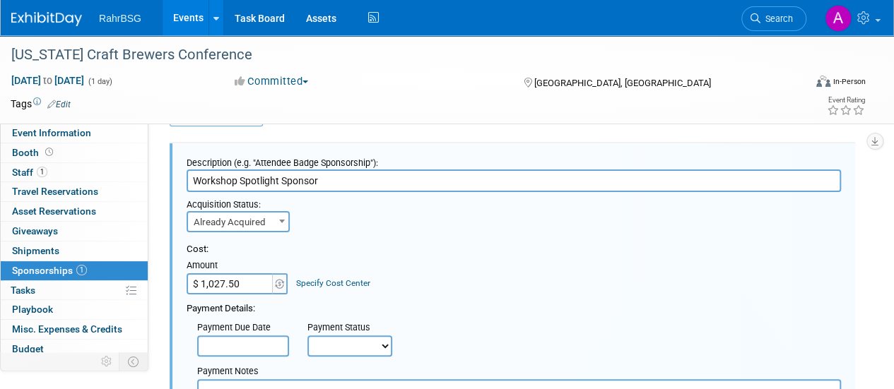
click at [417, 218] on div "Acquisition Status: Need to Acquire Already Acquired Already Acquired Ideally b…" at bounding box center [513, 212] width 675 height 40
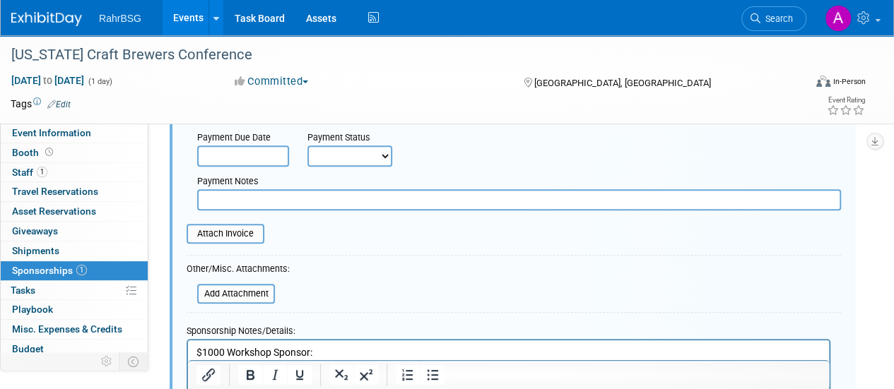
scroll to position [237, 0]
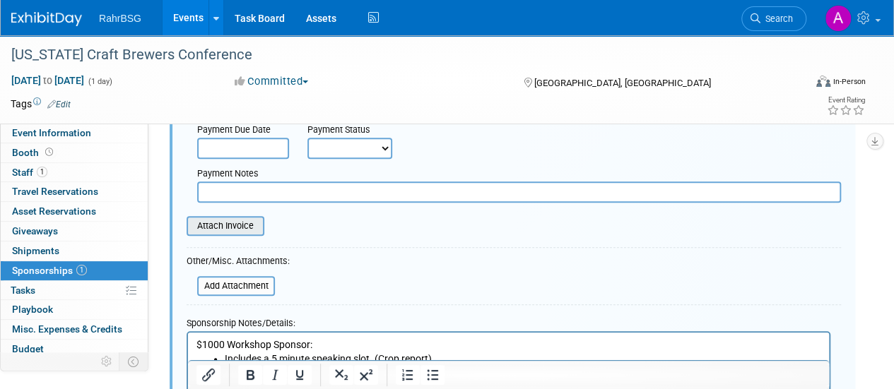
click at [239, 228] on input "file" at bounding box center [179, 226] width 168 height 17
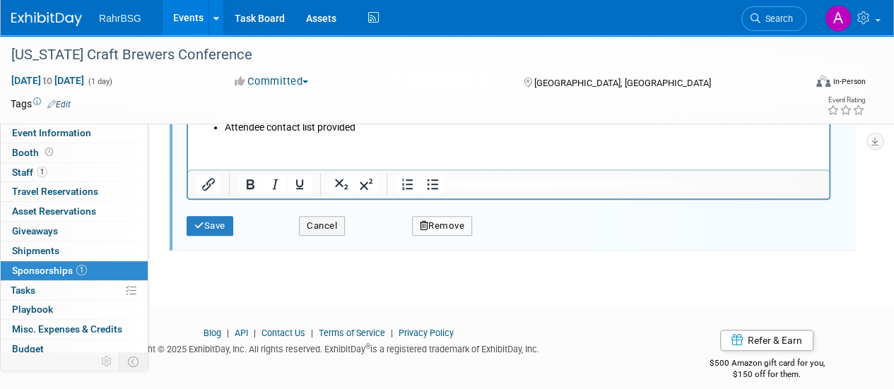
scroll to position [611, 0]
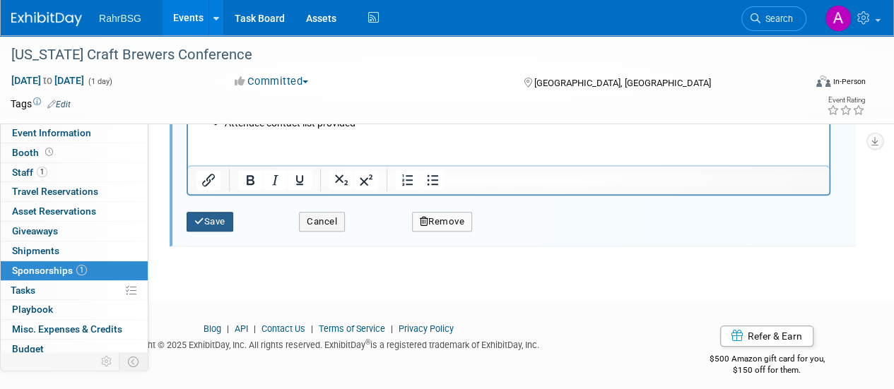
click at [216, 217] on button "Save" at bounding box center [209, 222] width 47 height 20
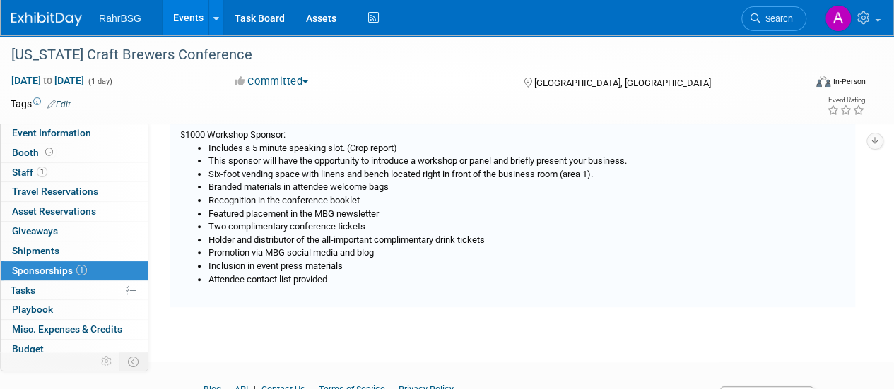
scroll to position [20, 0]
